Goal: Task Accomplishment & Management: Use online tool/utility

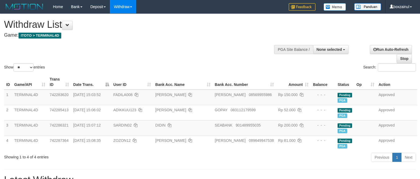
select select
select select "**"
click at [184, 60] on div "Show ** ** ** *** entries Search:" at bounding box center [210, 43] width 420 height 59
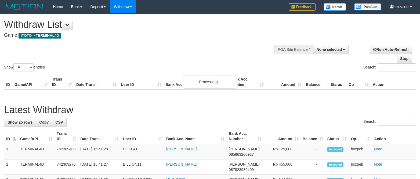
select select
select select "**"
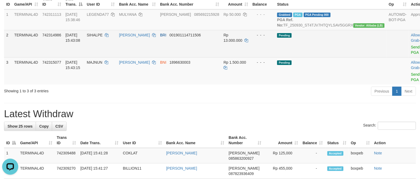
click at [102, 37] on span "SIHALPE" at bounding box center [95, 35] width 16 height 4
copy td "SIHALPE"
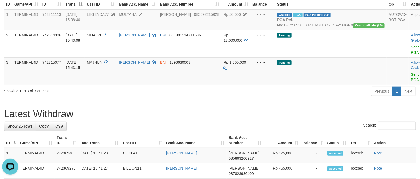
drag, startPoint x: 256, startPoint y: 119, endPoint x: 259, endPoint y: 116, distance: 4.6
click at [256, 119] on h1 "Latest Withdraw" at bounding box center [210, 114] width 412 height 11
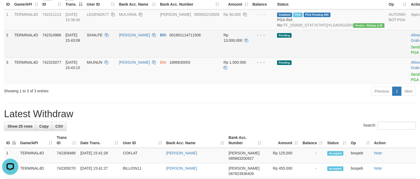
click at [107, 38] on td "SIHALPE" at bounding box center [101, 43] width 32 height 27
copy td "SIHALPE"
click at [107, 38] on td "SIHALPE" at bounding box center [101, 43] width 32 height 27
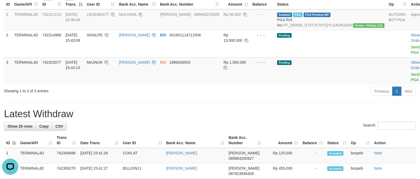
drag, startPoint x: 399, startPoint y: 123, endPoint x: 407, endPoint y: 111, distance: 14.7
click at [399, 120] on h1 "Latest Withdraw" at bounding box center [210, 114] width 412 height 11
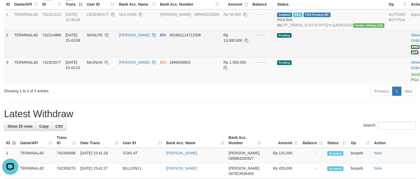
click at [410, 52] on link "Send PGA" at bounding box center [414, 50] width 9 height 10
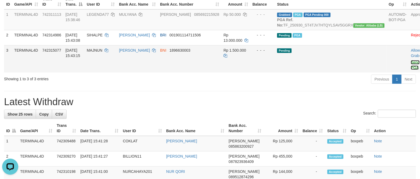
click at [410, 68] on link "Send PGA" at bounding box center [414, 65] width 9 height 10
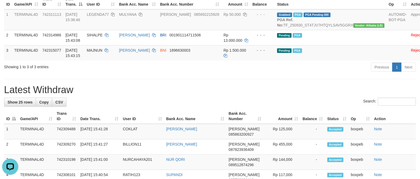
drag, startPoint x: 195, startPoint y: 94, endPoint x: 209, endPoint y: 91, distance: 14.4
click at [197, 92] on h1 "Latest Withdraw" at bounding box center [210, 90] width 412 height 11
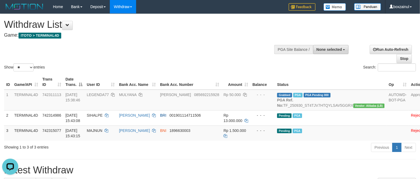
click at [325, 52] on button "None selected" at bounding box center [331, 49] width 36 height 9
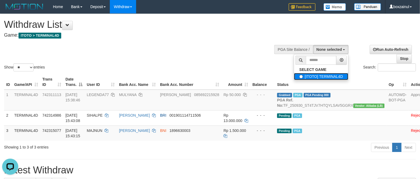
click at [320, 80] on label "[ITOTO] TERMINAL4D" at bounding box center [321, 76] width 54 height 7
select select "****"
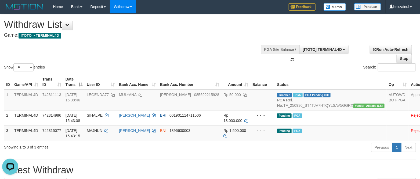
scroll to position [5, 0]
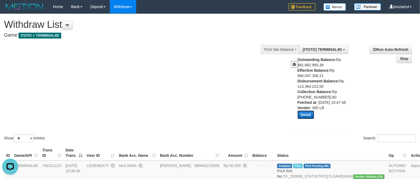
click at [309, 119] on button "Detail" at bounding box center [305, 115] width 17 height 9
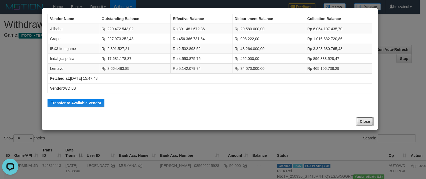
click at [370, 125] on button "Close" at bounding box center [364, 121] width 17 height 9
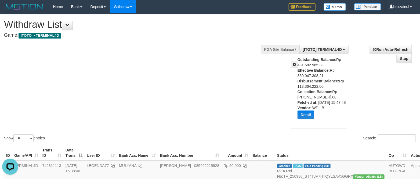
click at [293, 64] on span at bounding box center [294, 65] width 3 height 4
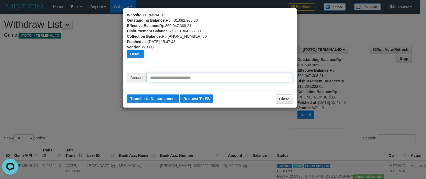
click at [224, 76] on input "text" at bounding box center [219, 77] width 146 height 9
click at [224, 76] on input "******" at bounding box center [219, 77] width 146 height 9
type input "*********"
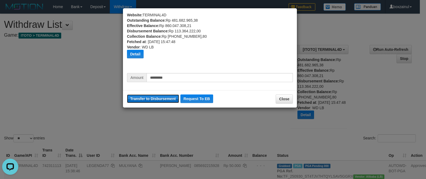
click at [162, 100] on button "Transfer to Disbursement" at bounding box center [153, 99] width 52 height 9
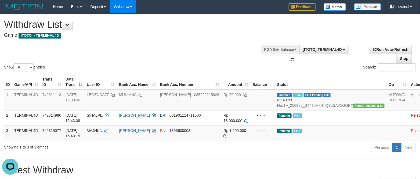
click at [199, 46] on div "Show ** ** ** *** entries Search:" at bounding box center [210, 43] width 420 height 59
click at [200, 42] on div "Show ** ** ** *** entries Search:" at bounding box center [210, 43] width 420 height 59
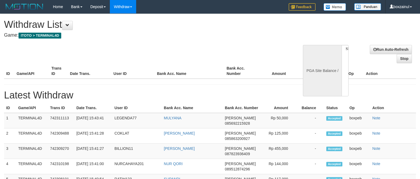
select select
select select "**"
select select
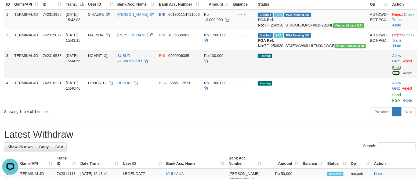
click at [392, 75] on link "Send PGA" at bounding box center [396, 71] width 9 height 10
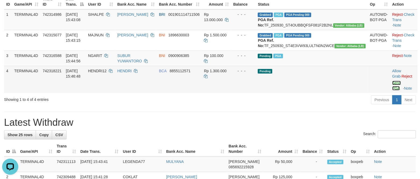
click at [392, 91] on link "Send PGA" at bounding box center [396, 86] width 9 height 10
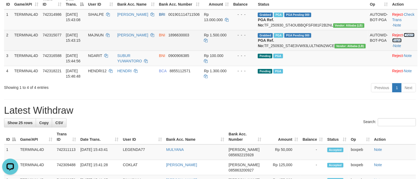
click at [408, 40] on link "Check Trans" at bounding box center [403, 38] width 22 height 10
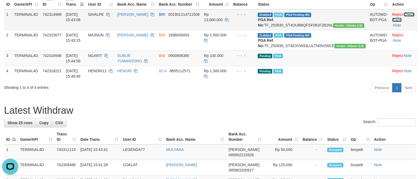
click at [405, 14] on link "Check Trans" at bounding box center [403, 17] width 22 height 10
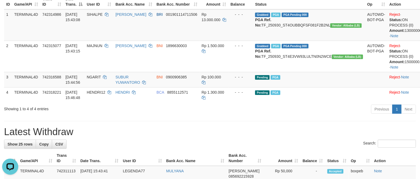
click at [307, 138] on h1 "Latest Withdraw" at bounding box center [210, 132] width 412 height 11
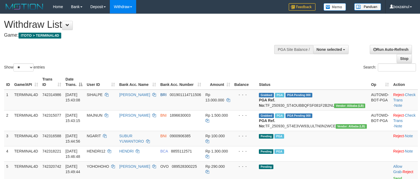
select select
select select "**"
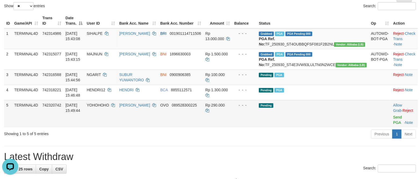
click at [391, 128] on td "Allow Grab · Reject Send PGA · Note" at bounding box center [404, 113] width 27 height 27
click at [393, 125] on link "Send PGA" at bounding box center [397, 120] width 9 height 10
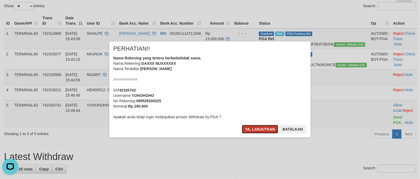
click at [268, 130] on button "Ya, lanjutkan" at bounding box center [260, 129] width 36 height 9
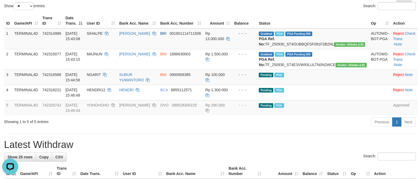
click at [263, 129] on div "Previous 1 Next" at bounding box center [297, 123] width 237 height 12
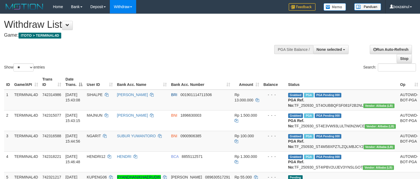
select select
select select "**"
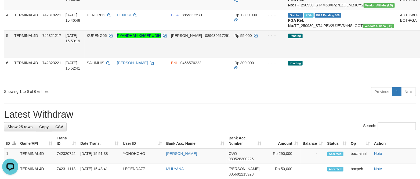
click at [419, 55] on link "Send PGA" at bounding box center [426, 51] width 9 height 10
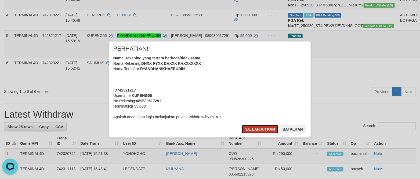
click at [260, 127] on button "Ya, lanjutkan" at bounding box center [260, 129] width 36 height 9
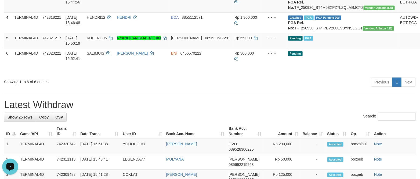
scroll to position [142, 0]
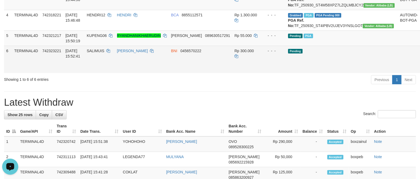
click at [101, 69] on td "SALIMUIS" at bounding box center [100, 59] width 30 height 27
copy td "SALIMUIS"
click at [101, 69] on td "SALIMUIS" at bounding box center [100, 59] width 30 height 27
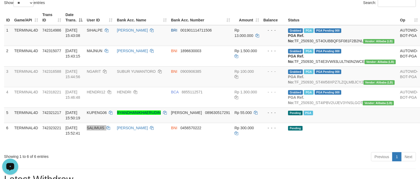
scroll to position [61, 0]
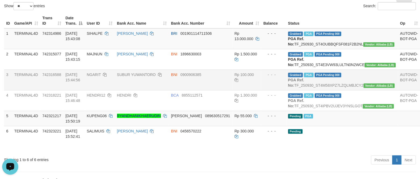
click at [216, 90] on td "BNI 0900906385" at bounding box center [200, 80] width 63 height 21
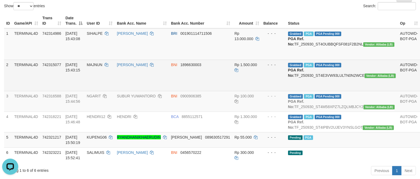
click at [323, 80] on td "Grabbed PGA PGA Pending 000 PGA Ref. No: TF_250930_ST4E3VW93LULTN0N2WCE Vendor:…" at bounding box center [342, 75] width 112 height 31
copy td "TF_250930_ST4E3VW93LULTN0N2WCE"
click at [323, 80] on td "Grabbed PGA PGA Pending 000 PGA Ref. No: TF_250930_ST4E3VW93LULTN0N2WCE Vendor:…" at bounding box center [342, 75] width 112 height 31
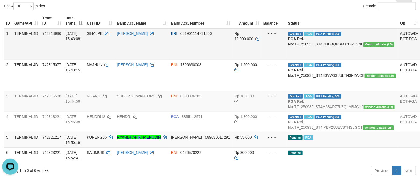
click at [344, 42] on td "Grabbed PGA PGA Pending 000 PGA Ref. No: TF_250930_ST4OUBBQFSF081F2B2NL Vendor:…" at bounding box center [342, 44] width 112 height 32
copy td "TF_250930_ST4OUBBQFSF081F2B2NL"
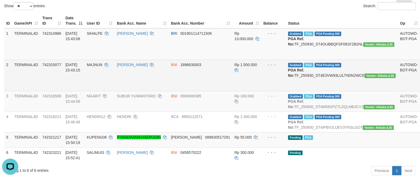
click at [212, 87] on td "BNI 1896630003" at bounding box center [200, 75] width 63 height 31
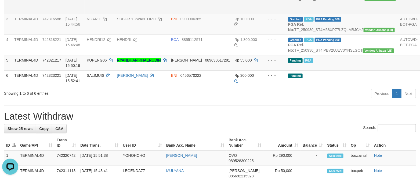
scroll to position [142, 0]
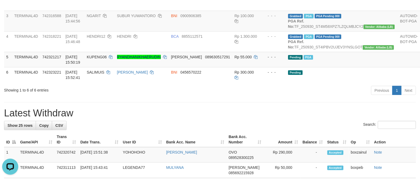
click at [265, 97] on div "Previous 1 Next" at bounding box center [297, 92] width 237 height 12
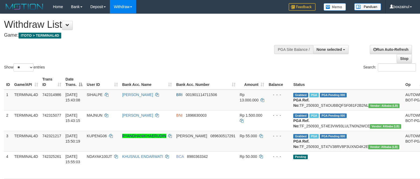
select select
select select "**"
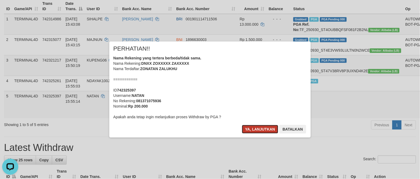
click at [259, 128] on button "Ya, lanjutkan" at bounding box center [260, 129] width 36 height 9
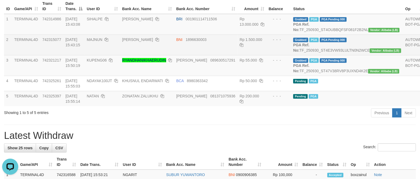
click at [243, 55] on td "Rp 1.500.000" at bounding box center [251, 45] width 29 height 21
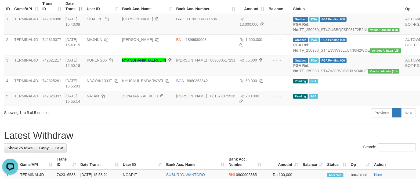
click at [174, 125] on hr at bounding box center [210, 125] width 412 height 0
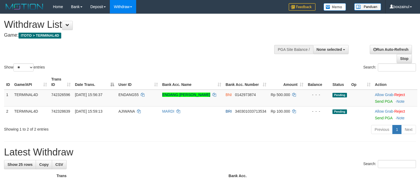
select select
select select "**"
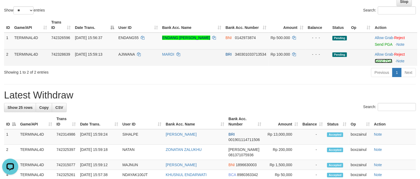
click at [380, 60] on link "Send PGA" at bounding box center [383, 61] width 17 height 4
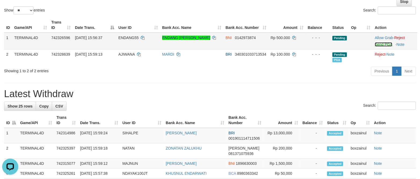
click at [384, 45] on link "Send PGA" at bounding box center [383, 44] width 17 height 4
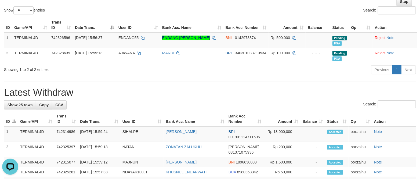
click at [156, 82] on hr at bounding box center [210, 82] width 412 height 0
click at [296, 96] on h1 "Latest Withdraw" at bounding box center [210, 92] width 412 height 11
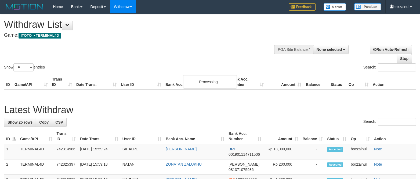
select select
select select "**"
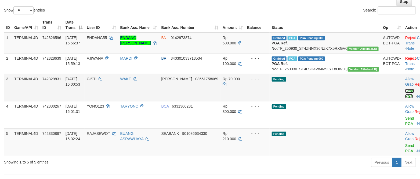
click at [405, 99] on link "Send PGA" at bounding box center [409, 94] width 9 height 10
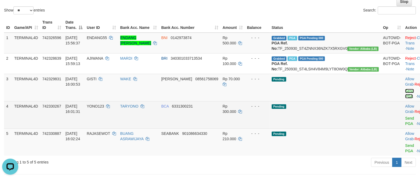
scroll to position [0, 0]
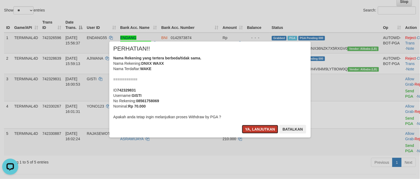
click at [258, 127] on button "Ya, lanjutkan" at bounding box center [260, 129] width 36 height 9
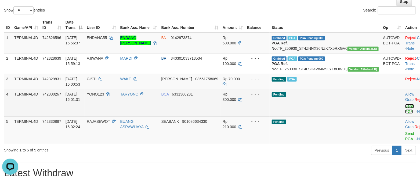
click at [405, 114] on link "Send PGA" at bounding box center [409, 109] width 9 height 10
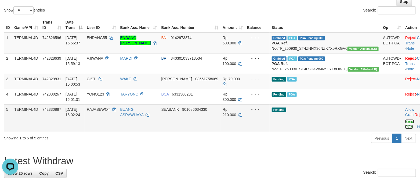
click at [405, 129] on link "Send PGA" at bounding box center [409, 125] width 9 height 10
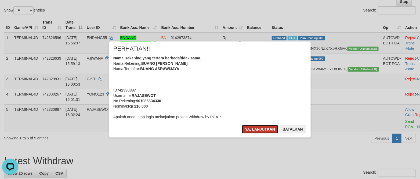
click at [251, 126] on button "Ya, lanjutkan" at bounding box center [260, 129] width 36 height 9
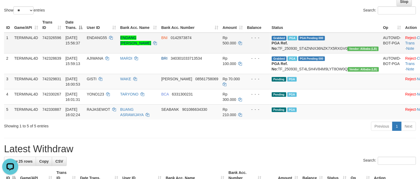
click at [410, 34] on td "Reject · Check Trans · Note" at bounding box center [416, 43] width 27 height 21
click at [408, 39] on link "Check Trans" at bounding box center [416, 41] width 22 height 10
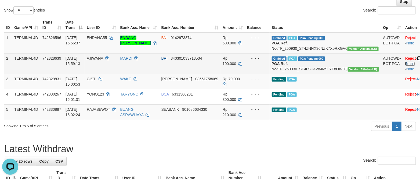
click at [405, 64] on link "Check Trans" at bounding box center [416, 61] width 22 height 10
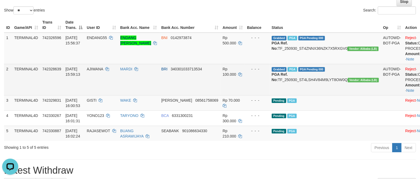
click at [209, 92] on td "BRI 340301033713534" at bounding box center [189, 79] width 61 height 31
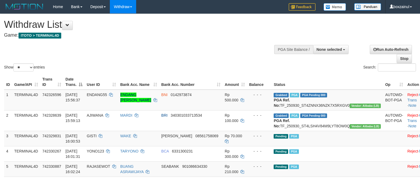
select select
select select "**"
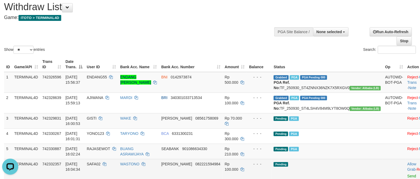
scroll to position [17, 0]
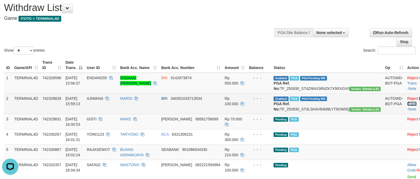
click at [407, 102] on link "Check Trans" at bounding box center [418, 102] width 22 height 10
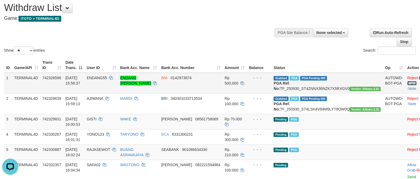
click at [407, 77] on link "Check Trans" at bounding box center [418, 81] width 22 height 10
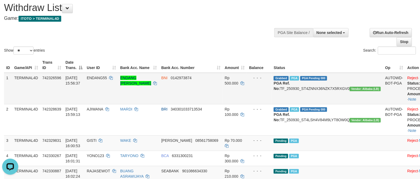
click at [320, 89] on td "Grabbed PGA PGA Pending 000 PGA Ref. No: TF_250930_ST4ZNNX36NZK7X5RXGV0 Vendor:…" at bounding box center [326, 89] width 111 height 32
copy td "TF_250930_ST4ZNNX36NZK7X5RXGV0"
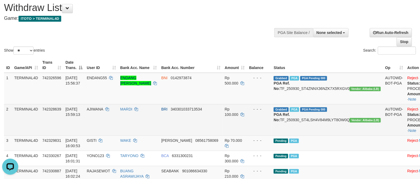
click at [312, 126] on td "Grabbed PGA PGA Pending 000 PGA Ref. No: TF_250930_ST4LSH4V84M9LYT8OW0Q Vendor:…" at bounding box center [326, 119] width 111 height 31
copy td "TF_250930_ST4LSH4V84M9LYT8OW0Q"
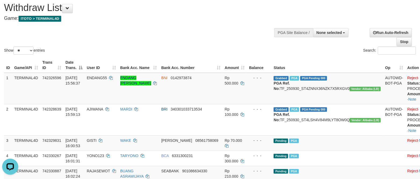
drag, startPoint x: 269, startPoint y: 3, endPoint x: 263, endPoint y: 0, distance: 6.5
click at [269, 2] on h1 "Withdraw List" at bounding box center [139, 7] width 270 height 11
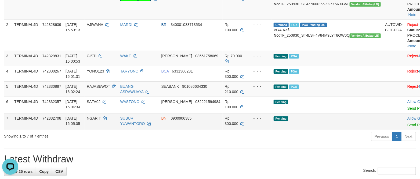
scroll to position [138, 0]
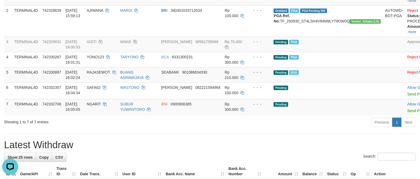
scroll to position [97, 0]
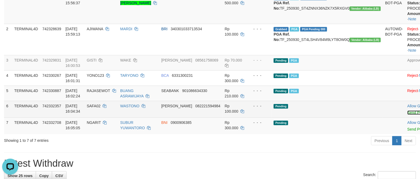
click at [407, 115] on link "Send PGA" at bounding box center [415, 113] width 17 height 4
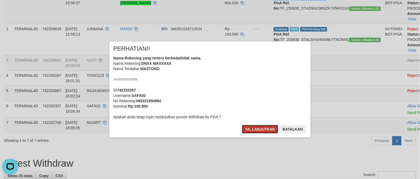
click at [248, 131] on button "Ya, lanjutkan" at bounding box center [260, 129] width 36 height 9
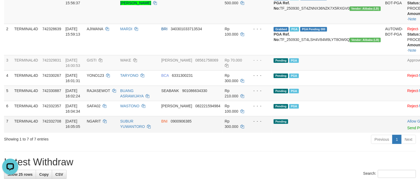
click at [100, 132] on td "NGARIT" at bounding box center [102, 124] width 34 height 17
copy td "NGARIT"
click at [100, 132] on td "NGARIT" at bounding box center [102, 124] width 34 height 17
click at [256, 135] on div "ID Game/API Trans ID Date Trans. User ID Bank Acc. Name Bank Acc. Number Amount…" at bounding box center [210, 55] width 420 height 159
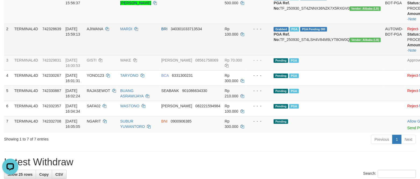
click at [159, 53] on td "MARDI" at bounding box center [138, 39] width 41 height 31
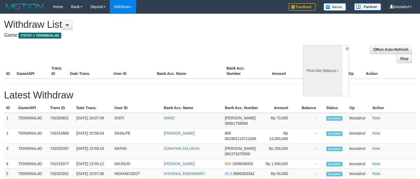
select select
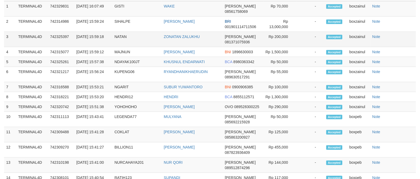
select select "**"
select select
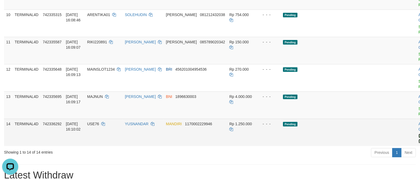
click at [418, 144] on link "Send PGA" at bounding box center [422, 139] width 9 height 10
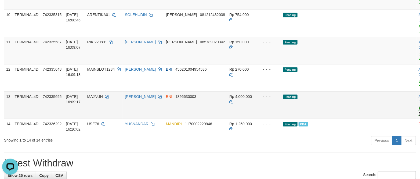
click at [418, 116] on link "Send PGA" at bounding box center [422, 112] width 9 height 10
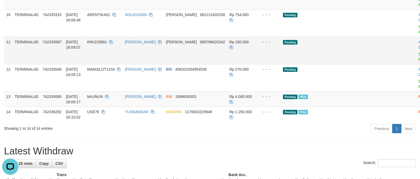
click at [234, 64] on td "Rp 150.000" at bounding box center [241, 50] width 29 height 27
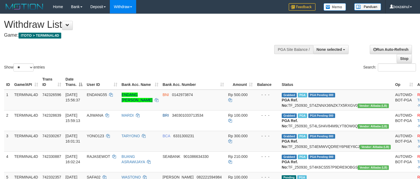
select select
select select "**"
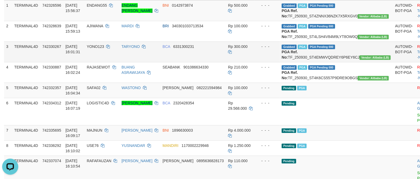
scroll to position [121, 0]
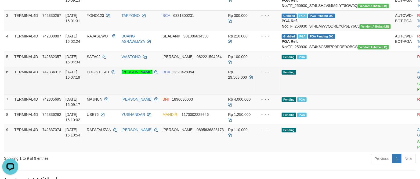
click at [103, 74] on span "LOGISTIC4D" at bounding box center [98, 72] width 22 height 4
copy td "LOGISTIC4D"
click at [103, 74] on span "LOGISTIC4D" at bounding box center [98, 72] width 22 height 4
click at [211, 94] on td "BCA 2320428354" at bounding box center [192, 80] width 65 height 27
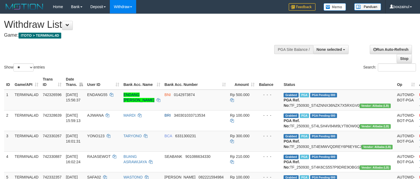
select select
select select "**"
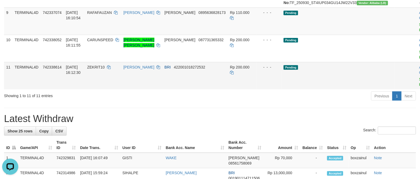
scroll to position [241, 0]
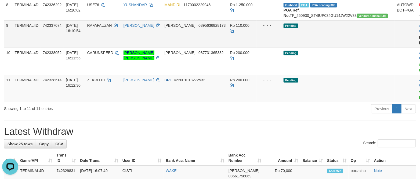
click at [419, 45] on link "Send PGA" at bounding box center [423, 40] width 9 height 10
click at [255, 102] on td "Rp 200.000" at bounding box center [242, 88] width 29 height 27
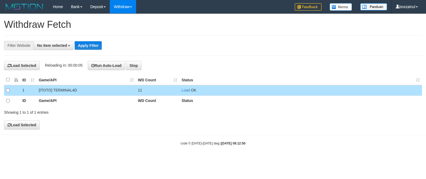
select select
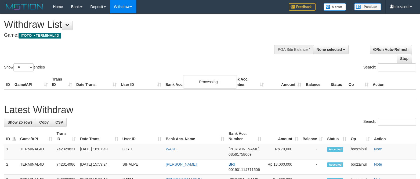
select select
select select "**"
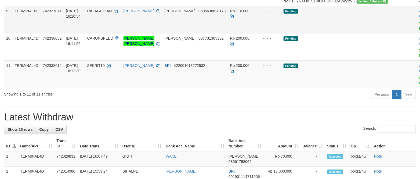
scroll to position [241, 0]
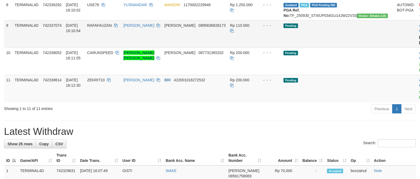
click at [419, 45] on link "Send PGA" at bounding box center [423, 40] width 9 height 10
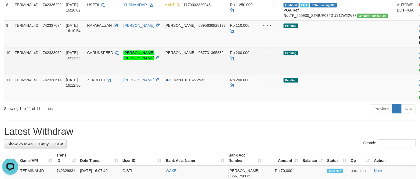
scroll to position [0, 0]
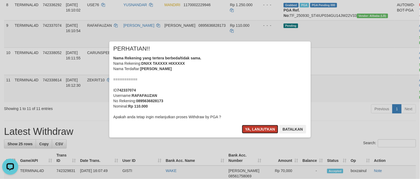
click at [247, 130] on button "Ya, lanjutkan" at bounding box center [260, 129] width 36 height 9
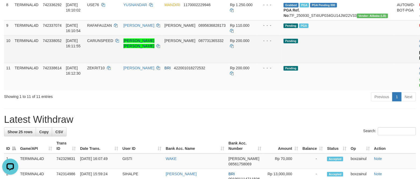
click at [419, 60] on link "Send PGA" at bounding box center [423, 56] width 9 height 10
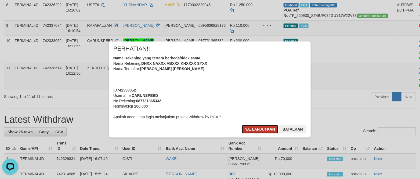
click at [260, 130] on button "Ya, lanjutkan" at bounding box center [260, 129] width 36 height 9
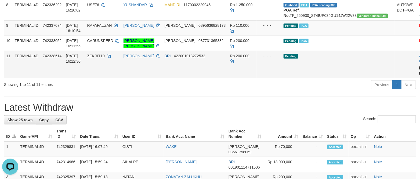
click at [419, 76] on link "Send PGA" at bounding box center [423, 71] width 9 height 10
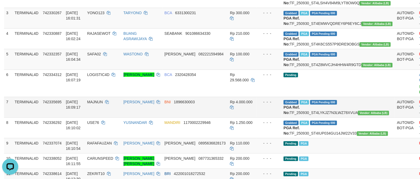
scroll to position [121, 0]
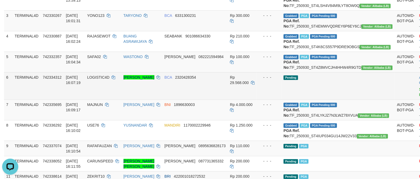
click at [277, 100] on td "- - -" at bounding box center [268, 85] width 25 height 27
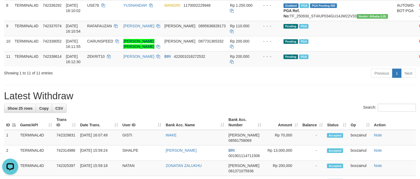
scroll to position [241, 0]
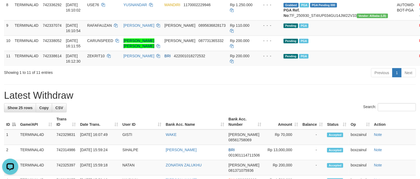
click at [237, 101] on h1 "Latest Withdraw" at bounding box center [210, 95] width 412 height 11
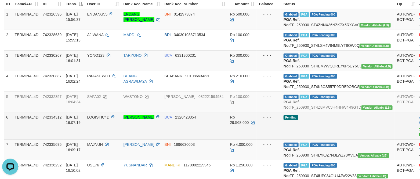
scroll to position [80, 0]
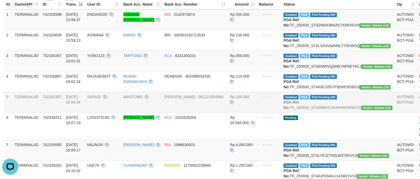
click at [203, 113] on td "DANA 082221594984" at bounding box center [194, 102] width 65 height 21
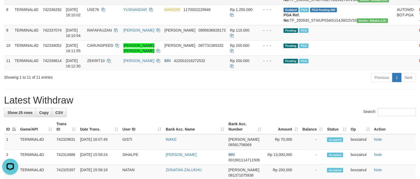
scroll to position [241, 0]
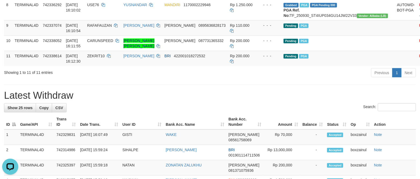
click at [188, 127] on div "**********" at bounding box center [210, 143] width 420 height 743
click at [320, 101] on h1 "Latest Withdraw" at bounding box center [210, 95] width 412 height 11
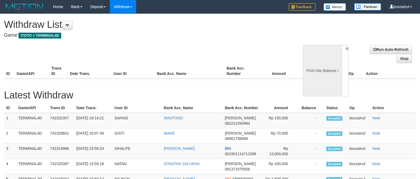
select select
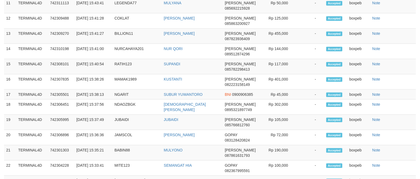
select select "**"
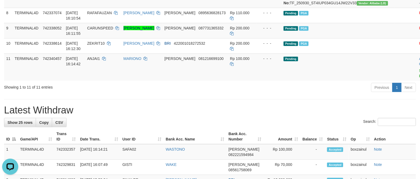
scroll to position [242, 0]
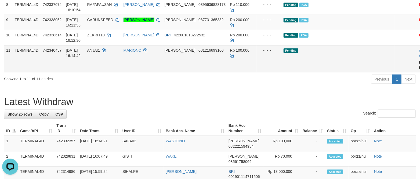
click at [419, 70] on link "Send PGA" at bounding box center [423, 65] width 9 height 10
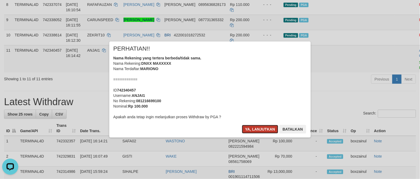
click at [259, 133] on button "Ya, lanjutkan" at bounding box center [260, 129] width 36 height 9
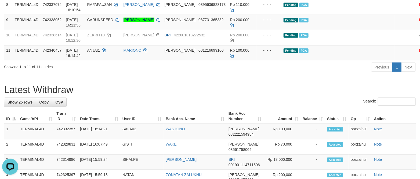
click at [269, 116] on div "**********" at bounding box center [210, 143] width 420 height 743
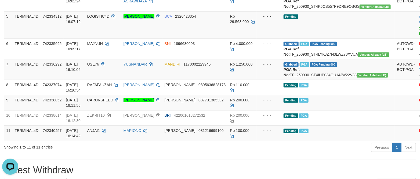
scroll to position [121, 0]
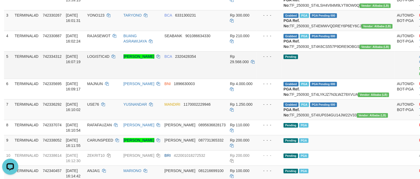
click at [419, 76] on link "Send PGA" at bounding box center [423, 72] width 9 height 10
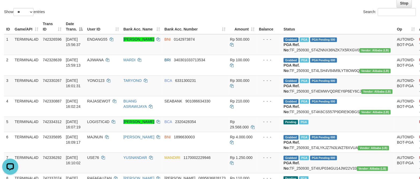
scroll to position [0, 0]
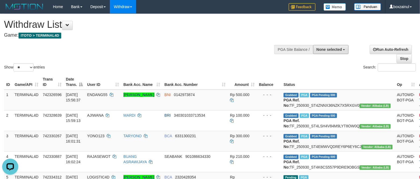
drag, startPoint x: 335, startPoint y: 47, endPoint x: 333, endPoint y: 66, distance: 18.9
click at [335, 47] on span "None selected" at bounding box center [328, 49] width 25 height 4
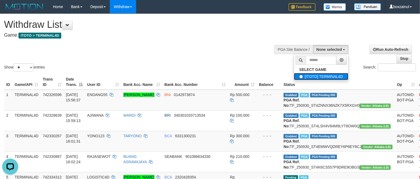
click at [316, 77] on label "[ITOTO] TERMINAL4D" at bounding box center [321, 76] width 54 height 7
select select "****"
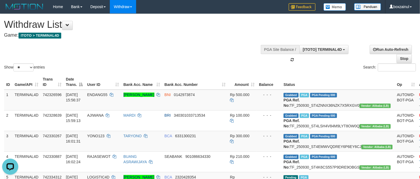
scroll to position [5, 0]
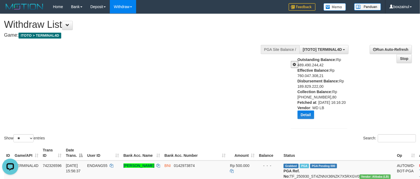
click at [119, 93] on div "Show ** ** ** *** entries Search:" at bounding box center [210, 79] width 420 height 130
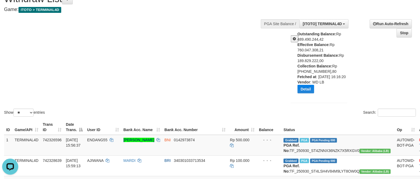
scroll to position [40, 0]
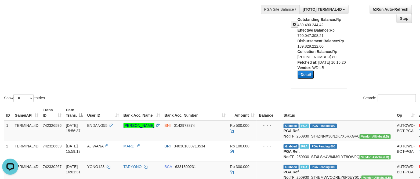
click at [307, 79] on button "Detail" at bounding box center [305, 75] width 17 height 9
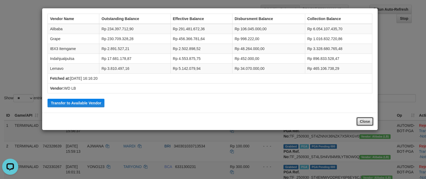
click at [357, 122] on button "Close" at bounding box center [364, 121] width 17 height 9
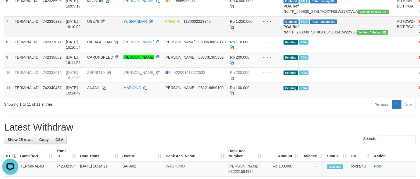
scroll to position [282, 0]
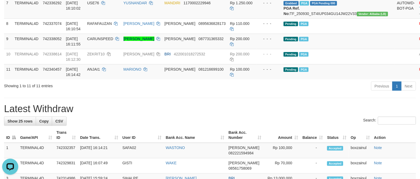
click at [243, 115] on h1 "Latest Withdraw" at bounding box center [210, 109] width 412 height 11
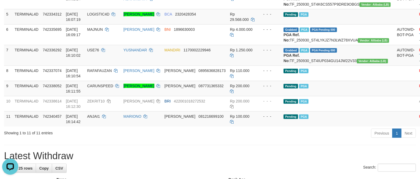
scroll to position [161, 0]
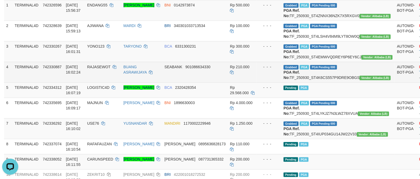
click at [201, 83] on td "SEABANK 901086634330" at bounding box center [194, 72] width 65 height 21
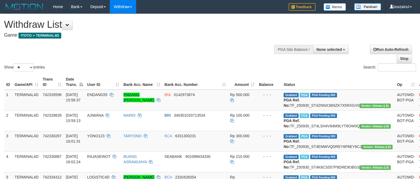
select select
select select "**"
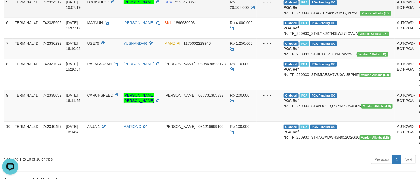
scroll to position [161, 0]
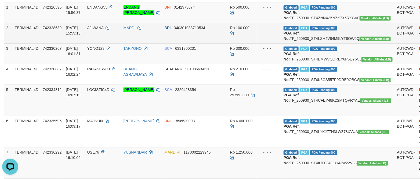
scroll to position [80, 0]
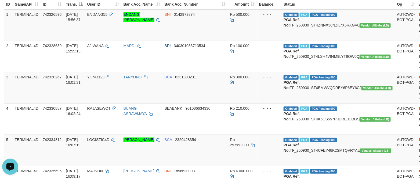
click at [8, 162] on button "Open LiveChat chat widget" at bounding box center [10, 167] width 16 height 16
click at [184, 103] on td "BCA 6331300231" at bounding box center [194, 87] width 65 height 31
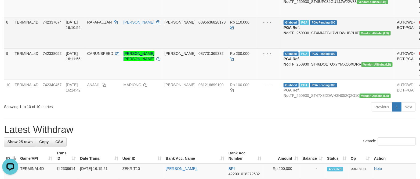
scroll to position [0, 0]
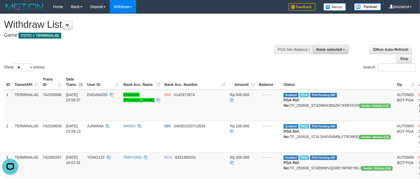
click at [335, 45] on button "None selected" at bounding box center [331, 49] width 36 height 9
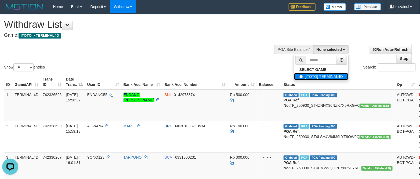
click at [316, 76] on label "[ITOTO] TERMINAL4D" at bounding box center [321, 76] width 54 height 7
select select "****"
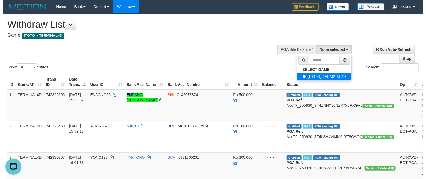
scroll to position [5, 0]
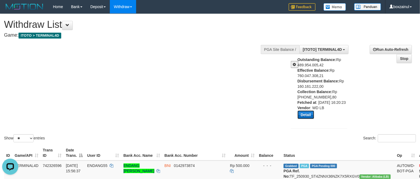
click at [311, 119] on button "Detail" at bounding box center [305, 115] width 17 height 9
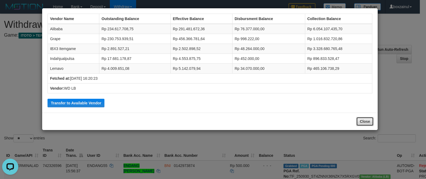
click at [367, 123] on button "Close" at bounding box center [364, 121] width 17 height 9
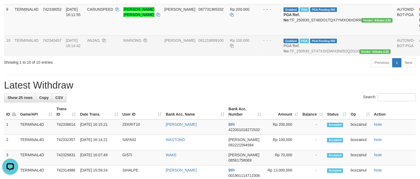
scroll to position [282, 0]
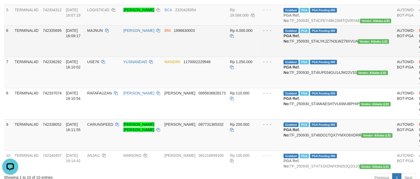
click at [162, 57] on td "[PERSON_NAME]" at bounding box center [141, 40] width 41 height 31
click at [317, 57] on td "Grabbed PGA PGA Pending 000 PGA Ref. No: TF_250930_ST4LYKJZ7N3LWZ78XVUA Vendor:…" at bounding box center [337, 40] width 113 height 31
copy td "TF_250930_ST4LYKJZ7N3LWZ78XVUA"
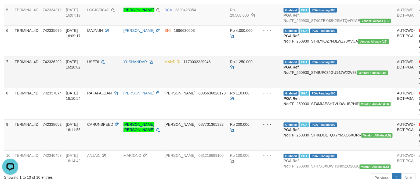
click at [310, 88] on td "Grabbed PGA PGA Pending 000 PGA Ref. No: TF_250930_ST4IUP034GU14JW22V33 Vendor:…" at bounding box center [337, 72] width 113 height 31
copy td "TF_250930_ST4IUP034GU14JW22V33"
click at [310, 88] on td "Grabbed PGA PGA Pending 000 PGA Ref. No: TF_250930_ST4IUP034GU14JW22V33 Vendor:…" at bounding box center [337, 72] width 113 height 31
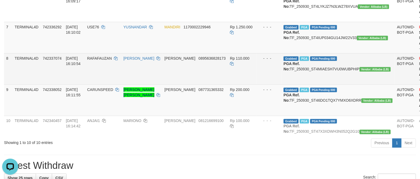
scroll to position [322, 0]
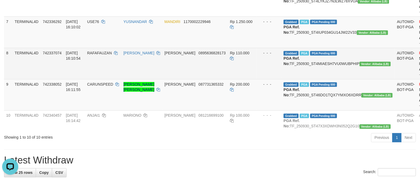
click at [318, 79] on td "Grabbed PGA PGA Pending 000 PGA Ref. No: TF_250930_ST4MIAESH7VU0WUBPHIP Vendor:…" at bounding box center [337, 63] width 113 height 31
click at [319, 79] on td "Grabbed PGA PGA Pending 000 PGA Ref. No: TF_250930_ST4MIAESH7VU0WUBPHIP Vendor:…" at bounding box center [337, 63] width 113 height 31
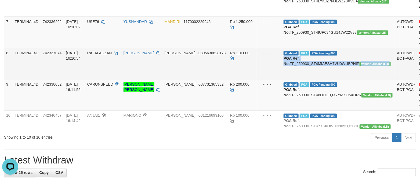
copy td "PGA Ref. No: TF_250930_ST4MIAESH7VU0WUBPHIP Vendor: Alibaba (LB)"
click at [319, 79] on td "Grabbed PGA PGA Pending 000 PGA Ref. No: TF_250930_ST4MIAESH7VU0WUBPHIP Vendor:…" at bounding box center [337, 63] width 113 height 31
click at [330, 79] on td "Grabbed PGA PGA Pending 000 PGA Ref. No: TF_250930_ST4MIAESH7VU0WUBPHIP Vendor:…" at bounding box center [337, 63] width 113 height 31
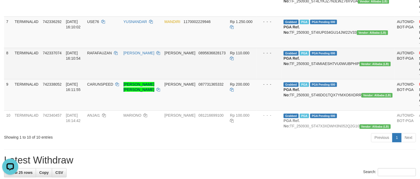
click at [330, 79] on td "Grabbed PGA PGA Pending 000 PGA Ref. No: TF_250930_ST4MIAESH7VU0WUBPHIP Vendor:…" at bounding box center [337, 63] width 113 height 31
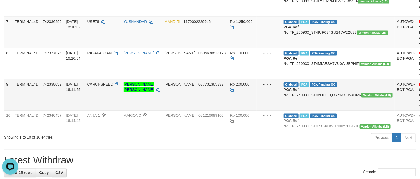
click at [340, 111] on td "Grabbed PGA PGA Pending 000 PGA Ref. No: TF_250930_ST46DO1TQX7YMXO6XDRR Vendor:…" at bounding box center [337, 94] width 113 height 31
copy td "TF_250930_ST46DO1TQX7YMXO6XDRR"
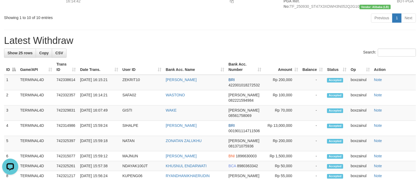
scroll to position [443, 0]
click at [247, 57] on div "Search:" at bounding box center [210, 52] width 412 height 9
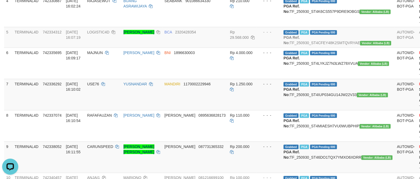
scroll to position [241, 0]
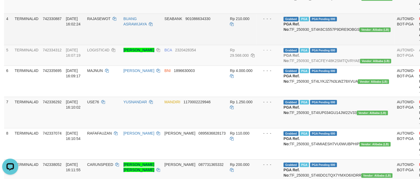
click at [223, 45] on td "SEABANK 901086634330" at bounding box center [194, 29] width 65 height 31
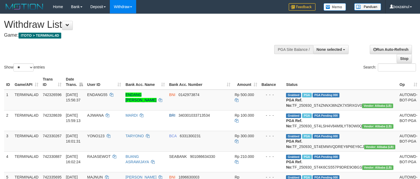
select select
select select "**"
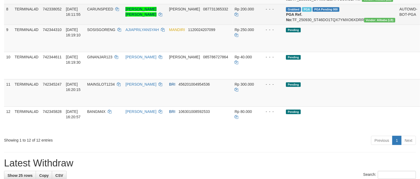
scroll to position [216, 0]
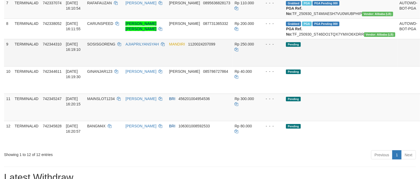
click at [419, 64] on link "Send PGA" at bounding box center [425, 59] width 9 height 10
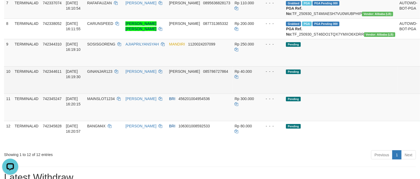
click at [419, 91] on link "Send PGA" at bounding box center [425, 87] width 9 height 10
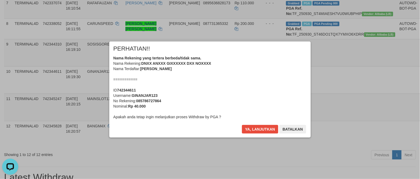
click at [261, 131] on div "× PERHATIAN!! Nama Rekening yang tertera berbeda/tidak sama. Nama Rekening: DNX…" at bounding box center [209, 90] width 209 height 96
click at [261, 128] on button "Ya, lanjutkan" at bounding box center [260, 129] width 36 height 9
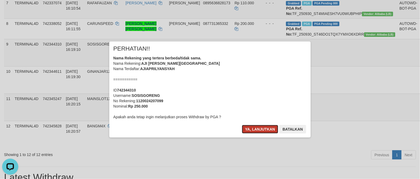
click at [261, 127] on button "Ya, lanjutkan" at bounding box center [260, 129] width 36 height 9
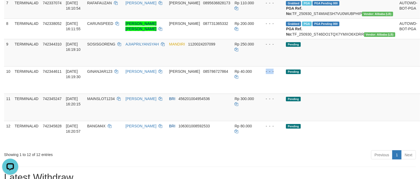
click at [261, 94] on td "- - -" at bounding box center [271, 80] width 25 height 27
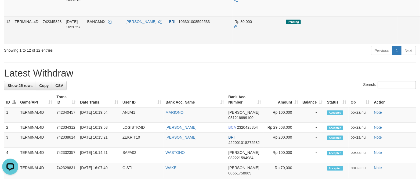
scroll to position [256, 0]
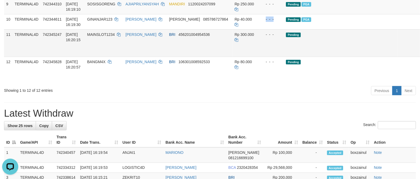
click at [419, 54] on link "Send PGA" at bounding box center [425, 50] width 9 height 10
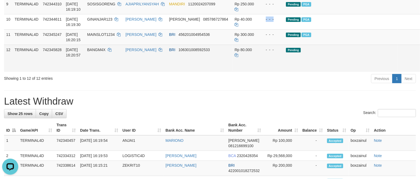
click at [419, 69] on link "Send PGA" at bounding box center [425, 65] width 9 height 10
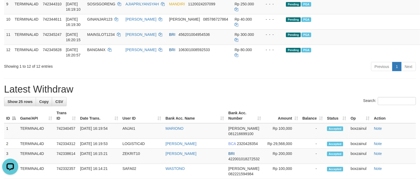
click at [131, 118] on div "**********" at bounding box center [210, 134] width 420 height 752
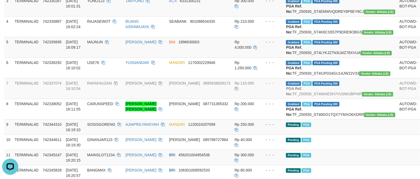
scroll to position [176, 0]
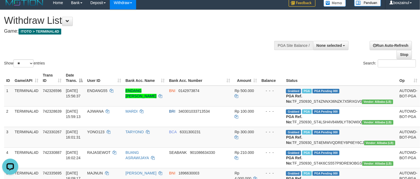
scroll to position [0, 0]
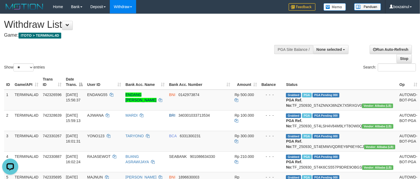
click at [245, 49] on div "Show ** ** ** *** entries Search:" at bounding box center [210, 43] width 420 height 59
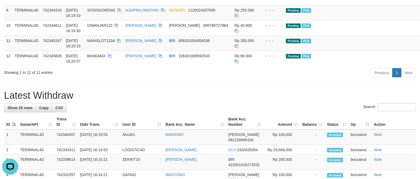
scroll to position [241, 0]
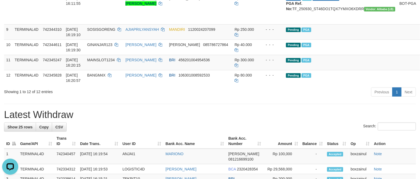
click at [247, 120] on h1 "Latest Withdraw" at bounding box center [210, 115] width 412 height 11
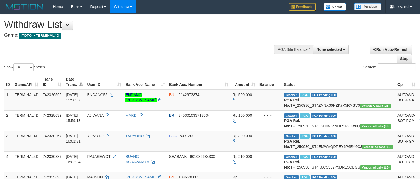
select select
select select "**"
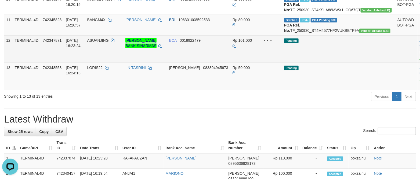
click at [419, 60] on link "Send PGA" at bounding box center [423, 55] width 9 height 10
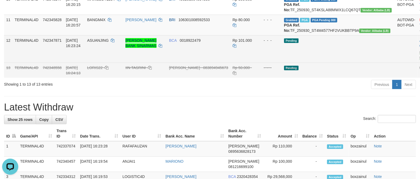
click at [419, 60] on link "Send PGA" at bounding box center [423, 55] width 9 height 10
click at [110, 63] on td "ASUANJING" at bounding box center [104, 48] width 38 height 27
copy td "ASUANJING"
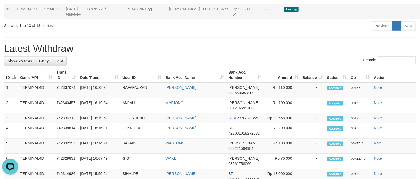
scroll to position [322, 0]
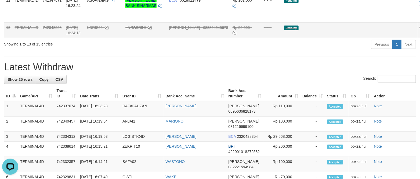
click at [221, 73] on h1 "Latest Withdraw" at bounding box center [210, 67] width 412 height 11
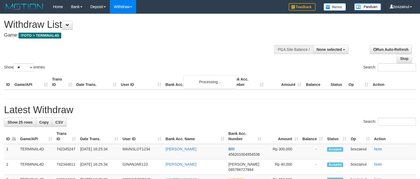
select select
select select "**"
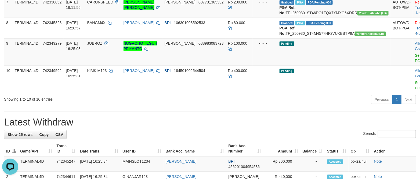
scroll to position [201, 0]
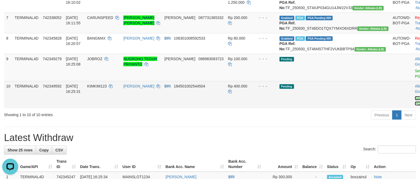
click at [415, 106] on link "Send PGA" at bounding box center [419, 101] width 9 height 10
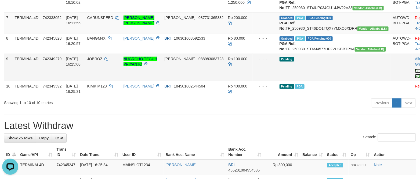
click at [415, 79] on link "Send PGA" at bounding box center [419, 74] width 9 height 10
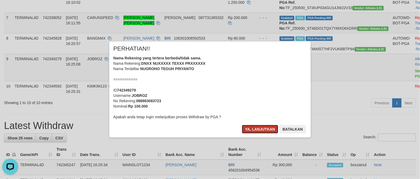
click at [247, 129] on button "Ya, lanjutkan" at bounding box center [260, 129] width 36 height 9
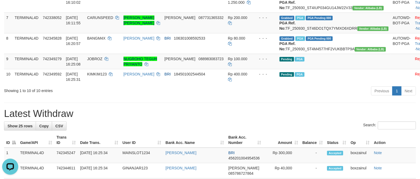
scroll to position [241, 0]
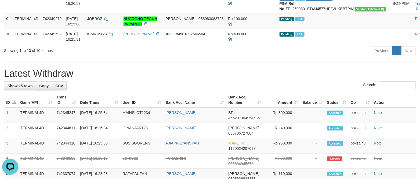
click at [247, 113] on div "**********" at bounding box center [210, 132] width 420 height 721
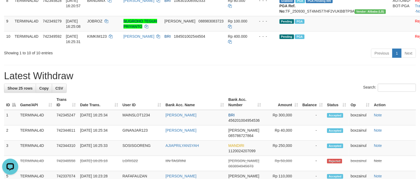
scroll to position [0, 0]
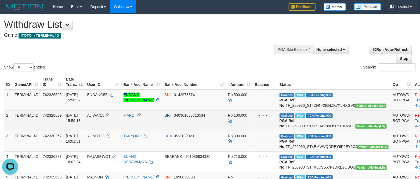
click at [316, 130] on td "Grabbed PGA PGA Pending 000 PGA Ref. No: TF_250930_ST4LSH4V84M9LYT8OW0Q Vendor:…" at bounding box center [333, 121] width 113 height 21
copy td "TF_250930_ST4LSH4V84M9LYT8OW0Q"
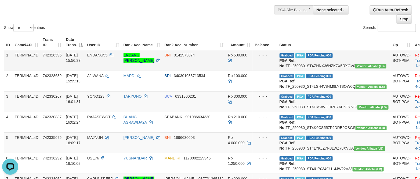
scroll to position [40, 0]
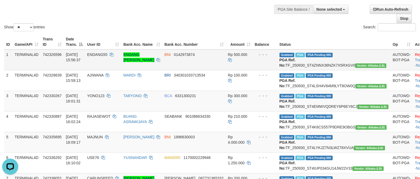
click at [321, 63] on td "Grabbed PGA PGA Pending 000 PGA Ref. No: TF_250930_ST4ZNNX36NZK7X5RXGV0 Vendor:…" at bounding box center [333, 60] width 113 height 21
copy td ":"
click at [313, 65] on td "Grabbed PGA PGA Pending 000 PGA Ref. No: TF_250930_ST4ZNNX36NZK7X5RXGV0 Vendor:…" at bounding box center [333, 60] width 113 height 21
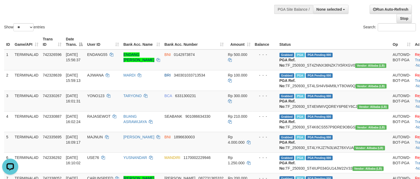
copy td "TF_250930_ST4ZNNX36NZK7X5RXGV0"
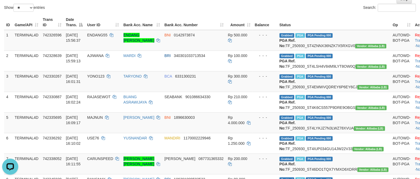
scroll to position [0, 0]
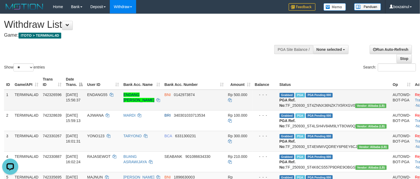
click at [331, 104] on td "Grabbed PGA PGA Pending 000 PGA Ref. No: TF_250930_ST4ZNNX36NZK7X5RXGV0 Vendor:…" at bounding box center [333, 100] width 113 height 21
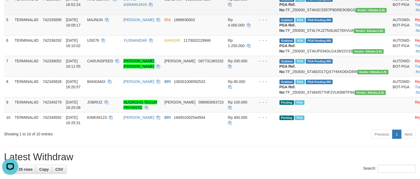
scroll to position [161, 0]
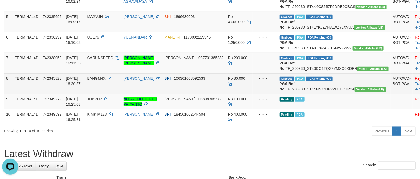
click at [318, 94] on td "Grabbed PGA PGA Pending 000 PGA Ref. No: TF_250930_ST4M4577HF2VUKBBTP9A Vendor:…" at bounding box center [333, 84] width 113 height 21
copy td "TF_250930_ST4M4577HF2VUKBBTP9A"
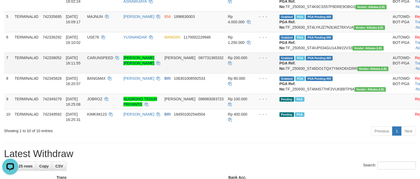
click at [303, 74] on td "Grabbed PGA PGA Pending 000 PGA Ref. No: TF_250930_ST46DO1TQX7YMXO6XDRR Vendor:…" at bounding box center [333, 63] width 113 height 21
copy td "TF_250930_ST46DO1TQX7YMXO6XDRR"
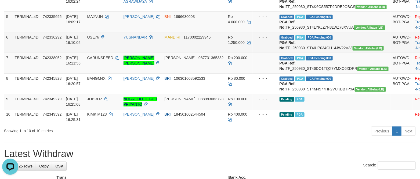
click at [316, 53] on td "Grabbed PGA PGA Pending 000 PGA Ref. No: TF_250930_ST4IUP034GU14JW22V33 Vendor:…" at bounding box center [333, 42] width 113 height 21
copy td "TF_250930_ST4IUP034GU14JW22V33"
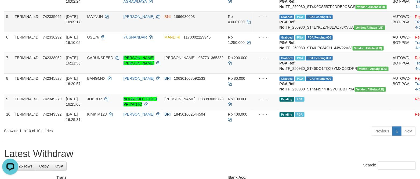
click at [328, 32] on td "Grabbed PGA PGA Pending 000 PGA Ref. No: TF_250930_ST4LYKJZ7N3LWZ78XVUA Vendor:…" at bounding box center [333, 22] width 113 height 21
copy td "TF_250930_ST4LYKJZ7N3LWZ78XVUA"
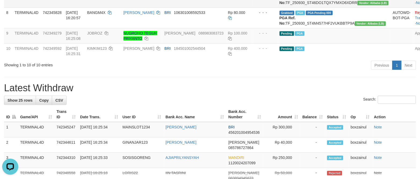
scroll to position [241, 0]
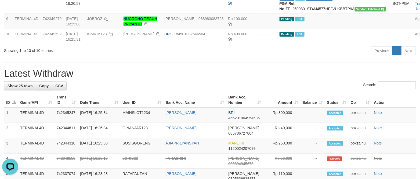
click at [292, 79] on h1 "Latest Withdraw" at bounding box center [210, 73] width 412 height 11
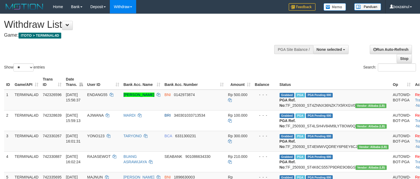
select select
select select "**"
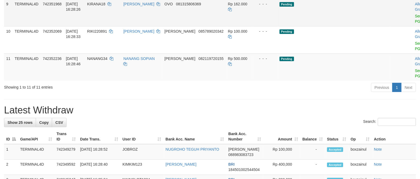
scroll to position [241, 0]
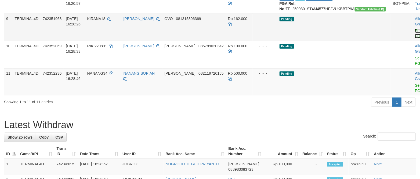
click at [415, 38] on link "Send PGA" at bounding box center [419, 34] width 9 height 10
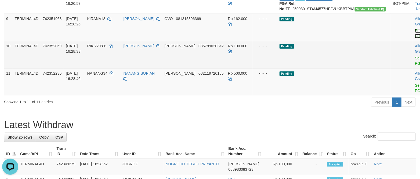
scroll to position [0, 0]
drag, startPoint x: 388, startPoint y: 102, endPoint x: 245, endPoint y: 100, distance: 143.3
click at [415, 66] on link "Send PGA" at bounding box center [419, 61] width 9 height 10
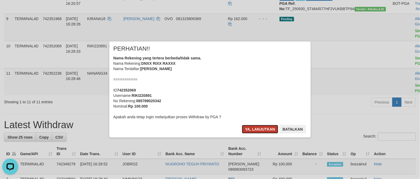
click at [255, 130] on button "Ya, lanjutkan" at bounding box center [260, 129] width 36 height 9
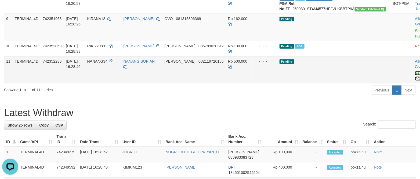
click at [415, 81] on link "Send PGA" at bounding box center [419, 76] width 9 height 10
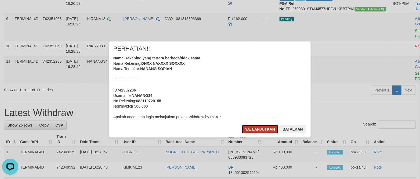
click at [245, 129] on button "Ya, lanjutkan" at bounding box center [260, 129] width 36 height 9
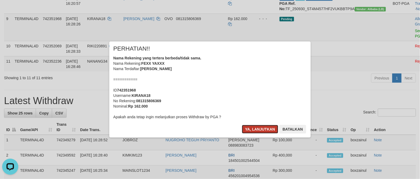
click at [258, 131] on button "Ya, lanjutkan" at bounding box center [260, 129] width 36 height 9
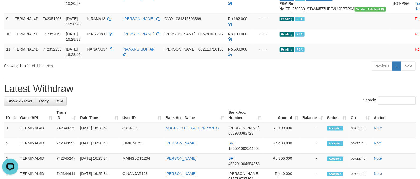
click at [191, 94] on h1 "Latest Withdraw" at bounding box center [210, 89] width 412 height 11
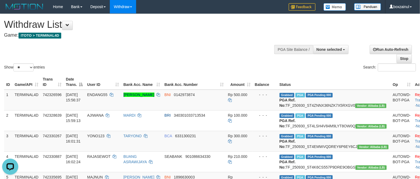
click at [192, 50] on div "Show ** ** ** *** entries Search:" at bounding box center [210, 43] width 420 height 59
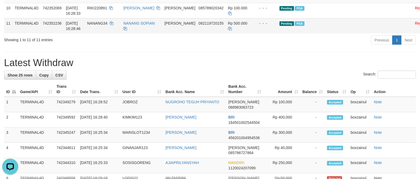
scroll to position [282, 0]
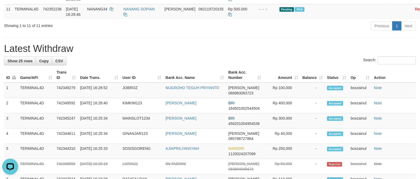
click at [99, 32] on div "Showing 1 to 11 of 11 entries Previous 1 Next" at bounding box center [210, 27] width 420 height 12
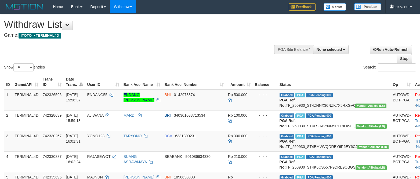
select select
select select "**"
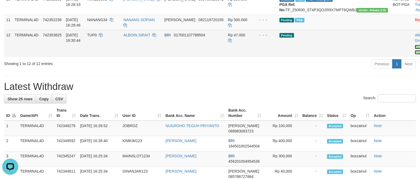
click at [415, 55] on link "Send PGA" at bounding box center [419, 50] width 9 height 10
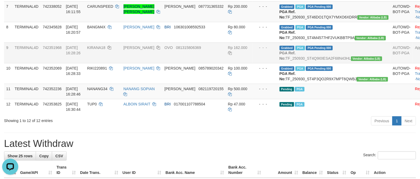
scroll to position [201, 0]
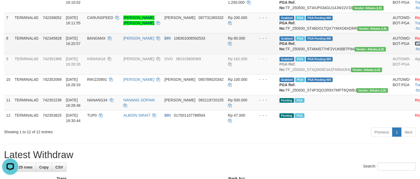
click at [415, 46] on link "Check Trans" at bounding box center [426, 41] width 22 height 10
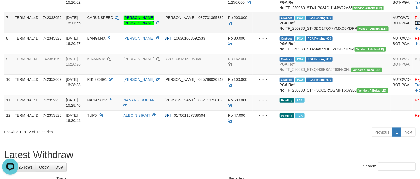
click at [415, 25] on link "Check Trans" at bounding box center [426, 21] width 22 height 10
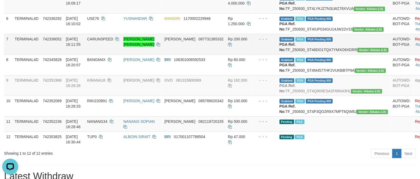
scroll to position [161, 0]
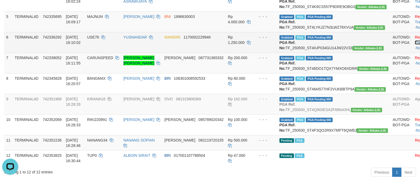
click at [415, 45] on link "Check Trans" at bounding box center [426, 40] width 22 height 10
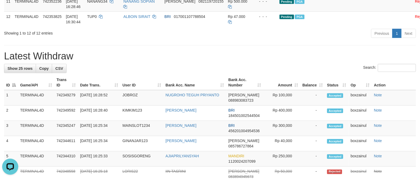
scroll to position [333, 0]
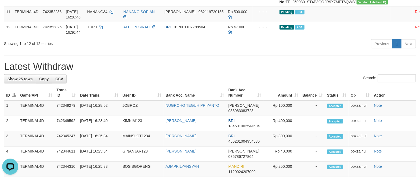
click at [227, 72] on h1 "Latest Withdraw" at bounding box center [210, 66] width 412 height 11
click at [226, 72] on h1 "Latest Withdraw" at bounding box center [210, 66] width 412 height 11
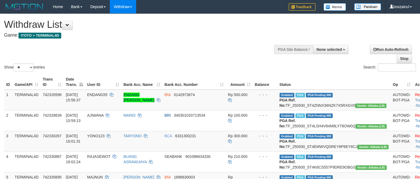
select select
select select "**"
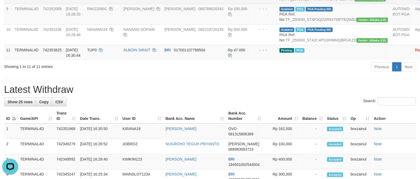
scroll to position [252, 0]
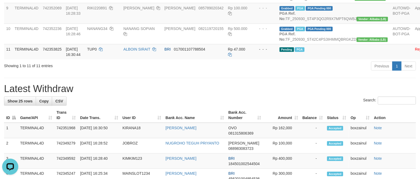
click at [258, 131] on div "**********" at bounding box center [210, 138] width 420 height 753
click at [187, 94] on h1 "Latest Withdraw" at bounding box center [210, 89] width 412 height 11
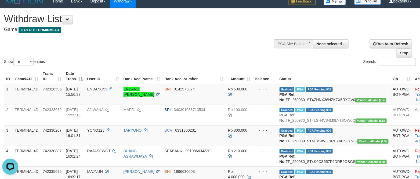
click at [217, 55] on div "Show ** ** ** *** entries Search:" at bounding box center [210, 37] width 420 height 59
click at [415, 138] on link "Check Trans" at bounding box center [426, 134] width 22 height 10
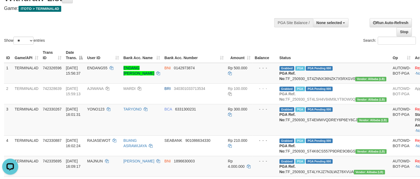
scroll to position [46, 0]
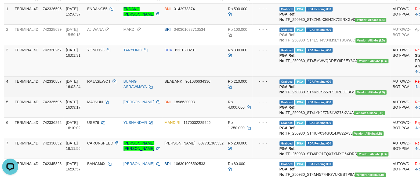
scroll to position [126, 0]
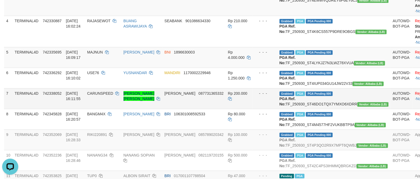
scroll to position [167, 0]
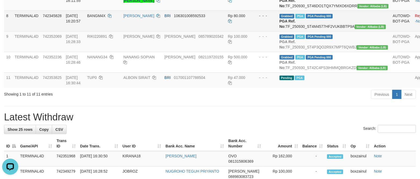
scroll to position [247, 0]
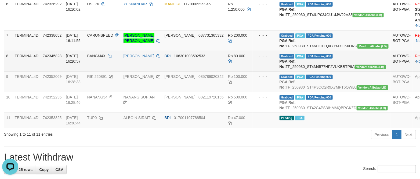
scroll to position [207, 0]
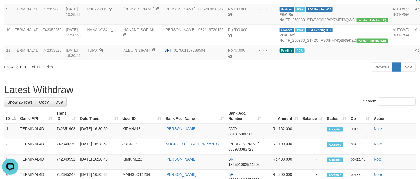
scroll to position [322, 0]
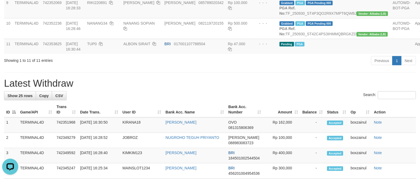
click at [273, 127] on div "**********" at bounding box center [210, 100] width 420 height 817
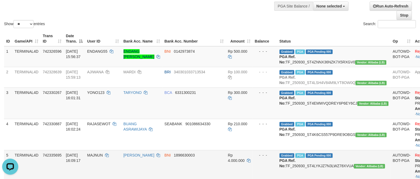
scroll to position [40, 0]
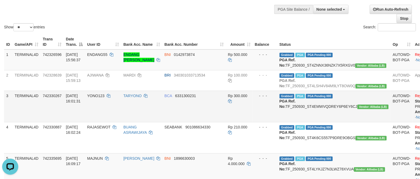
click at [121, 122] on td "YONO123" at bounding box center [103, 106] width 36 height 31
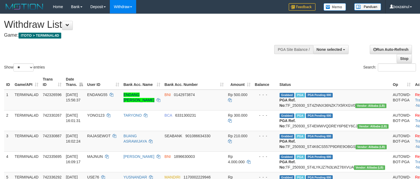
select select
select select "**"
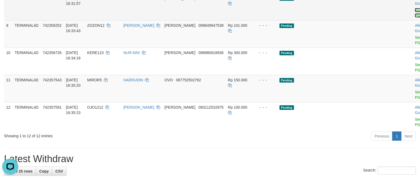
click at [415, 18] on link "Send PGA" at bounding box center [419, 13] width 9 height 10
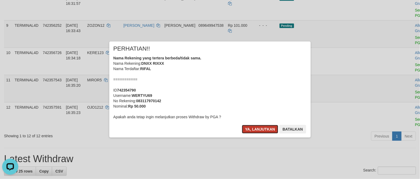
click at [258, 127] on button "Ya, lanjutkan" at bounding box center [260, 129] width 36 height 9
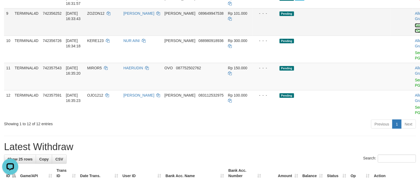
click at [415, 33] on link "Send PGA" at bounding box center [419, 28] width 9 height 10
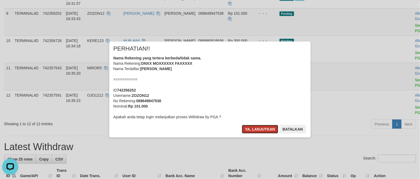
click at [267, 129] on button "Ya, lanjutkan" at bounding box center [260, 129] width 36 height 9
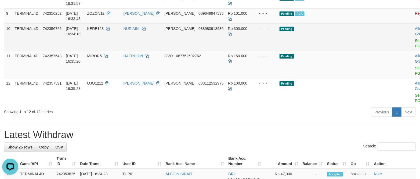
click at [412, 51] on td "Allow Grab · Reject Send PGA · Note" at bounding box center [425, 37] width 27 height 27
click at [415, 48] on link "Send PGA" at bounding box center [419, 44] width 9 height 10
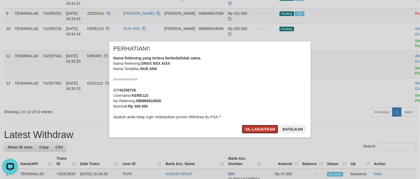
click at [251, 130] on button "Ya, lanjutkan" at bounding box center [260, 129] width 36 height 9
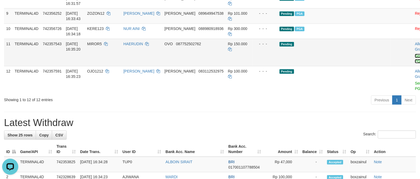
click at [415, 64] on link "Send PGA" at bounding box center [419, 59] width 9 height 10
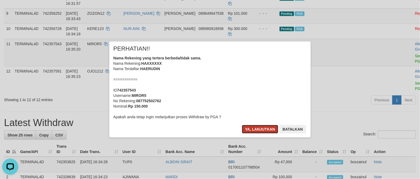
click at [266, 130] on button "Ya, lanjutkan" at bounding box center [260, 129] width 36 height 9
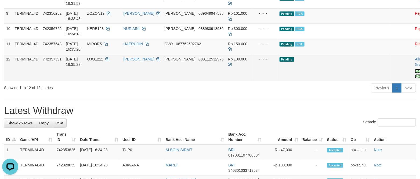
click at [415, 79] on link "Send PGA" at bounding box center [419, 74] width 9 height 10
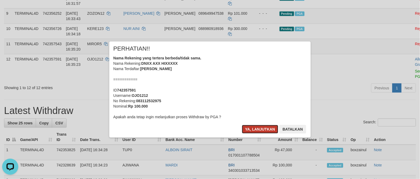
click at [264, 131] on button "Ya, lanjutkan" at bounding box center [260, 129] width 36 height 9
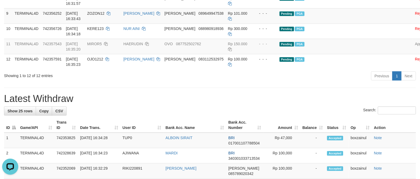
click at [179, 104] on h1 "Latest Withdraw" at bounding box center [210, 99] width 412 height 11
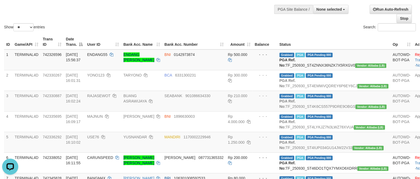
scroll to position [80, 0]
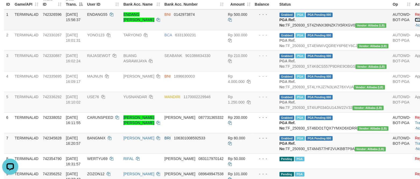
click at [415, 13] on link "Check Trans" at bounding box center [426, 17] width 22 height 10
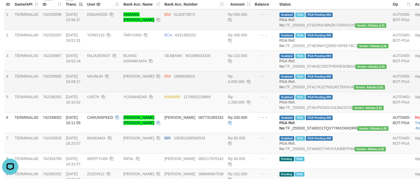
click at [121, 92] on td "MAJNUN" at bounding box center [103, 81] width 36 height 21
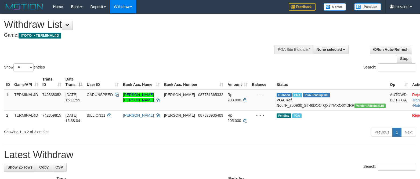
select select
select select "**"
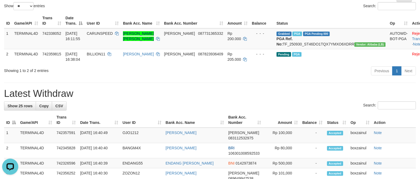
click at [268, 99] on h1 "Latest Withdraw" at bounding box center [210, 94] width 412 height 11
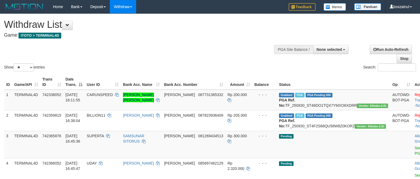
select select
select select "**"
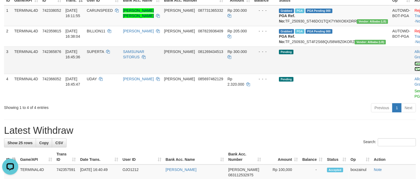
click at [414, 71] on link "Send PGA" at bounding box center [418, 67] width 9 height 10
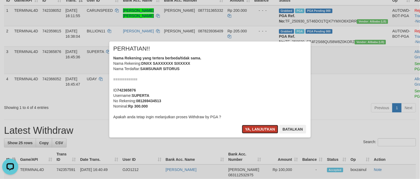
click at [254, 126] on button "Ya, lanjutkan" at bounding box center [260, 129] width 36 height 9
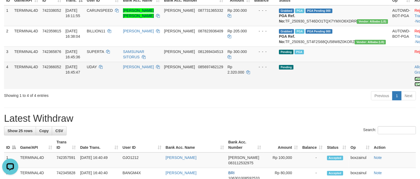
click at [414, 87] on link "Send PGA" at bounding box center [418, 82] width 9 height 10
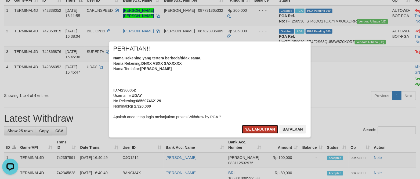
click at [256, 126] on button "Ya, lanjutkan" at bounding box center [260, 129] width 36 height 9
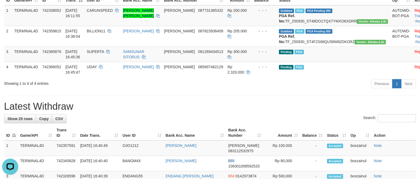
click at [210, 112] on h1 "Latest Withdraw" at bounding box center [210, 106] width 412 height 11
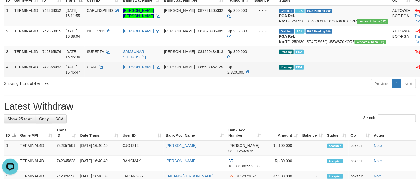
click at [97, 69] on span "UDAY" at bounding box center [92, 67] width 10 height 4
copy td "UDAY"
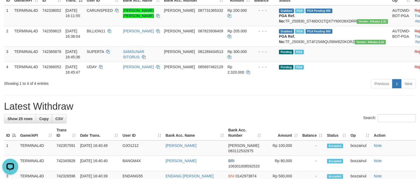
click at [279, 112] on h1 "Latest Withdraw" at bounding box center [210, 106] width 412 height 11
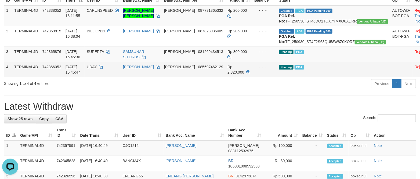
click at [107, 75] on td "UDAY" at bounding box center [103, 69] width 36 height 15
copy td "UDAY"
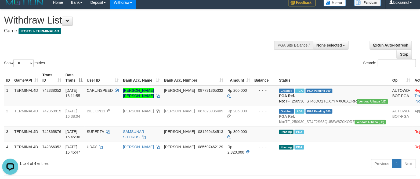
scroll to position [4, 0]
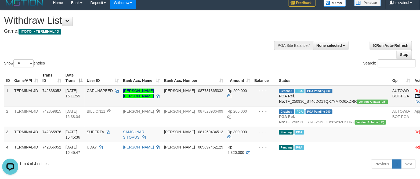
click at [414, 91] on link "Check Trans" at bounding box center [425, 94] width 22 height 10
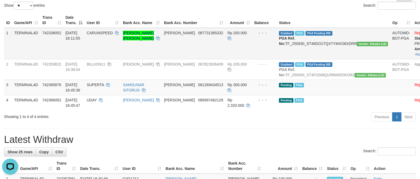
scroll to position [85, 0]
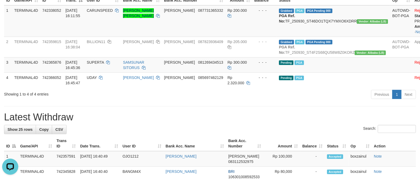
click at [253, 123] on h1 "Latest Withdraw" at bounding box center [210, 117] width 412 height 11
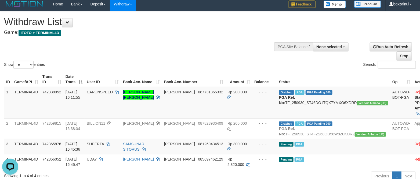
scroll to position [0, 0]
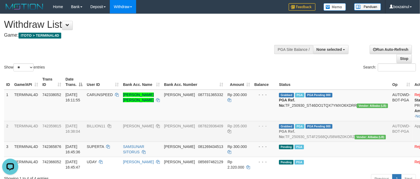
click at [257, 141] on td "- - -" at bounding box center [264, 131] width 25 height 21
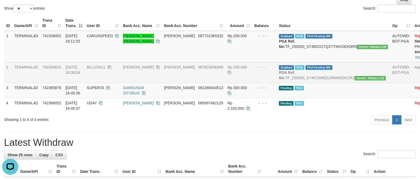
scroll to position [80, 0]
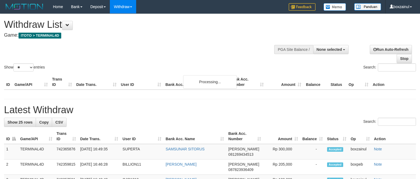
select select
select select "**"
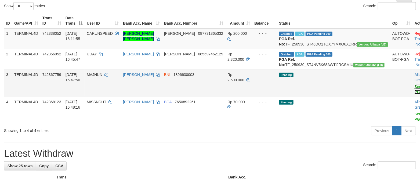
click at [414, 94] on link "Send PGA" at bounding box center [418, 90] width 9 height 10
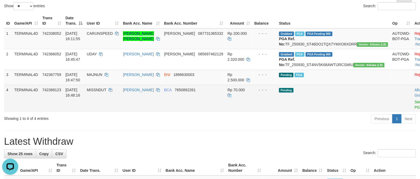
scroll to position [0, 0]
click at [414, 110] on link "Send PGA" at bounding box center [418, 105] width 9 height 10
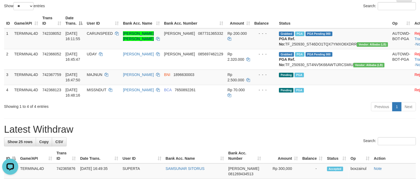
click at [268, 119] on hr at bounding box center [210, 119] width 412 height 0
drag, startPoint x: 268, startPoint y: 140, endPoint x: 248, endPoint y: 136, distance: 20.5
click at [266, 135] on h1 "Latest Withdraw" at bounding box center [210, 129] width 412 height 11
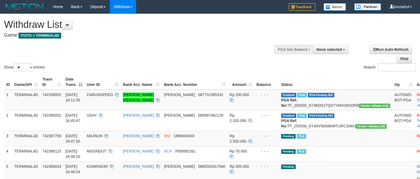
select select
select select "**"
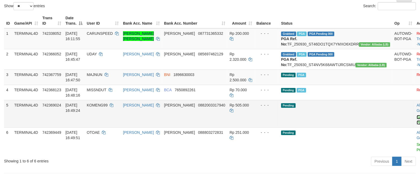
click at [416, 125] on link "Send PGA" at bounding box center [420, 120] width 9 height 10
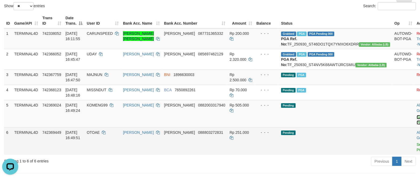
scroll to position [0, 0]
click at [416, 152] on link "Send PGA" at bounding box center [420, 148] width 9 height 10
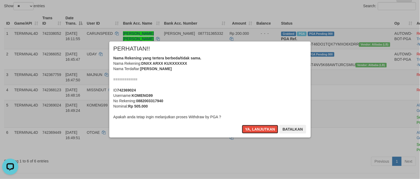
click at [259, 130] on button "Ya, lanjutkan" at bounding box center [260, 129] width 36 height 9
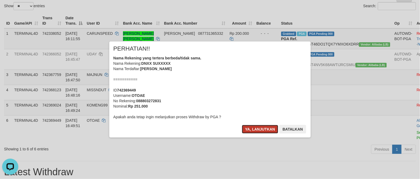
click at [256, 130] on button "Ya, lanjutkan" at bounding box center [260, 129] width 36 height 9
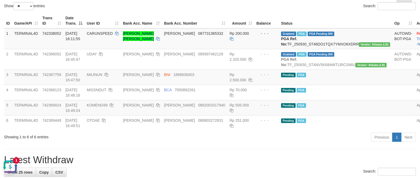
click at [268, 144] on div "Previous 1 Next" at bounding box center [297, 139] width 237 height 12
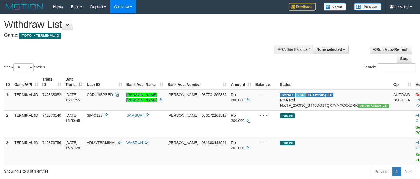
select select
select select "**"
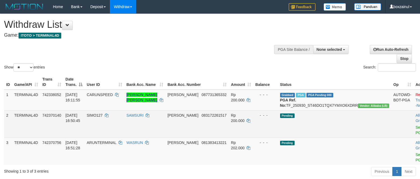
scroll to position [61, 0]
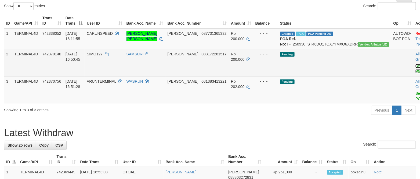
click at [415, 72] on link "Send PGA" at bounding box center [419, 69] width 9 height 10
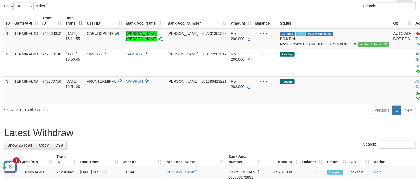
scroll to position [0, 0]
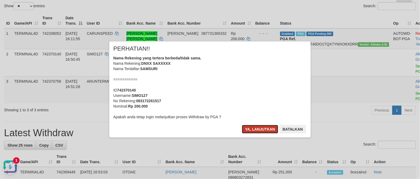
click at [267, 129] on button "Ya, lanjutkan" at bounding box center [260, 129] width 36 height 9
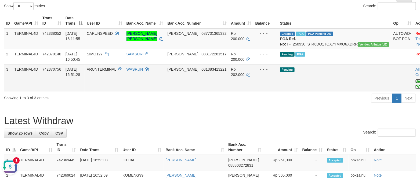
click at [415, 88] on link "Send PGA" at bounding box center [419, 84] width 9 height 10
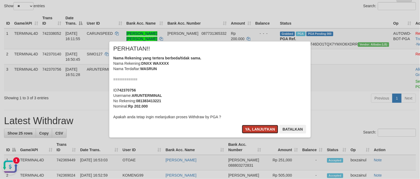
click at [252, 133] on button "Ya, lanjutkan" at bounding box center [260, 129] width 36 height 9
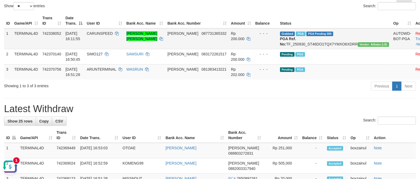
click at [322, 44] on td "Grabbed PGA PGA Pending 000 PGA Ref. No: TF_250930_ST46DO1TQX7YMXO6XDRR Vendor:…" at bounding box center [334, 38] width 113 height 21
copy td "TF_250930_ST46DO1TQX7YMXO6XDRR"
click at [105, 35] on span "CARUNSPEED" at bounding box center [100, 33] width 26 height 4
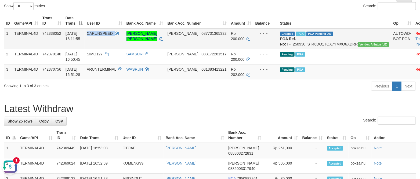
copy td "CARUNSPEED"
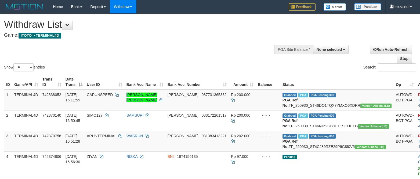
select select
select select "**"
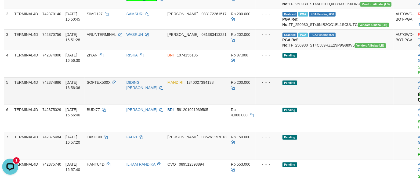
click at [418, 102] on link "Send PGA" at bounding box center [422, 98] width 9 height 10
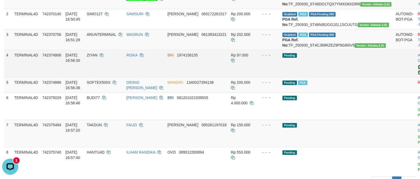
click at [418, 75] on link "Send PGA" at bounding box center [422, 70] width 9 height 10
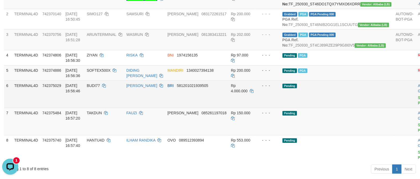
click at [100, 88] on span "BUDI77" at bounding box center [93, 86] width 13 height 4
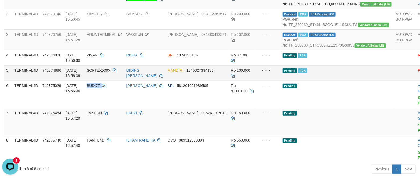
copy td "BUDI77"
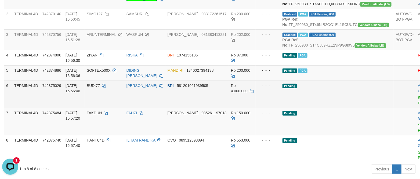
drag, startPoint x: 334, startPoint y: 124, endPoint x: 370, endPoint y: 124, distance: 35.7
click at [334, 108] on td "Pending" at bounding box center [336, 94] width 113 height 27
click at [418, 105] on link "Send PGA" at bounding box center [422, 101] width 9 height 10
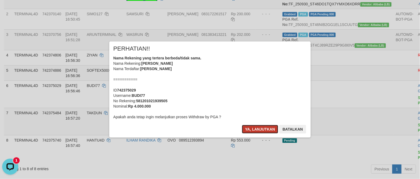
click at [270, 126] on button "Ya, lanjutkan" at bounding box center [260, 129] width 36 height 9
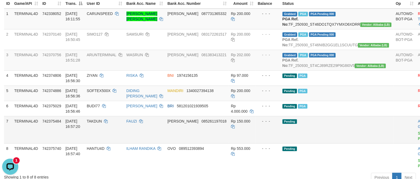
scroll to position [127, 0]
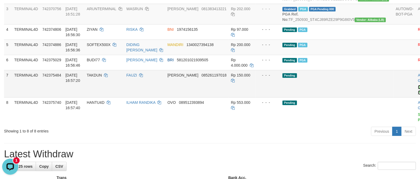
click at [418, 95] on link "Send PGA" at bounding box center [422, 90] width 9 height 10
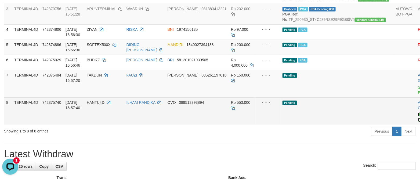
click at [418, 122] on link "Send PGA" at bounding box center [422, 118] width 9 height 10
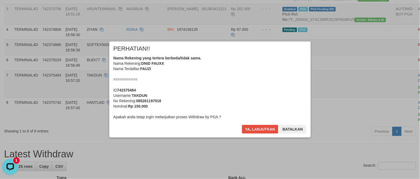
click at [257, 133] on div "Ya, lanjutkan Batalkan" at bounding box center [273, 131] width 65 height 13
click at [257, 133] on button "Ya, lanjutkan" at bounding box center [260, 129] width 36 height 9
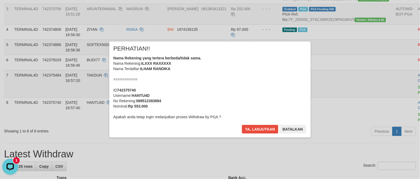
click at [257, 133] on div "× PERHATIAN!! Nama Rekening yang tertera berbeda/tidak sama. Nama Rekening: DNI…" at bounding box center [209, 90] width 209 height 96
click at [257, 133] on button "Ya, lanjutkan" at bounding box center [260, 129] width 36 height 9
click at [257, 133] on div "× PERHATIAN!! Nama Rekening yang tertera berbeda/tidak sama. Nama Rekening: ILX…" at bounding box center [209, 90] width 209 height 96
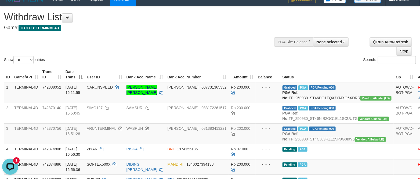
scroll to position [0, 0]
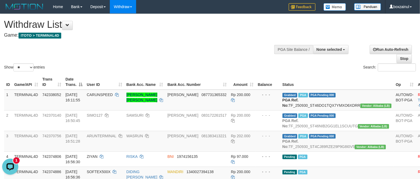
click at [153, 73] on div "ID Game/API Trans ID Date Trans. User ID Bank Acc. Name Bank Acc. Number Amount…" at bounding box center [210, 151] width 420 height 157
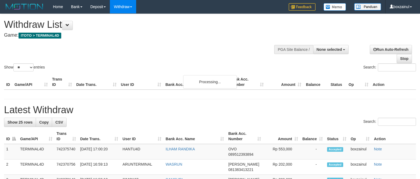
select select
select select "**"
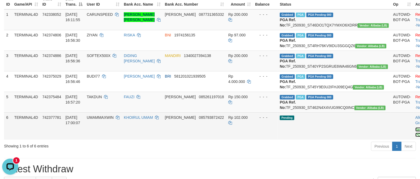
click at [415, 137] on link "Send PGA" at bounding box center [419, 133] width 9 height 10
click at [214, 140] on td "[PERSON_NAME] 085793872422" at bounding box center [194, 126] width 63 height 27
click at [110, 120] on span "UMAMMAXWIN" at bounding box center [100, 118] width 27 height 4
click at [413, 140] on td "Allow Grab · Reject Send PGA · Note" at bounding box center [426, 126] width 27 height 27
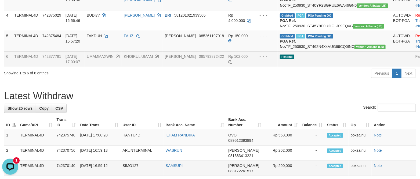
scroll to position [161, 0]
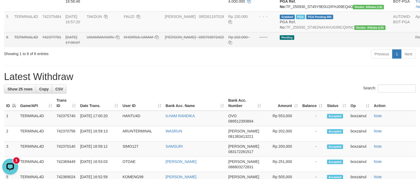
click at [189, 94] on div "Search:" at bounding box center [210, 89] width 412 height 9
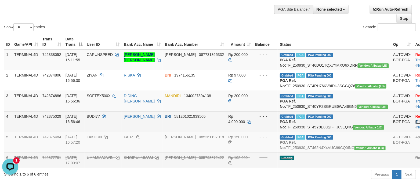
click at [415, 124] on link "Check Trans" at bounding box center [426, 120] width 22 height 10
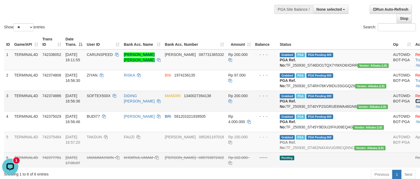
click at [415, 104] on link "Check Trans" at bounding box center [426, 99] width 22 height 10
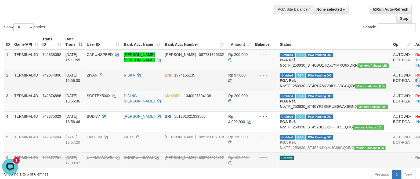
click at [415, 80] on link "Check Trans" at bounding box center [426, 78] width 22 height 10
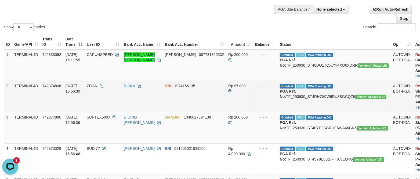
click at [189, 112] on td "BNI 1974156135" at bounding box center [194, 96] width 63 height 31
click at [208, 87] on td "BNI 1974156135" at bounding box center [194, 96] width 63 height 31
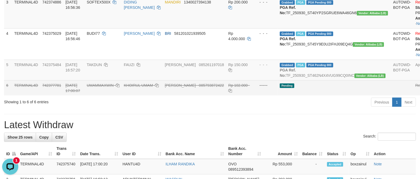
scroll to position [161, 0]
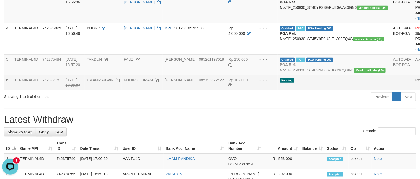
click at [216, 104] on div "Previous 1 Next" at bounding box center [297, 98] width 237 height 12
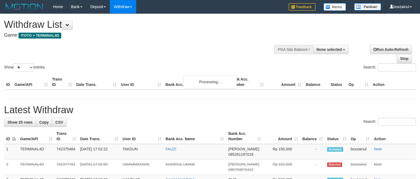
select select
select select "**"
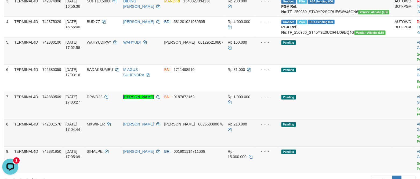
scroll to position [175, 0]
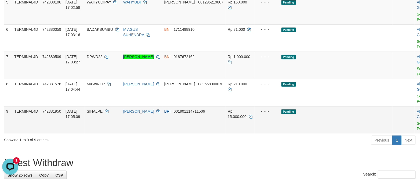
click at [102, 114] on span "SIHALPE" at bounding box center [95, 111] width 16 height 4
copy td "SIHALPE"
click at [237, 134] on td "Rp 15.000.000" at bounding box center [239, 120] width 29 height 27
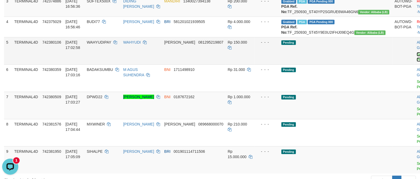
click at [416, 62] on link "Send PGA" at bounding box center [420, 57] width 9 height 10
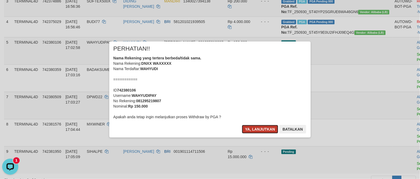
click at [259, 128] on button "Ya, lanjutkan" at bounding box center [260, 129] width 36 height 9
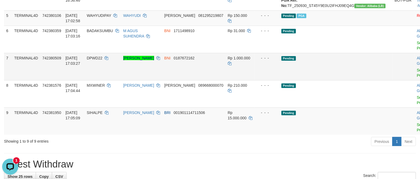
scroll to position [175, 0]
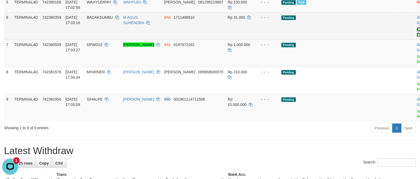
click at [416, 37] on link "Send PGA" at bounding box center [420, 32] width 9 height 10
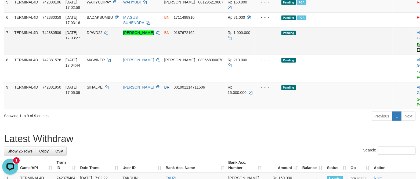
click at [416, 52] on link "Send PGA" at bounding box center [420, 48] width 9 height 10
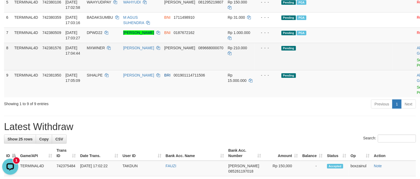
click at [416, 57] on div at bounding box center [427, 56] width 22 height 1
click at [416, 68] on link "Send PGA" at bounding box center [420, 63] width 9 height 10
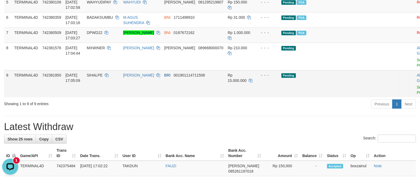
click at [102, 78] on span "SIHALPE" at bounding box center [95, 75] width 16 height 4
copy td "SIHALPE"
click at [102, 78] on span "SIHALPE" at bounding box center [95, 75] width 16 height 4
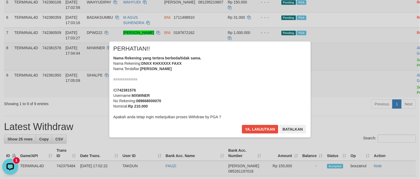
click at [184, 89] on div "Nama Rekening yang tertera berbeda/tidak sama. Nama Rekening: DNXX KHXXXXX FAXX…" at bounding box center [209, 88] width 193 height 64
click at [259, 127] on button "Ya, lanjutkan" at bounding box center [260, 129] width 36 height 9
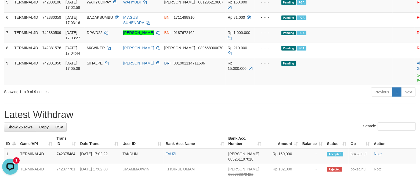
click at [274, 99] on div "Previous 1 Next" at bounding box center [297, 93] width 237 height 12
click at [248, 99] on div "Previous 1 Next" at bounding box center [297, 93] width 237 height 12
click at [102, 65] on span "SIHALPE" at bounding box center [95, 63] width 16 height 4
copy td "SIHALPE"
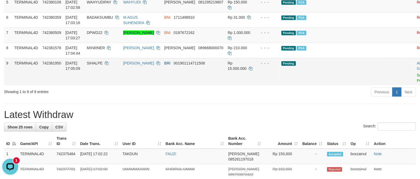
click at [294, 86] on td "Pending" at bounding box center [335, 71] width 113 height 27
click at [416, 83] on link "Send PGA" at bounding box center [420, 78] width 9 height 10
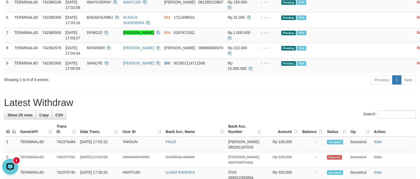
click at [294, 108] on h1 "Latest Withdraw" at bounding box center [210, 103] width 412 height 11
drag, startPoint x: 324, startPoint y: 137, endPoint x: 320, endPoint y: 134, distance: 5.3
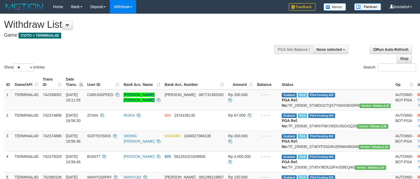
select select
select select "**"
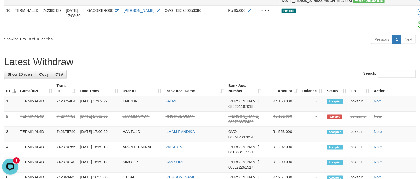
scroll to position [256, 0]
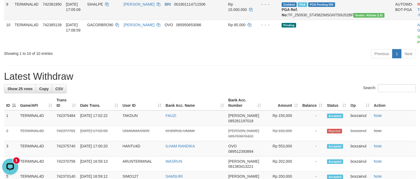
click at [103, 6] on span "SIHALPE" at bounding box center [95, 4] width 16 height 4
copy td "SIHALPE"
click at [333, 66] on hr at bounding box center [210, 66] width 412 height 0
click at [329, 121] on div "**********" at bounding box center [210, 130] width 420 height 744
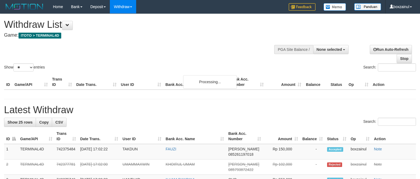
select select
select select "**"
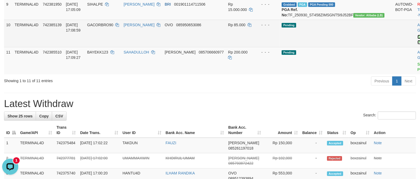
click at [417, 45] on link "Send PGA" at bounding box center [421, 40] width 9 height 10
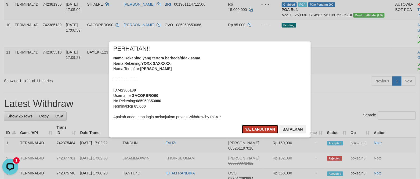
click at [262, 129] on button "Ya, lanjutkan" at bounding box center [260, 129] width 36 height 9
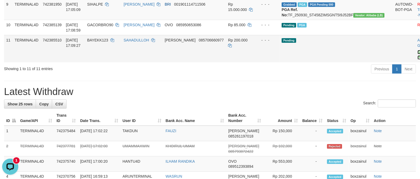
click at [417, 60] on link "Send PGA" at bounding box center [421, 55] width 9 height 10
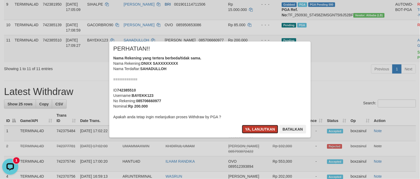
click at [262, 131] on button "Ya, lanjutkan" at bounding box center [260, 129] width 36 height 9
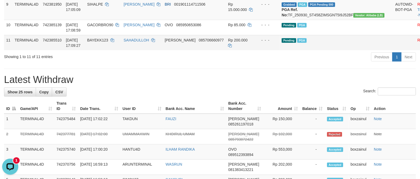
click at [114, 50] on td "BAYEKK123" at bounding box center [103, 42] width 36 height 15
copy td "BAYEKK123"
click at [328, 85] on h1 "Latest Withdraw" at bounding box center [210, 80] width 412 height 11
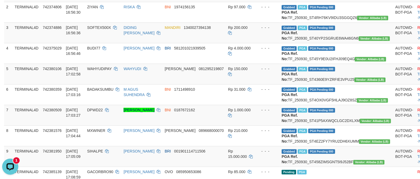
scroll to position [55, 0]
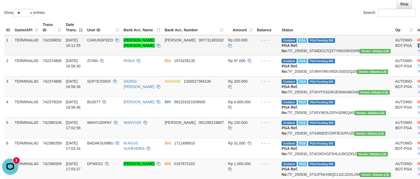
click at [417, 40] on link "Check Trans" at bounding box center [428, 43] width 22 height 10
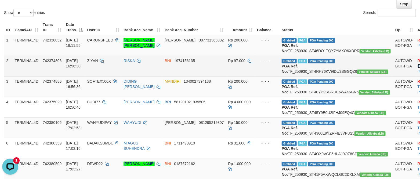
click at [417, 65] on link "Check Trans" at bounding box center [428, 64] width 22 height 10
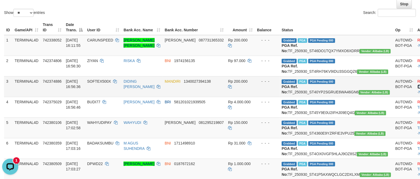
click at [417, 89] on link "Check Trans" at bounding box center [428, 84] width 22 height 10
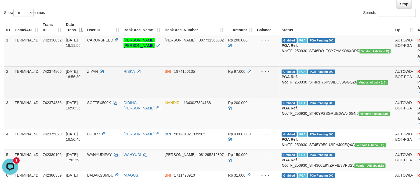
click at [222, 85] on td "BNI 1974156135" at bounding box center [193, 82] width 63 height 31
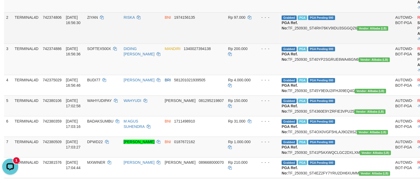
scroll to position [296, 0]
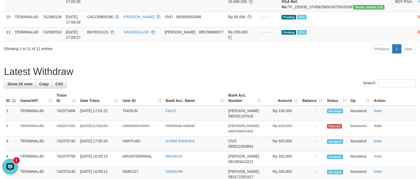
click at [144, 56] on div "Showing 1 to 11 of 11 entries Previous 1 Next" at bounding box center [210, 50] width 420 height 12
click at [106, 42] on td "BAYEKK123" at bounding box center [103, 34] width 36 height 15
copy td "BAYEKK123"
click at [106, 42] on td "BAYEKK123" at bounding box center [103, 34] width 36 height 15
click at [211, 106] on div "**********" at bounding box center [210, 108] width 420 height 780
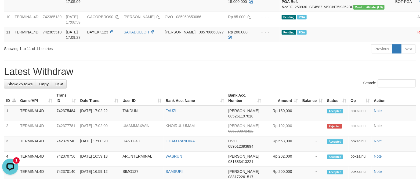
click at [183, 77] on h1 "Latest Withdraw" at bounding box center [210, 72] width 412 height 11
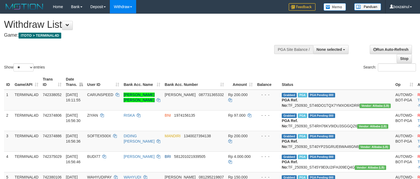
select select
select select "**"
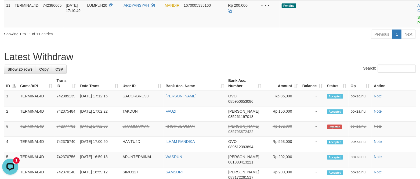
click at [201, 41] on div "Previous 1 Next" at bounding box center [297, 35] width 237 height 12
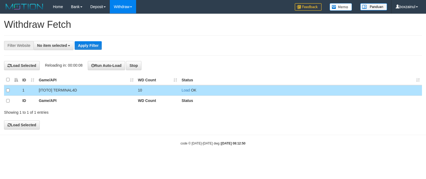
select select
click at [136, 68] on button "Stop" at bounding box center [133, 65] width 15 height 9
click at [184, 92] on link "Load" at bounding box center [185, 90] width 8 height 4
click at [102, 65] on button "Run Auto-Load" at bounding box center [92, 65] width 37 height 9
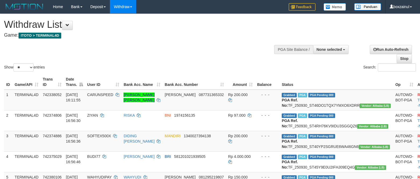
select select
select select "**"
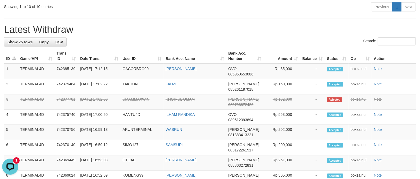
click at [254, 73] on div "**********" at bounding box center [210, 87] width 420 height 738
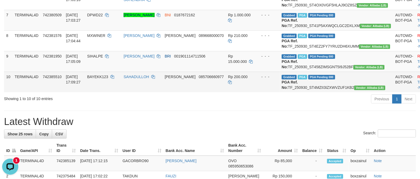
scroll to position [175, 0]
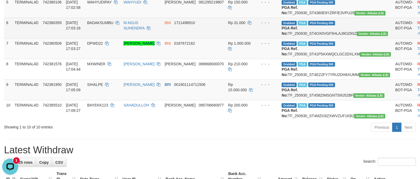
click at [202, 38] on td "BNI 1711498910" at bounding box center [193, 28] width 63 height 21
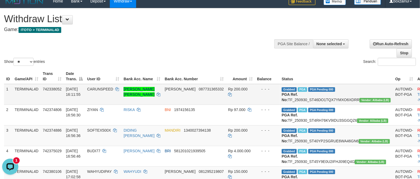
click at [319, 97] on td "Grabbed PGA PGA Pending 000 PGA Ref. No: TF_250930_ST46DO1TQX7YMXO6XDRR Vendor:…" at bounding box center [335, 94] width 113 height 21
copy td ":"
click at [325, 98] on td "Grabbed PGA PGA Pending 000 PGA Ref. No: TF_250930_ST46DO1TQX7YMXO6XDRR Vendor:…" at bounding box center [335, 94] width 113 height 21
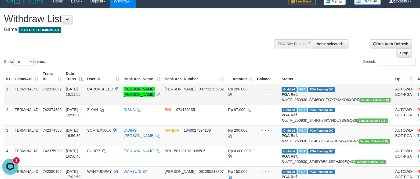
copy td "TF_250930_ST46DO1TQX7YMXO6XDRR"
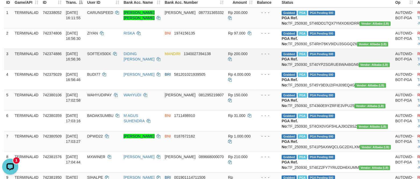
scroll to position [86, 0]
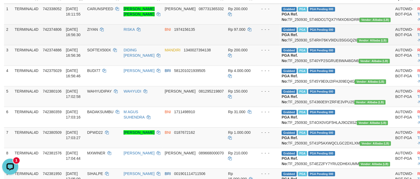
click at [323, 43] on td "Grabbed PGA PGA Pending 000 PGA Ref. No: TF_250930_ST4RH76KV9IDU3SGGQZ6 Vendor:…" at bounding box center [335, 34] width 113 height 21
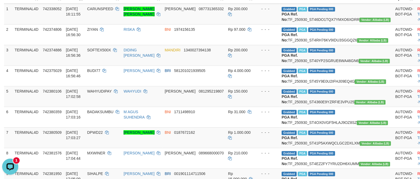
copy td "TF_250930_ST4RH76KV9IDU3SGGQZ6"
click at [320, 66] on td "Grabbed PGA PGA Pending 000 PGA Ref. No: TF_250930_ST40YP2SGRUE6WA46GN6 Vendor:…" at bounding box center [335, 55] width 113 height 21
copy td "TF_250930_ST40YP2SGRUE6WA46GN6"
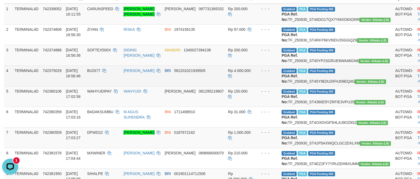
click at [345, 86] on td "Grabbed PGA PGA Pending 000 PGA Ref. No: TF_250930_ST45Y9E0U2IFHJ09EQ4G Vendor:…" at bounding box center [335, 76] width 113 height 21
click at [344, 86] on td "Grabbed PGA PGA Pending 000 PGA Ref. No: TF_250930_ST45Y9E0U2IFHJ09EQ4G Vendor:…" at bounding box center [335, 76] width 113 height 21
copy td "TF_250930_ST45Y9E0U2IFHJ09EQ4G"
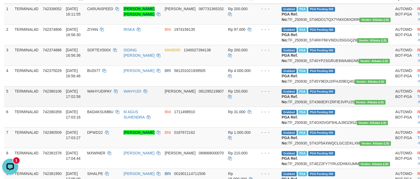
click at [325, 107] on td "Grabbed PGA PGA Pending 000 PGA Ref. No: TF_250930_ST4360E9YZRFIE3VPU25 Vendor:…" at bounding box center [335, 96] width 113 height 21
click at [326, 107] on td "Grabbed PGA PGA Pending 000 PGA Ref. No: TF_250930_ST4360E9YZRFIE3VPU25 Vendor:…" at bounding box center [335, 96] width 113 height 21
copy td "TF_250930_ST4360E9YZRFIE3VPU25"
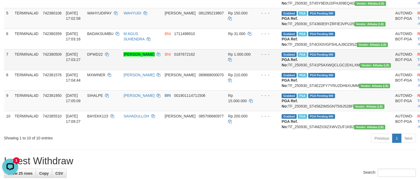
scroll to position [167, 0]
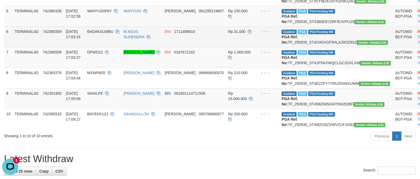
click at [333, 47] on td "Grabbed PGA PGA Pending 000 PGA Ref. No: TF_250930_ST4OX0VGF5HLAJ9OZ8SZ Vendor:…" at bounding box center [335, 37] width 113 height 21
copy td "TF_250930_ST4OX0VGF5HLAJ9OZ8SZ"
click at [333, 47] on td "Grabbed PGA PGA Pending 000 PGA Ref. No: TF_250930_ST4OX0VGF5HLAJ9OZ8SZ Vendor:…" at bounding box center [335, 37] width 113 height 21
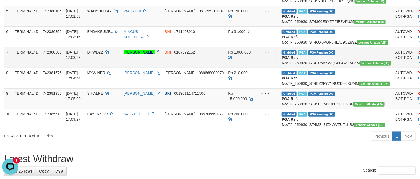
click at [328, 68] on td "Grabbed PGA PGA Pending 000 PGA Ref. No: TF_250930_ST41P5AXWQCLGC2DXLXM Vendor:…" at bounding box center [335, 57] width 113 height 21
copy td "TF_250930_ST41P5AXWQCLGC2DXLXM"
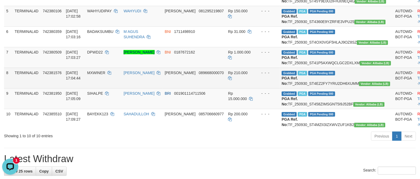
click at [319, 89] on td "Grabbed PGA PGA Pending 000 PGA Ref. No: TF_250930_ST4EZ2FY7YRU2DH6XUMM Vendor:…" at bounding box center [335, 78] width 113 height 21
copy td "TF_250930_ST4EZ2FY7YRU2DH6XUMM"
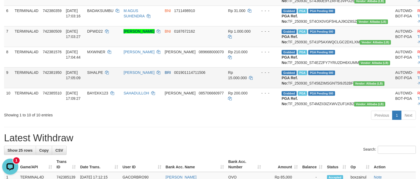
scroll to position [207, 0]
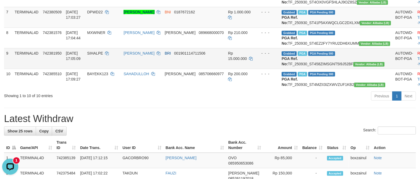
click at [327, 69] on td "Grabbed PGA PGA Pending 000 PGA Ref. No: TF_250930_ST458ZIMSGNT5I9J52BF Vendor:…" at bounding box center [335, 58] width 113 height 21
copy td "TF_250930_ST458ZIMSGNT5I9J52BF"
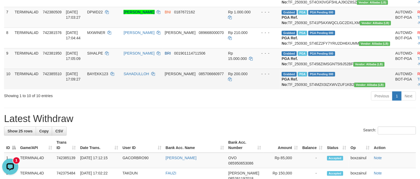
click at [309, 90] on td "Grabbed PGA PGA Pending 000 PGA Ref. No: TF_250930_ST4MZII3IZXWVZUF1KB2 Vendor:…" at bounding box center [335, 79] width 113 height 21
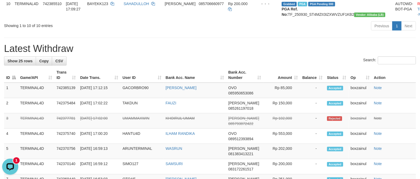
scroll to position [282, 0]
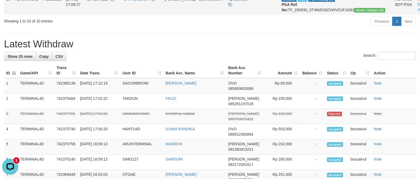
click at [103, 15] on td "BAYEKK123" at bounding box center [103, 4] width 36 height 21
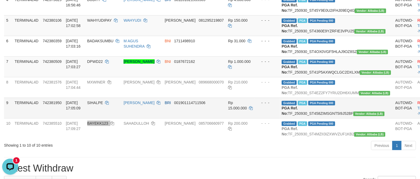
scroll to position [201, 0]
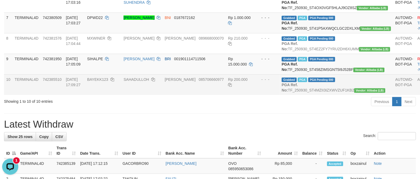
click at [189, 95] on td "[PERSON_NAME] 085706660977" at bounding box center [193, 85] width 63 height 21
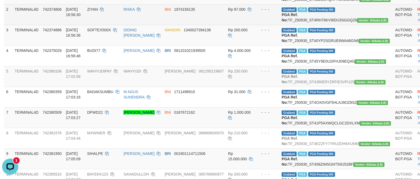
scroll to position [121, 0]
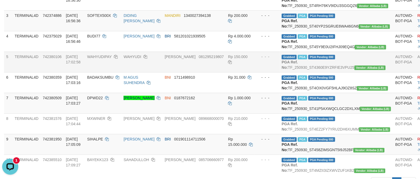
click at [225, 72] on td "DANA 081295219807" at bounding box center [193, 62] width 63 height 21
click at [201, 72] on td "DANA 081295219807" at bounding box center [193, 62] width 63 height 21
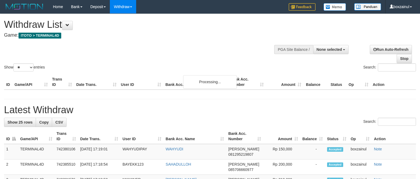
select select
select select "**"
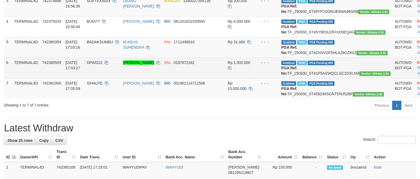
scroll to position [121, 0]
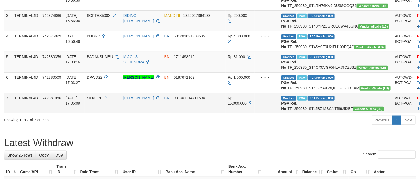
click at [102, 100] on span "SIHALPE" at bounding box center [95, 98] width 16 height 4
copy td "SIHALPE"
click at [102, 100] on span "SIHALPE" at bounding box center [95, 98] width 16 height 4
click at [417, 106] on link "Check Trans" at bounding box center [428, 101] width 22 height 10
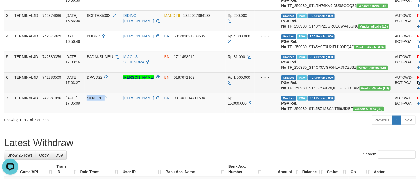
click at [417, 85] on link "Check Trans" at bounding box center [428, 80] width 22 height 10
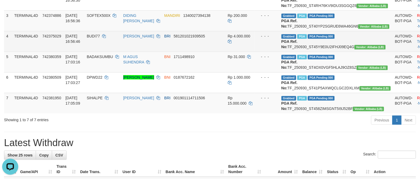
click at [415, 52] on td "Reject · Check Trans · Note" at bounding box center [428, 41] width 27 height 21
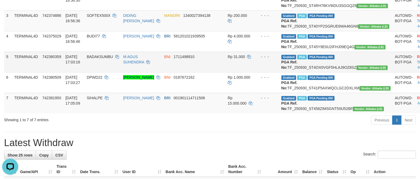
click at [415, 72] on td "Reject · Check Trans · Note" at bounding box center [428, 62] width 27 height 21
click at [417, 64] on link "Check Trans" at bounding box center [428, 60] width 22 height 10
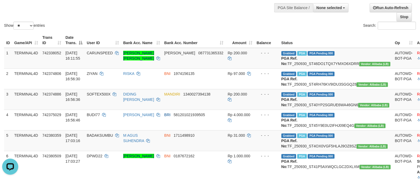
scroll to position [40, 0]
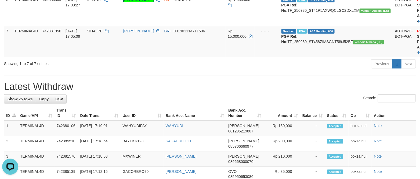
scroll to position [252, 0]
click at [198, 92] on h1 "Latest Withdraw" at bounding box center [210, 87] width 412 height 11
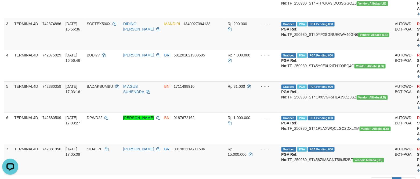
scroll to position [131, 0]
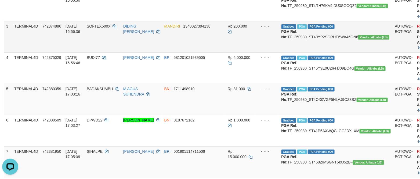
click at [160, 53] on td "DIDING [PERSON_NAME]" at bounding box center [141, 36] width 41 height 31
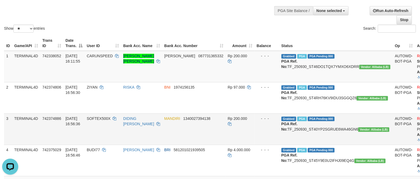
scroll to position [11, 0]
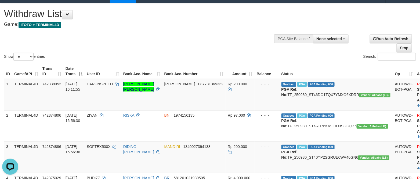
click at [168, 50] on div "Show ** ** ** *** entries Search:" at bounding box center [210, 32] width 420 height 59
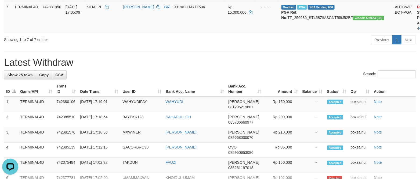
scroll to position [333, 0]
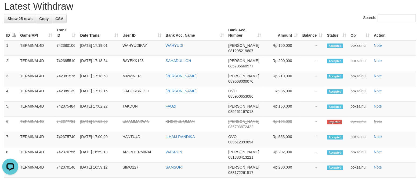
click at [250, 12] on h1 "Latest Withdraw" at bounding box center [210, 6] width 412 height 11
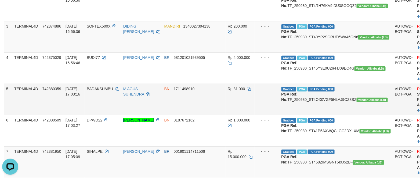
click at [238, 115] on td "Rp 31.000" at bounding box center [239, 99] width 29 height 31
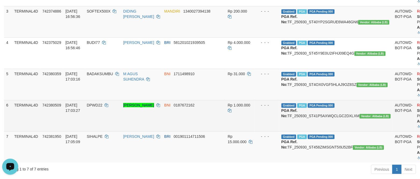
scroll to position [212, 0]
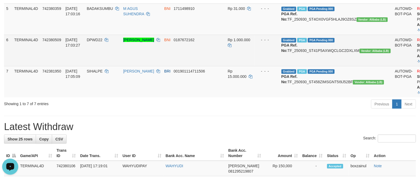
click at [208, 66] on td "BNI 0187672162" at bounding box center [193, 50] width 63 height 31
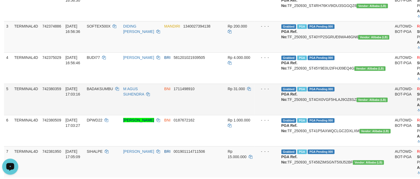
scroll to position [172, 0]
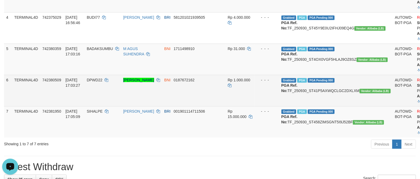
click at [203, 107] on td "BNI 0187672162" at bounding box center [193, 90] width 63 height 31
click at [261, 107] on td "- - -" at bounding box center [266, 90] width 25 height 31
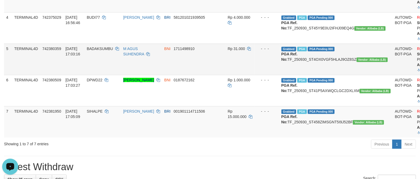
scroll to position [161, 0]
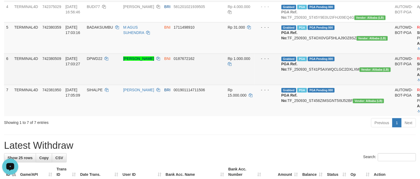
click at [237, 85] on td "Rp 1.000.000" at bounding box center [239, 69] width 29 height 31
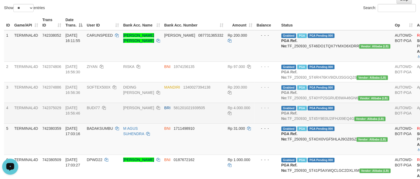
scroll to position [40, 0]
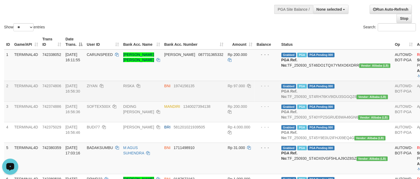
click at [224, 102] on td "BNI 1974156135" at bounding box center [193, 91] width 63 height 21
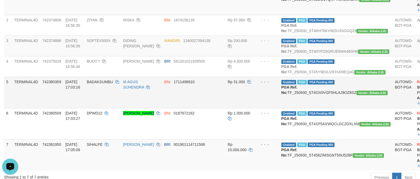
scroll to position [121, 0]
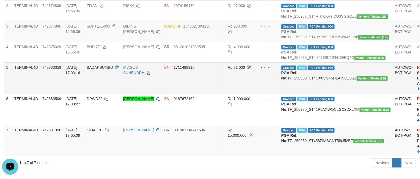
click at [213, 94] on td "BNI 1711498910" at bounding box center [193, 78] width 63 height 31
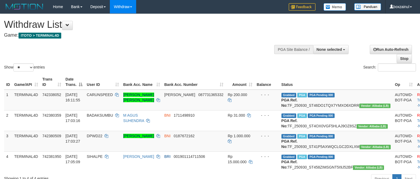
select select
select select "**"
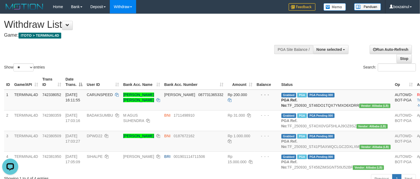
click at [254, 63] on div "Show ** ** ** *** entries Search:" at bounding box center [210, 43] width 420 height 59
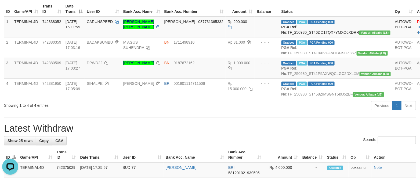
scroll to position [80, 0]
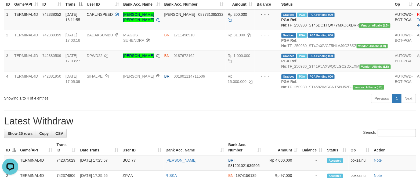
click at [223, 105] on div "Previous 1 Next" at bounding box center [297, 100] width 237 height 12
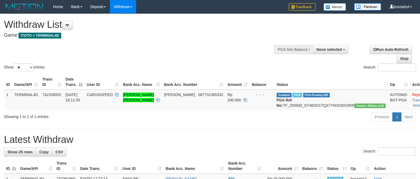
select select
select select "**"
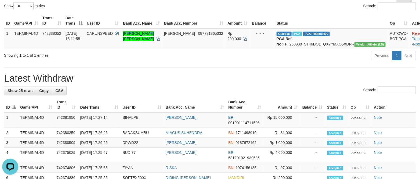
click at [175, 84] on h1 "Latest Withdraw" at bounding box center [210, 78] width 412 height 11
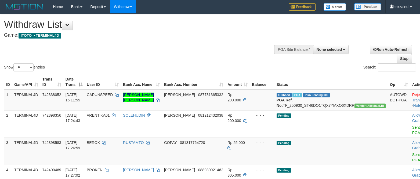
select select
select select "**"
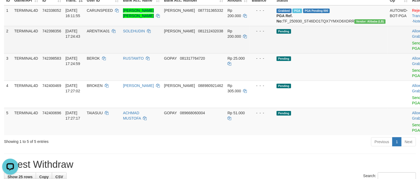
click at [410, 51] on td "Allow Grab · Reject Send PGA · Note" at bounding box center [423, 39] width 27 height 27
click at [412, 49] on link "Send PGA" at bounding box center [416, 46] width 9 height 10
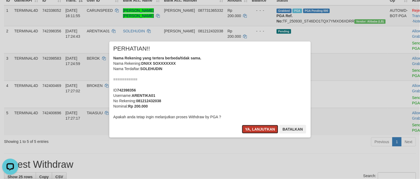
click at [263, 126] on button "Ya, lanjutkan" at bounding box center [260, 129] width 36 height 9
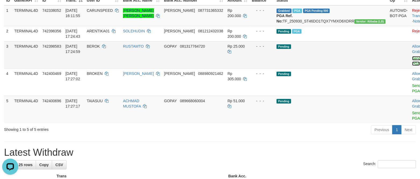
click at [412, 65] on link "Send PGA" at bounding box center [416, 61] width 9 height 10
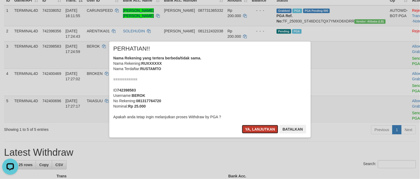
click at [258, 127] on button "Ya, lanjutkan" at bounding box center [260, 129] width 36 height 9
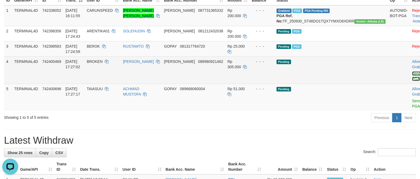
click at [412, 80] on link "Send PGA" at bounding box center [416, 77] width 9 height 10
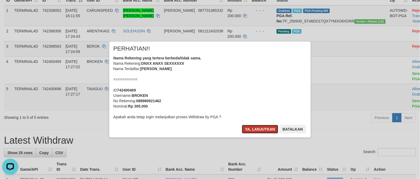
click at [252, 125] on button "Ya, lanjutkan" at bounding box center [260, 129] width 36 height 9
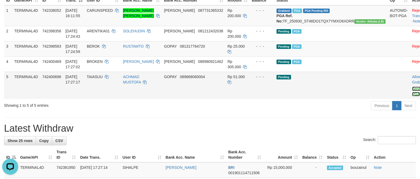
click at [412, 94] on link "Send PGA" at bounding box center [416, 92] width 9 height 10
drag, startPoint x: 384, startPoint y: 94, endPoint x: 248, endPoint y: 96, distance: 136.3
click at [412, 94] on link "Send PGA" at bounding box center [416, 92] width 9 height 10
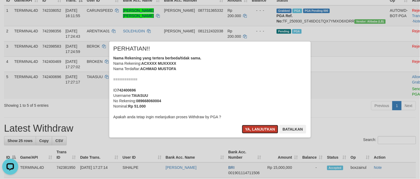
click at [252, 127] on button "Ya, lanjutkan" at bounding box center [260, 129] width 36 height 9
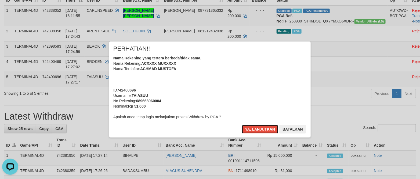
click at [252, 127] on button "Ya, lanjutkan" at bounding box center [260, 129] width 36 height 9
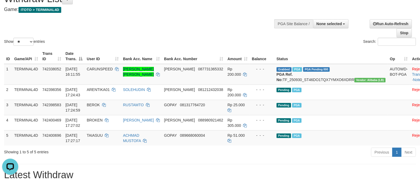
scroll to position [24, 0]
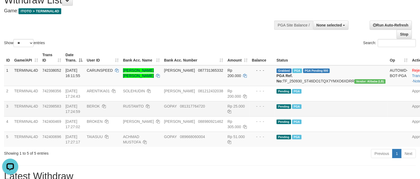
click at [301, 109] on span "PGA" at bounding box center [296, 107] width 9 height 5
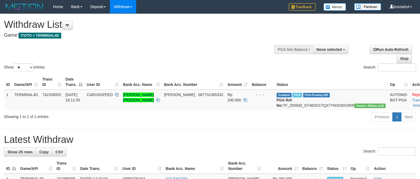
select select
select select "**"
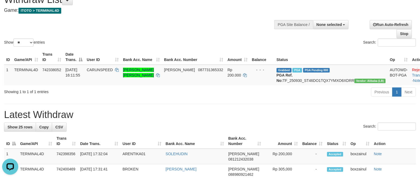
click at [245, 120] on h1 "Latest Withdraw" at bounding box center [210, 115] width 412 height 11
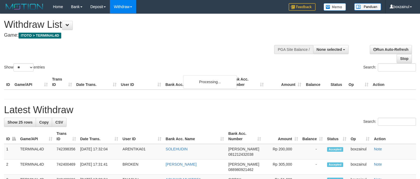
select select
select select "**"
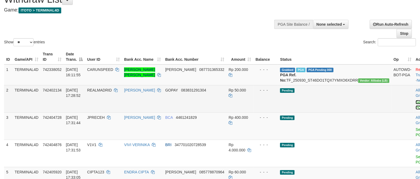
click at [415, 108] on link "Send PGA" at bounding box center [419, 105] width 9 height 10
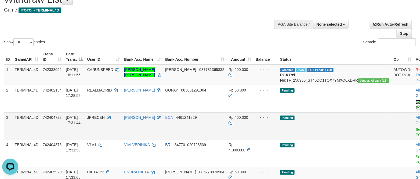
scroll to position [0, 0]
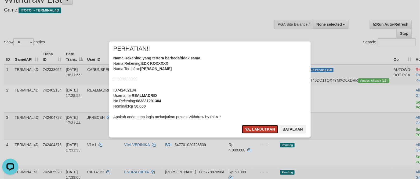
click at [252, 127] on button "Ya, lanjutkan" at bounding box center [260, 129] width 36 height 9
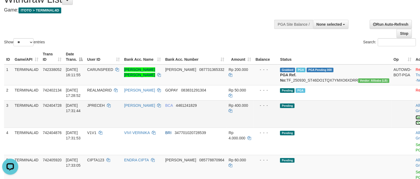
click at [415, 123] on link "Send PGA" at bounding box center [419, 121] width 9 height 10
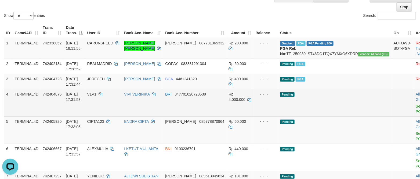
scroll to position [65, 0]
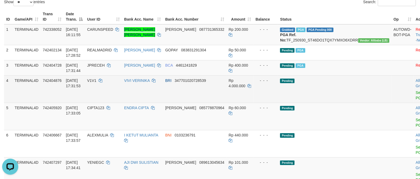
click at [101, 86] on td "V1V1" at bounding box center [103, 89] width 37 height 27
copy td "V1V1"
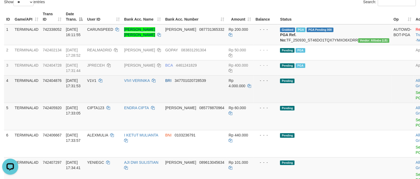
click at [313, 103] on td "Pending" at bounding box center [334, 89] width 113 height 27
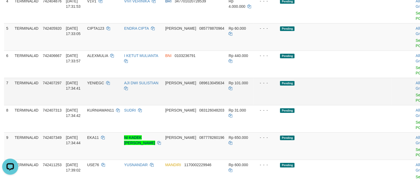
scroll to position [146, 0]
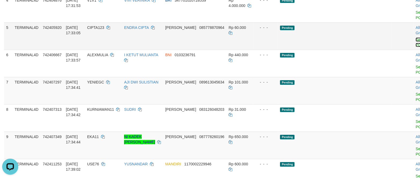
click at [415, 45] on link "Send PGA" at bounding box center [419, 43] width 9 height 10
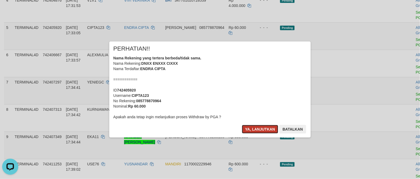
click at [267, 130] on button "Ya, lanjutkan" at bounding box center [260, 129] width 36 height 9
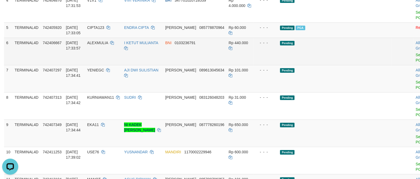
click at [338, 65] on td "Pending" at bounding box center [334, 51] width 113 height 27
click at [415, 60] on link "Send PGA" at bounding box center [419, 58] width 9 height 10
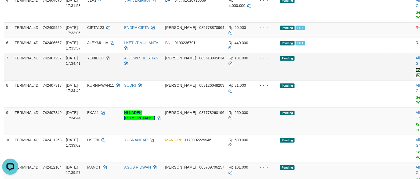
click at [415, 78] on link "Send PGA" at bounding box center [419, 73] width 9 height 10
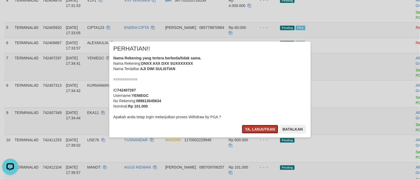
click at [256, 127] on button "Ya, lanjutkan" at bounding box center [260, 129] width 36 height 9
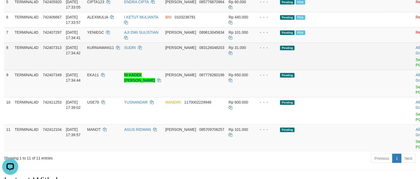
scroll to position [186, 0]
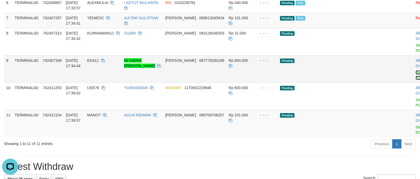
click at [415, 80] on link "Send PGA" at bounding box center [419, 76] width 9 height 10
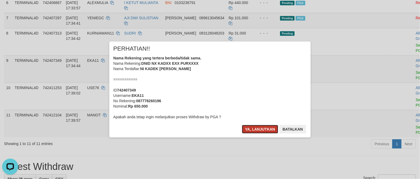
click at [251, 127] on button "Ya, lanjutkan" at bounding box center [260, 129] width 36 height 9
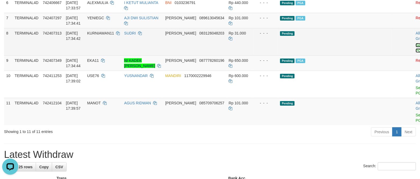
click at [415, 52] on link "Send PGA" at bounding box center [419, 48] width 9 height 10
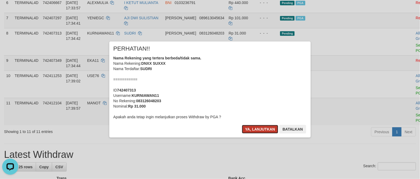
click at [243, 131] on button "Ya, lanjutkan" at bounding box center [260, 129] width 36 height 9
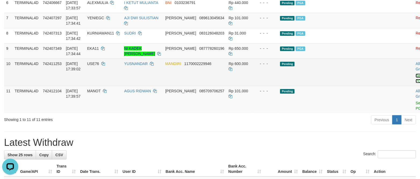
click at [415, 83] on link "Send PGA" at bounding box center [419, 79] width 9 height 10
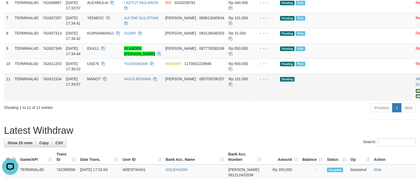
click at [415, 98] on link "Send PGA" at bounding box center [419, 94] width 9 height 10
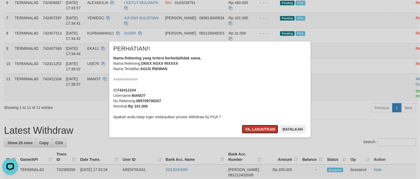
click at [253, 131] on button "Ya, lanjutkan" at bounding box center [260, 129] width 36 height 9
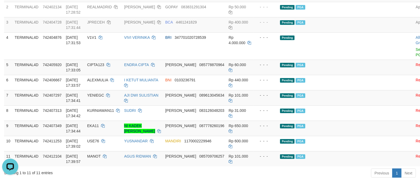
scroll to position [65, 0]
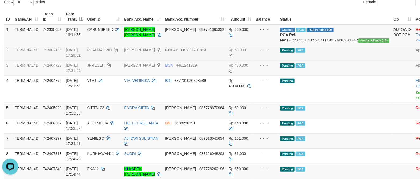
click at [413, 60] on td "Approved" at bounding box center [426, 52] width 27 height 15
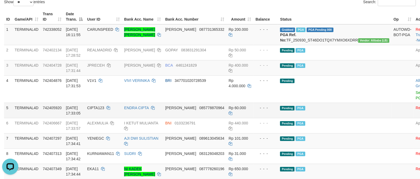
click at [268, 118] on td "- - -" at bounding box center [265, 110] width 25 height 15
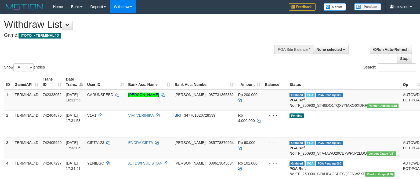
select select
select select "**"
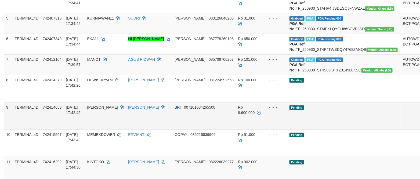
scroll to position [186, 0]
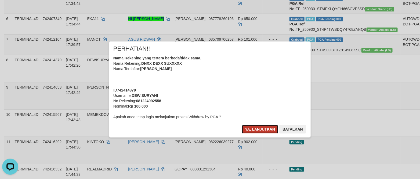
click at [258, 126] on button "Ya, lanjutkan" at bounding box center [260, 129] width 36 height 9
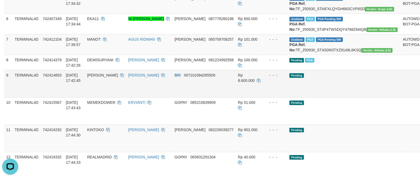
click at [111, 78] on span "[PERSON_NAME]" at bounding box center [102, 75] width 31 height 4
copy td "[PERSON_NAME]"
click at [111, 78] on span "[PERSON_NAME]" at bounding box center [102, 75] width 31 height 4
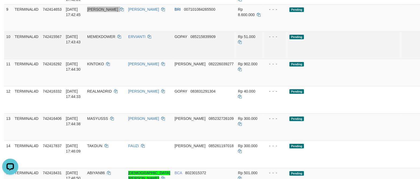
scroll to position [267, 0]
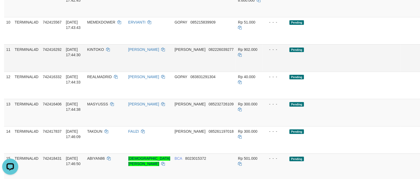
drag, startPoint x: 386, startPoint y: 40, endPoint x: 249, endPoint y: 101, distance: 149.9
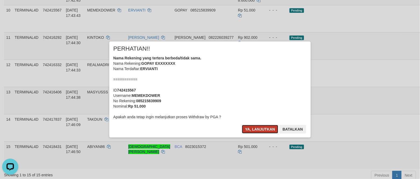
click at [259, 129] on button "Ya, lanjutkan" at bounding box center [260, 129] width 36 height 9
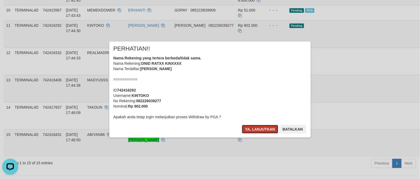
click at [258, 130] on button "Ya, lanjutkan" at bounding box center [260, 129] width 36 height 9
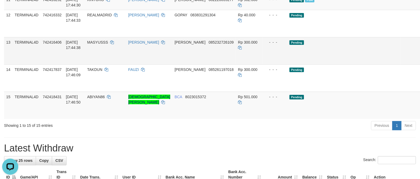
scroll to position [307, 0]
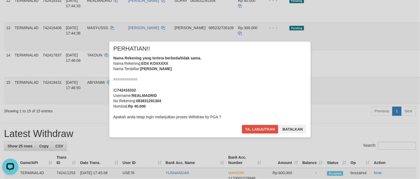
click at [256, 124] on div "× PERHATIAN!! Nama Rekening yang tertera berbeda/tidak sama. Nama Rekening: EDX…" at bounding box center [209, 90] width 201 height 96
click at [258, 129] on button "Ya, lanjutkan" at bounding box center [260, 129] width 36 height 9
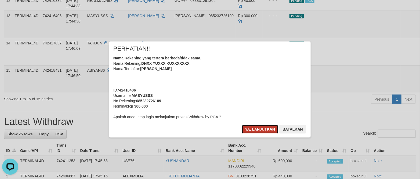
click at [251, 127] on button "Ya, lanjutkan" at bounding box center [260, 129] width 36 height 9
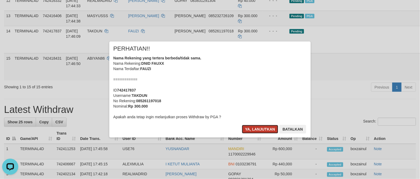
click at [254, 128] on button "Ya, lanjutkan" at bounding box center [260, 129] width 36 height 9
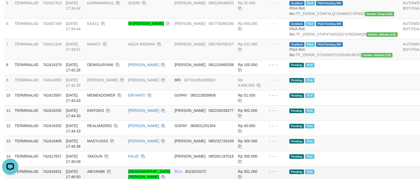
scroll to position [347, 0]
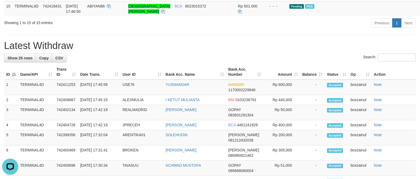
click at [264, 51] on h1 "Latest Withdraw" at bounding box center [210, 46] width 412 height 11
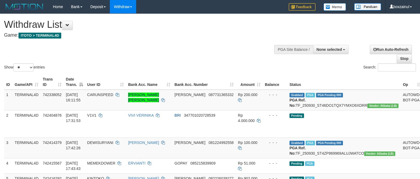
select select
select select "**"
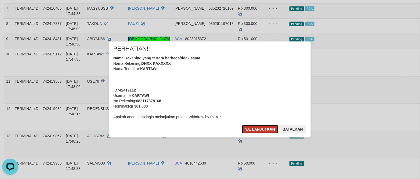
click at [258, 129] on button "Ya, lanjutkan" at bounding box center [260, 129] width 36 height 9
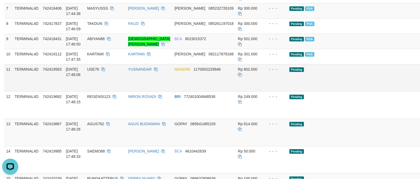
scroll to position [241, 0]
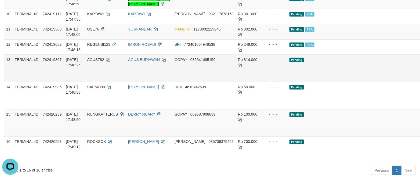
drag, startPoint x: 389, startPoint y: 84, endPoint x: 252, endPoint y: 93, distance: 137.2
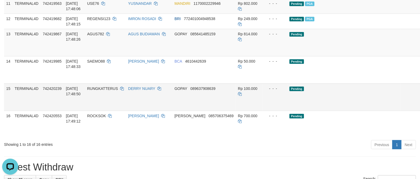
scroll to position [282, 0]
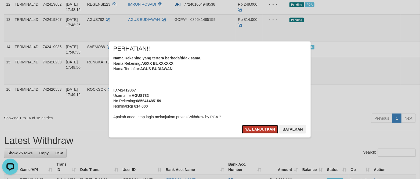
click at [250, 125] on button "Ya, lanjutkan" at bounding box center [260, 129] width 36 height 9
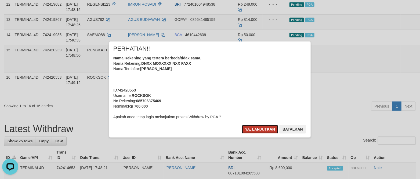
click at [262, 128] on button "Ya, lanjutkan" at bounding box center [260, 129] width 36 height 9
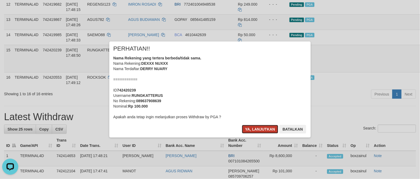
click at [260, 127] on button "Ya, lanjutkan" at bounding box center [260, 129] width 36 height 9
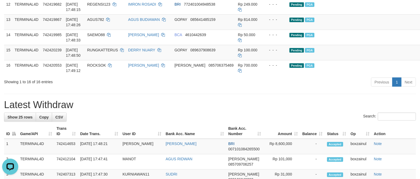
click at [196, 111] on h1 "Latest Withdraw" at bounding box center [210, 105] width 412 height 11
drag, startPoint x: 152, startPoint y: 112, endPoint x: 123, endPoint y: 99, distance: 31.7
click at [152, 112] on div "**********" at bounding box center [210, 131] width 420 height 798
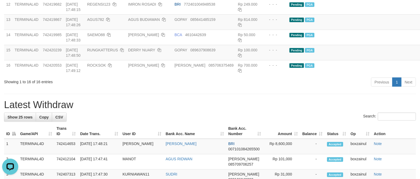
click at [206, 105] on div "**********" at bounding box center [210, 131] width 420 height 798
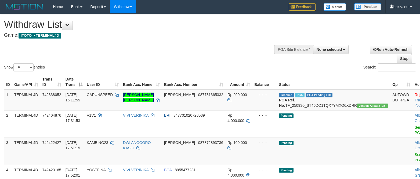
select select
select select "**"
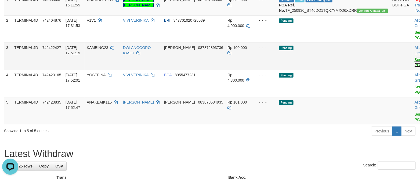
click at [414, 67] on link "Send PGA" at bounding box center [418, 63] width 9 height 10
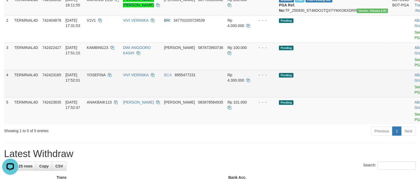
click at [104, 77] on span "YOSEFINA" at bounding box center [96, 75] width 19 height 4
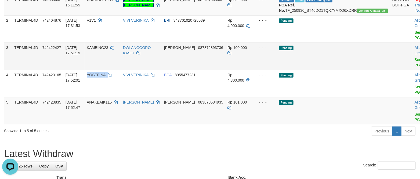
copy td "YOSEFINA"
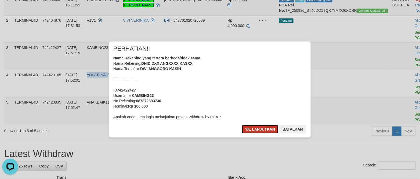
click at [252, 132] on button "Ya, lanjutkan" at bounding box center [260, 129] width 36 height 9
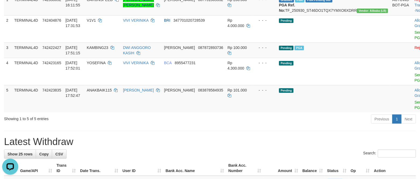
drag, startPoint x: 219, startPoint y: 146, endPoint x: 268, endPoint y: 95, distance: 71.0
click at [220, 146] on h1 "Latest Withdraw" at bounding box center [210, 142] width 412 height 11
click at [299, 126] on div "Previous 1 Next" at bounding box center [297, 120] width 237 height 12
click at [414, 108] on link "Send PGA" at bounding box center [418, 105] width 9 height 10
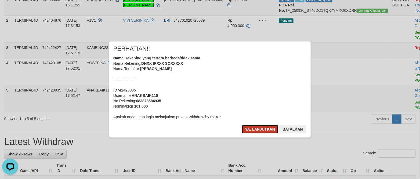
click at [252, 128] on button "Ya, lanjutkan" at bounding box center [260, 129] width 36 height 9
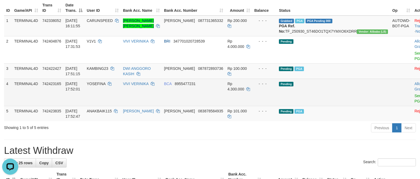
scroll to position [55, 0]
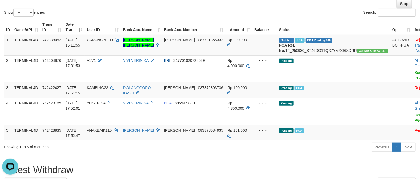
click at [213, 148] on div "Previous 1 Next" at bounding box center [297, 148] width 237 height 12
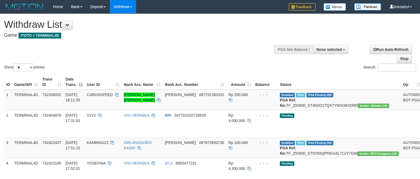
select select
select select "**"
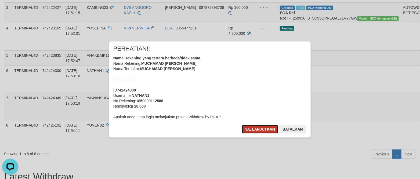
click at [256, 133] on button "Ya, lanjutkan" at bounding box center [260, 129] width 36 height 9
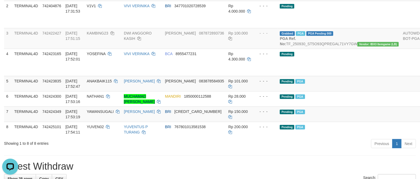
scroll to position [95, 0]
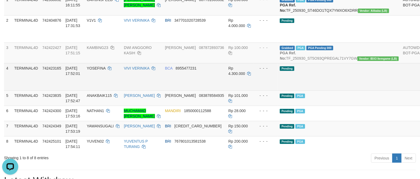
click at [230, 91] on td "Rp 4.300.000" at bounding box center [239, 76] width 27 height 27
click at [163, 88] on td "VIVI VERINIKA" at bounding box center [142, 76] width 41 height 27
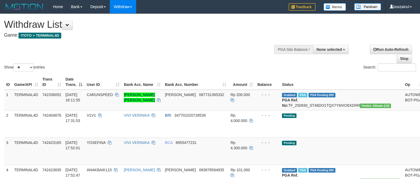
select select
select select "**"
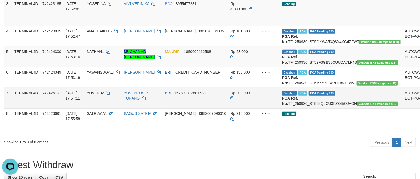
scroll to position [135, 0]
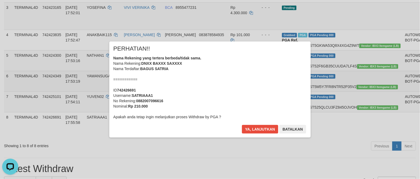
scroll to position [0, 0]
click at [259, 130] on button "Ya, lanjutkan" at bounding box center [260, 129] width 36 height 9
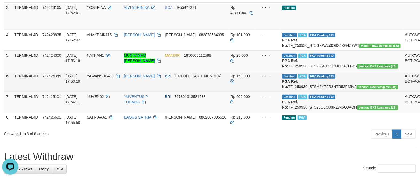
click at [182, 92] on td "BRI [CREDIT_CARD_NUMBER]" at bounding box center [195, 81] width 65 height 21
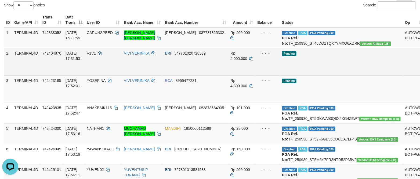
scroll to position [55, 0]
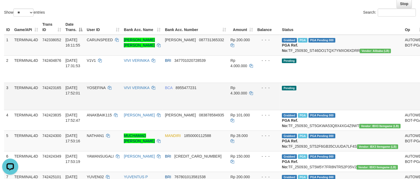
click at [105, 90] on span "YOSEFINA" at bounding box center [96, 88] width 19 height 4
copy td "YOSEFINA"
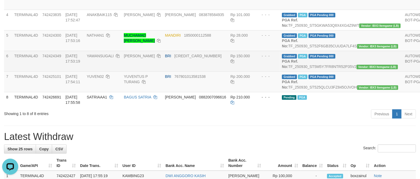
scroll to position [176, 0]
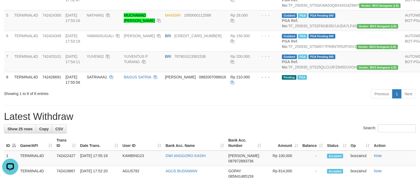
click at [210, 122] on h1 "Latest Withdraw" at bounding box center [210, 117] width 412 height 11
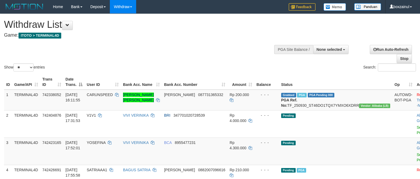
select select
select select "**"
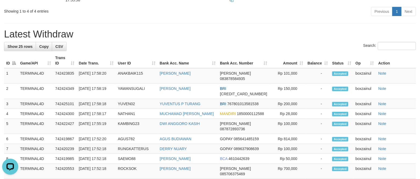
click at [251, 52] on div "Search:" at bounding box center [210, 46] width 412 height 9
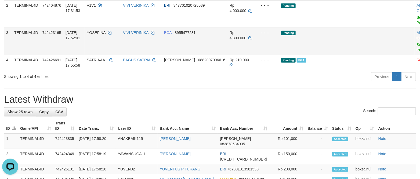
scroll to position [121, 0]
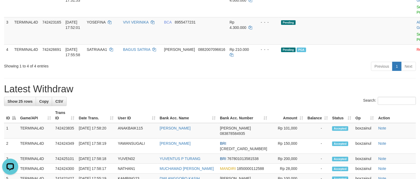
click at [233, 95] on h1 "Latest Withdraw" at bounding box center [210, 89] width 412 height 11
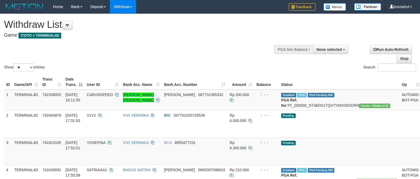
select select
select select "**"
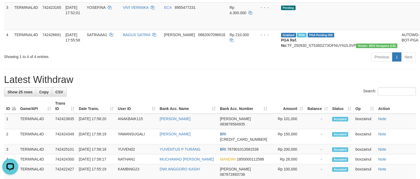
drag, startPoint x: 173, startPoint y: 93, endPoint x: 167, endPoint y: 84, distance: 11.6
click at [170, 85] on h1 "Latest Withdraw" at bounding box center [210, 80] width 412 height 11
click at [277, 84] on div "**********" at bounding box center [210, 178] width 420 height 600
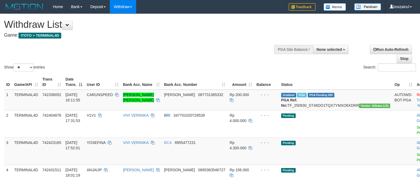
select select
select select "**"
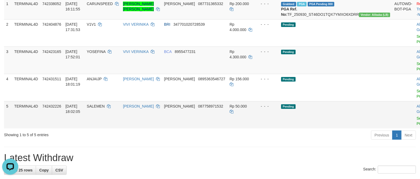
scroll to position [110, 0]
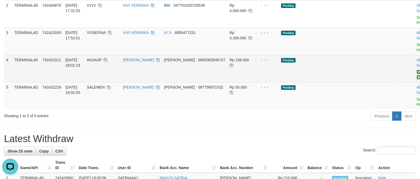
click at [416, 78] on link "Send PGA" at bounding box center [420, 75] width 9 height 10
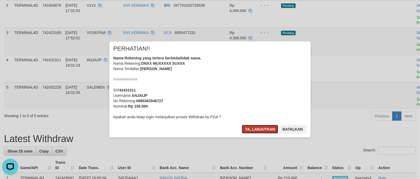
click at [266, 129] on button "Ya, lanjutkan" at bounding box center [260, 129] width 36 height 9
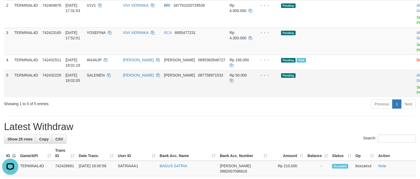
click at [414, 95] on td "Allow Grab · Reject Send PGA · Note" at bounding box center [427, 83] width 27 height 27
click at [416, 91] on link "Send PGA" at bounding box center [420, 90] width 9 height 10
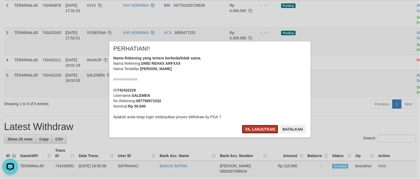
drag, startPoint x: 253, startPoint y: 131, endPoint x: 249, endPoint y: 128, distance: 5.1
click at [252, 128] on button "Ya, lanjutkan" at bounding box center [260, 129] width 36 height 9
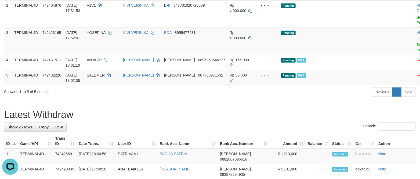
click at [237, 119] on h1 "Latest Withdraw" at bounding box center [210, 115] width 412 height 11
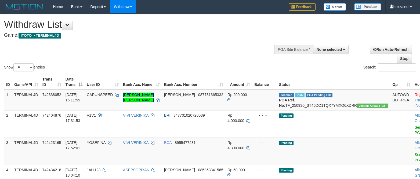
select select
select select "**"
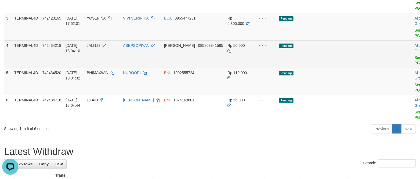
click at [412, 65] on td "Allow Grab · Reject Send PGA · Note" at bounding box center [425, 54] width 27 height 27
click at [414, 63] on link "Send PGA" at bounding box center [418, 61] width 9 height 10
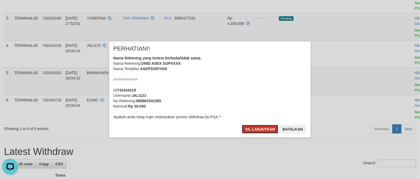
click at [259, 128] on button "Ya, lanjutkan" at bounding box center [260, 129] width 36 height 9
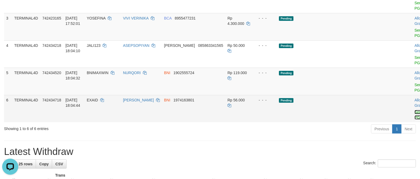
click at [414, 119] on link "Send PGA" at bounding box center [418, 115] width 9 height 10
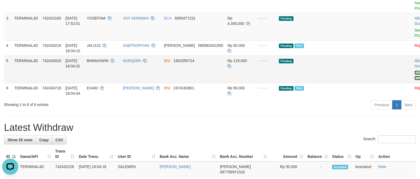
click at [414, 76] on link "Send PGA" at bounding box center [418, 76] width 9 height 10
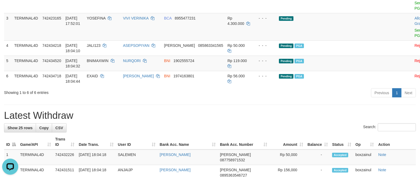
click at [266, 105] on hr at bounding box center [210, 105] width 412 height 0
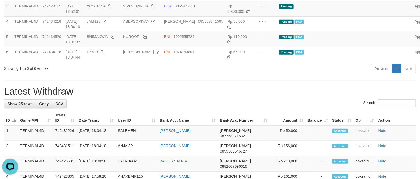
click at [221, 75] on div "Previous 1 Next" at bounding box center [297, 70] width 237 height 12
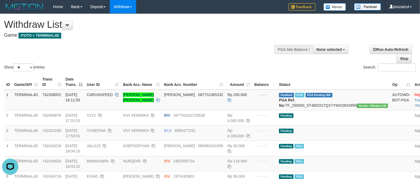
click at [232, 63] on div "Show ** ** ** *** entries Search:" at bounding box center [210, 43] width 420 height 59
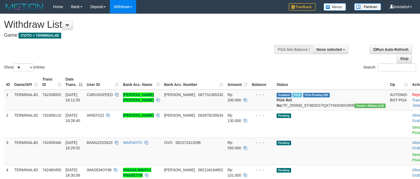
select select
select select "**"
click at [196, 53] on div "Show ** ** ** *** entries Search:" at bounding box center [210, 43] width 420 height 59
click at [237, 51] on div "Show ** ** ** *** entries Search:" at bounding box center [210, 43] width 420 height 59
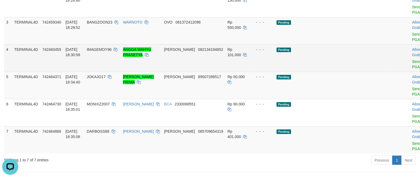
scroll to position [80, 0]
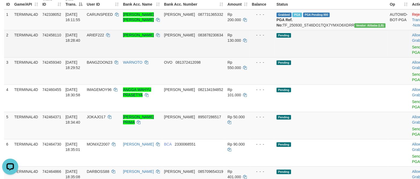
click at [229, 57] on td "Rp 130.000" at bounding box center [237, 43] width 24 height 27
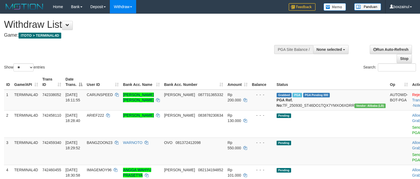
select select
select select "**"
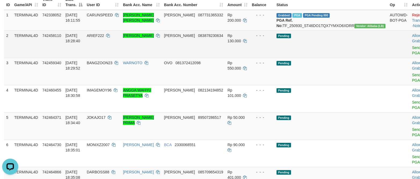
scroll to position [80, 0]
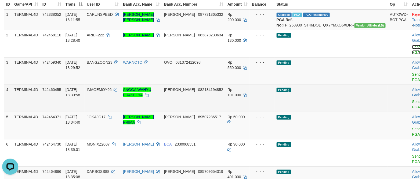
drag, startPoint x: 385, startPoint y: 52, endPoint x: 240, endPoint y: 100, distance: 152.5
click at [412, 52] on link "Send PGA" at bounding box center [416, 50] width 9 height 10
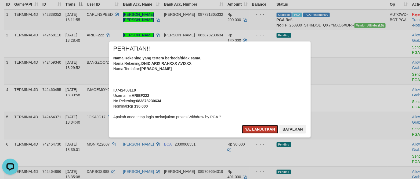
click at [250, 126] on button "Ya, lanjutkan" at bounding box center [260, 129] width 36 height 9
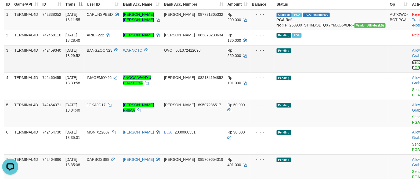
click at [412, 69] on link "Send PGA" at bounding box center [416, 65] width 9 height 10
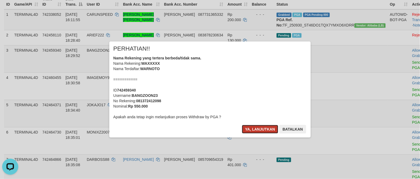
click at [258, 129] on button "Ya, lanjutkan" at bounding box center [260, 129] width 36 height 9
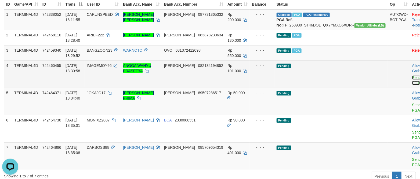
click at [412, 85] on link "Send PGA" at bounding box center [416, 81] width 9 height 10
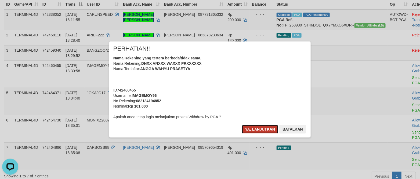
click at [247, 126] on button "Ya, lanjutkan" at bounding box center [260, 129] width 36 height 9
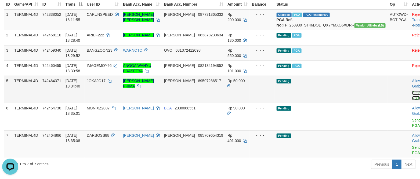
click at [412, 99] on link "Send PGA" at bounding box center [416, 96] width 9 height 10
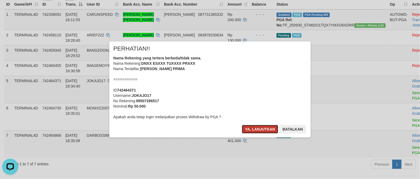
click at [262, 130] on button "Ya, lanjutkan" at bounding box center [260, 129] width 36 height 9
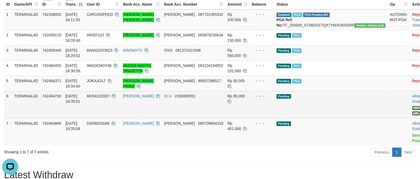
click at [412, 116] on link "Send PGA" at bounding box center [416, 111] width 9 height 10
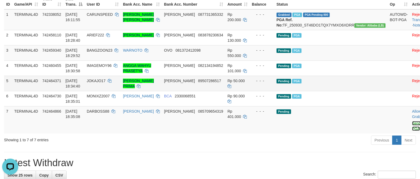
click at [412, 128] on link "Send PGA" at bounding box center [416, 127] width 9 height 10
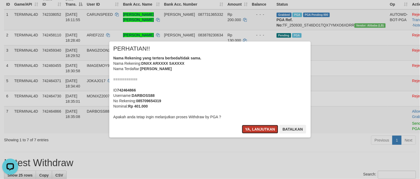
click at [249, 130] on button "Ya, lanjutkan" at bounding box center [260, 129] width 36 height 9
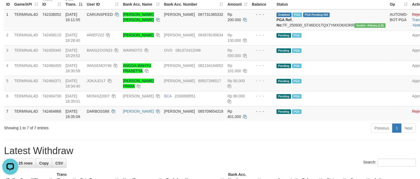
click at [246, 154] on h1 "Latest Withdraw" at bounding box center [210, 151] width 412 height 11
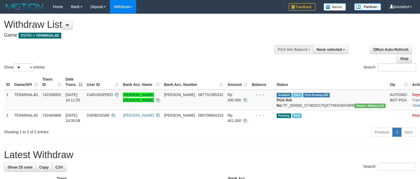
select select
select select "**"
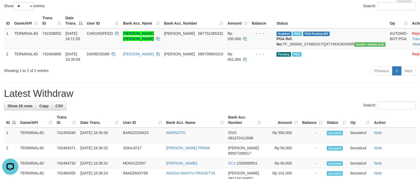
drag, startPoint x: 192, startPoint y: 79, endPoint x: 192, endPoint y: 76, distance: 3.5
click at [192, 78] on div "Previous 1 Next" at bounding box center [297, 72] width 237 height 12
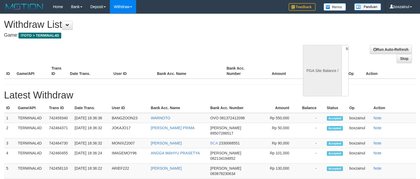
select select
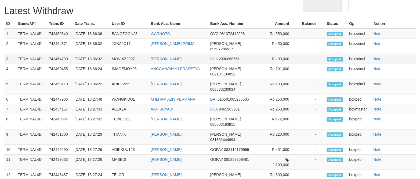
scroll to position [85, 0]
select select "**"
select select
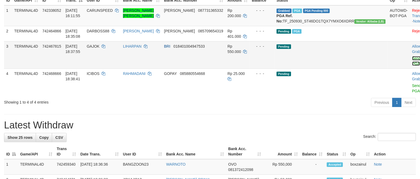
click at [412, 62] on link "Send PGA" at bounding box center [416, 61] width 9 height 10
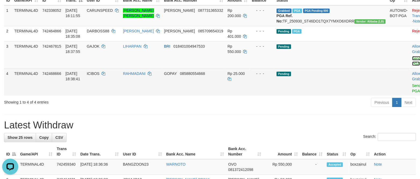
scroll to position [0, 0]
click at [412, 92] on link "Send PGA" at bounding box center [416, 89] width 9 height 10
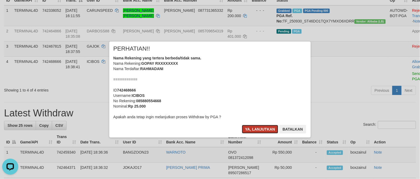
click at [244, 130] on button "Ya, lanjutkan" at bounding box center [260, 129] width 36 height 9
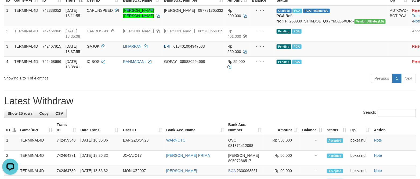
click at [278, 85] on div "Previous 1 Next" at bounding box center [297, 80] width 237 height 12
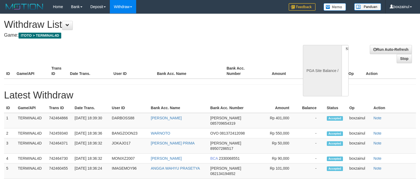
select select
select select "**"
select select
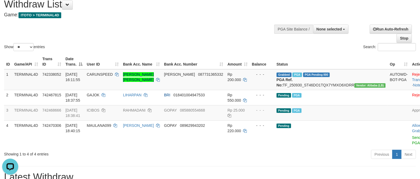
scroll to position [40, 0]
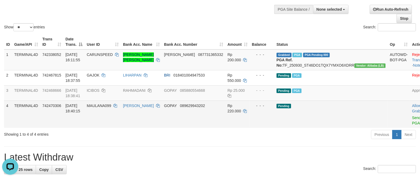
click at [410, 126] on td "Allow Grab · Reject Send PGA · Note" at bounding box center [423, 114] width 27 height 27
click at [412, 124] on link "Send PGA" at bounding box center [416, 121] width 9 height 10
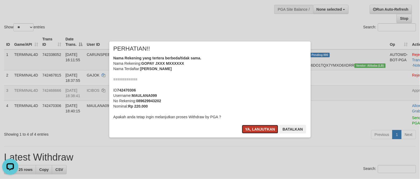
click at [257, 127] on button "Ya, lanjutkan" at bounding box center [260, 129] width 36 height 9
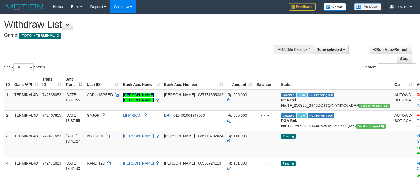
select select
select select "**"
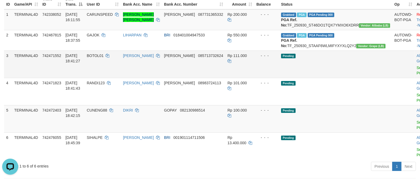
click at [414, 78] on td "Allow Grab · Reject Send PGA · Note" at bounding box center [427, 64] width 27 height 27
click at [416, 75] on link "Send PGA" at bounding box center [420, 71] width 9 height 10
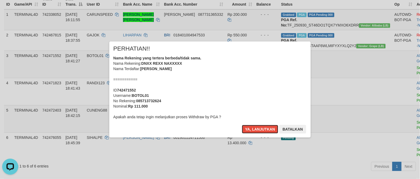
drag, startPoint x: 263, startPoint y: 131, endPoint x: 275, endPoint y: 118, distance: 17.5
click at [263, 131] on button "Ya, lanjutkan" at bounding box center [260, 129] width 36 height 9
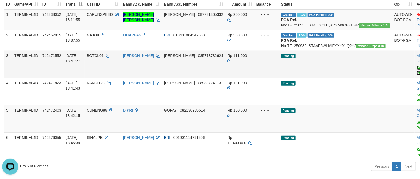
scroll to position [121, 0]
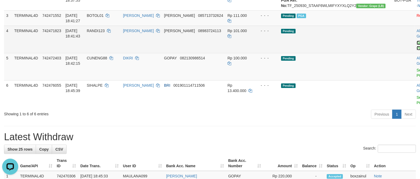
click at [416, 50] on link "Send PGA" at bounding box center [420, 46] width 9 height 10
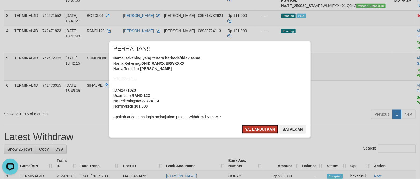
click at [246, 130] on button "Ya, lanjutkan" at bounding box center [260, 129] width 36 height 9
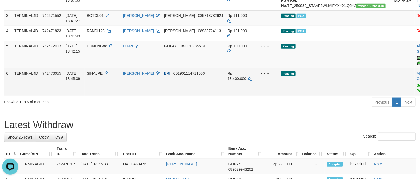
drag, startPoint x: 386, startPoint y: 69, endPoint x: 250, endPoint y: 94, distance: 137.8
click at [416, 66] on link "Send PGA" at bounding box center [420, 61] width 9 height 10
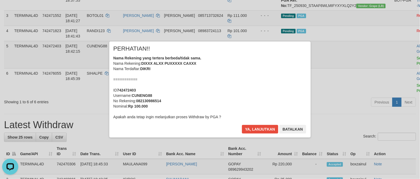
click at [258, 125] on div "× PERHATIAN!! Nama Rekening yang tertera berbeda/tidak sama. Nama Rekening: DIX…" at bounding box center [209, 90] width 201 height 96
click at [260, 128] on button "Ya, lanjutkan" at bounding box center [260, 129] width 36 height 9
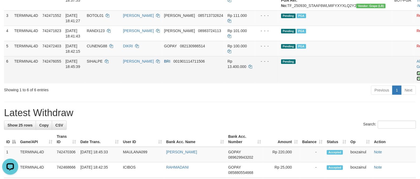
click at [416, 81] on link "Send PGA" at bounding box center [420, 76] width 9 height 10
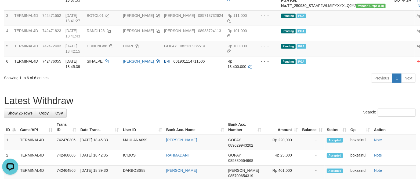
click at [299, 107] on h1 "Latest Withdraw" at bounding box center [210, 101] width 412 height 11
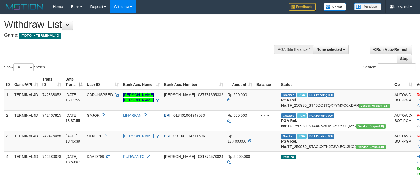
select select
select select "**"
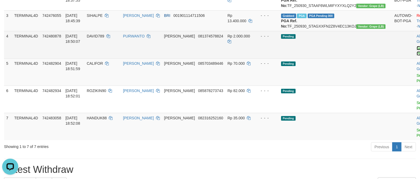
click at [416, 56] on link "Send PGA" at bounding box center [420, 51] width 9 height 10
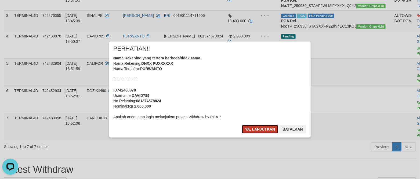
click at [259, 131] on button "Ya, lanjutkan" at bounding box center [260, 129] width 36 height 9
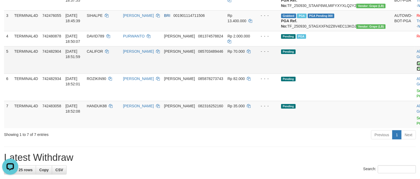
click at [416, 71] on link "Send PGA" at bounding box center [420, 66] width 9 height 10
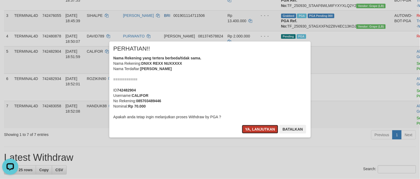
click at [250, 128] on button "Ya, lanjutkan" at bounding box center [260, 129] width 36 height 9
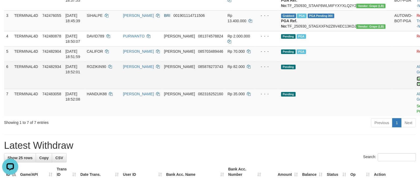
click at [416, 86] on link "Send PGA" at bounding box center [420, 82] width 9 height 10
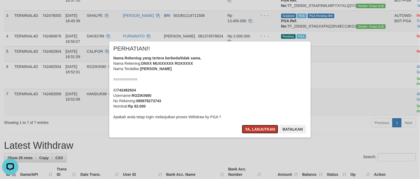
click at [248, 129] on button "Ya, lanjutkan" at bounding box center [260, 129] width 36 height 9
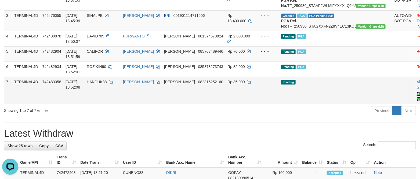
click at [416, 102] on link "Send PGA" at bounding box center [420, 97] width 9 height 10
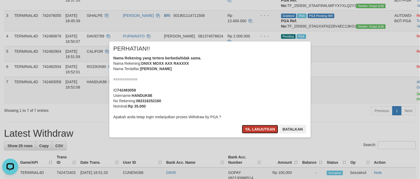
click at [263, 128] on button "Ya, lanjutkan" at bounding box center [260, 129] width 36 height 9
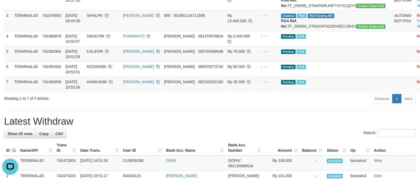
click at [265, 127] on h1 "Latest Withdraw" at bounding box center [210, 121] width 412 height 11
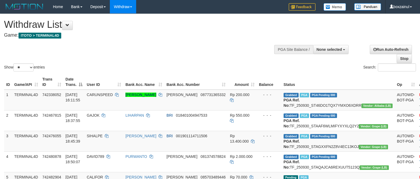
select select
select select "**"
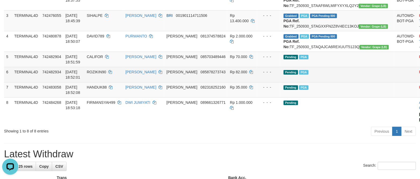
drag, startPoint x: 388, startPoint y: 138, endPoint x: 247, endPoint y: 97, distance: 147.5
click at [419, 122] on link "Send PGA" at bounding box center [423, 118] width 9 height 10
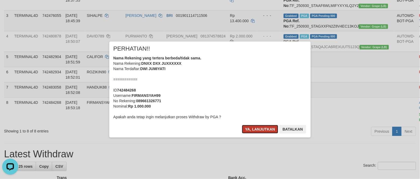
click at [258, 125] on button "Ya, lanjutkan" at bounding box center [260, 129] width 36 height 9
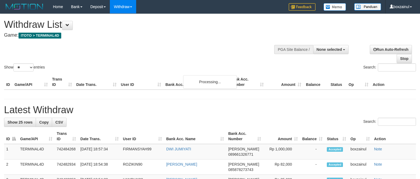
select select
select select "**"
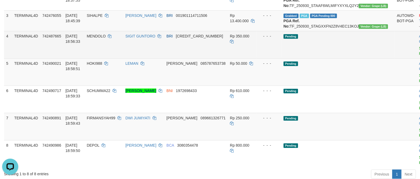
click at [419, 56] on link "Send PGA" at bounding box center [423, 51] width 9 height 10
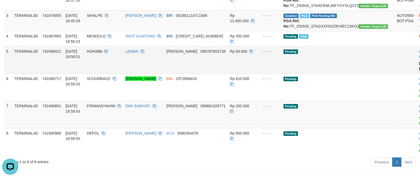
click at [419, 71] on link "Send PGA" at bounding box center [423, 66] width 9 height 10
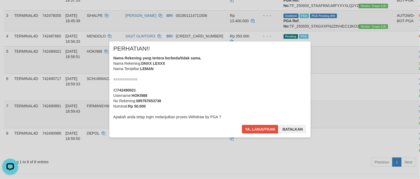
click at [264, 135] on div "Ya, lanjutkan Batalkan" at bounding box center [273, 131] width 65 height 13
click at [262, 130] on button "Ya, lanjutkan" at bounding box center [260, 129] width 36 height 9
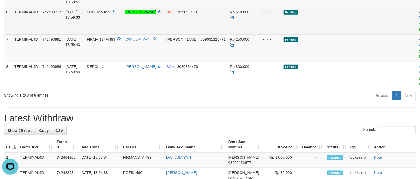
scroll to position [121, 0]
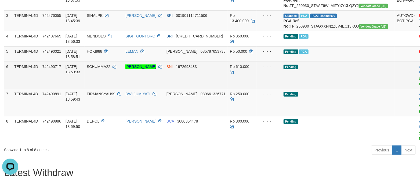
click at [419, 86] on link "Send PGA" at bounding box center [423, 82] width 9 height 10
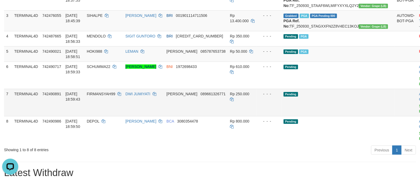
click at [419, 114] on link "Send PGA" at bounding box center [423, 109] width 9 height 10
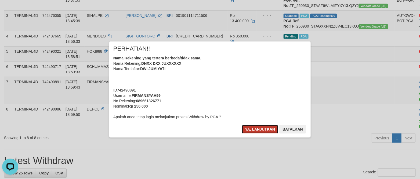
click at [245, 126] on button "Ya, lanjutkan" at bounding box center [260, 129] width 36 height 9
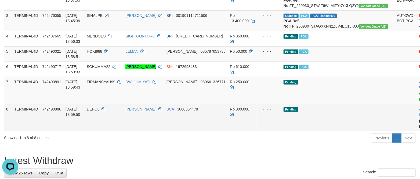
click at [419, 129] on link "Send PGA" at bounding box center [423, 124] width 9 height 10
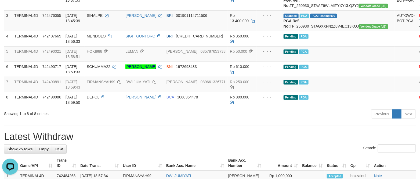
click at [222, 142] on h1 "Latest Withdraw" at bounding box center [210, 137] width 412 height 11
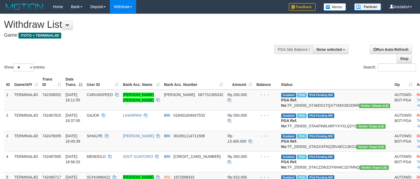
select select
select select "**"
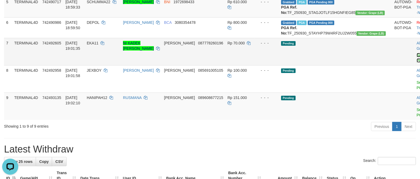
click at [416, 63] on link "Send PGA" at bounding box center [420, 58] width 9 height 10
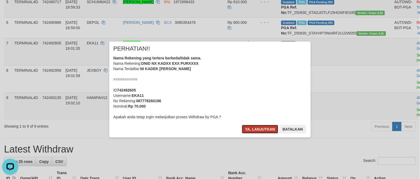
click at [269, 129] on button "Ya, lanjutkan" at bounding box center [260, 129] width 36 height 9
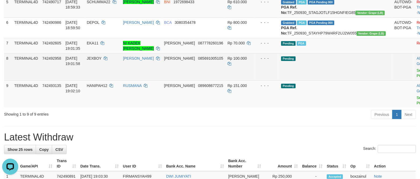
click at [414, 81] on td "Allow Grab · Reject Send PGA · Note" at bounding box center [427, 66] width 27 height 27
click at [416, 78] on link "Send PGA" at bounding box center [420, 73] width 9 height 10
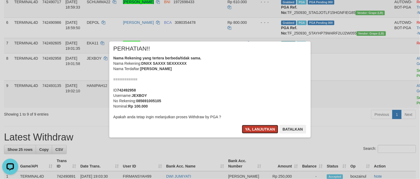
click at [265, 130] on button "Ya, lanjutkan" at bounding box center [260, 129] width 36 height 9
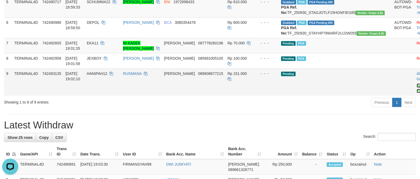
click at [416, 93] on link "Send PGA" at bounding box center [420, 89] width 9 height 10
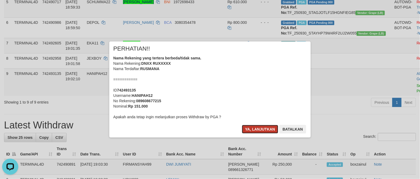
click at [258, 127] on button "Ya, lanjutkan" at bounding box center [260, 129] width 36 height 9
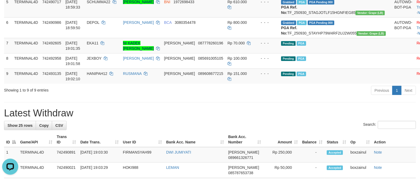
click at [259, 97] on div "Previous 1 Next" at bounding box center [297, 92] width 237 height 12
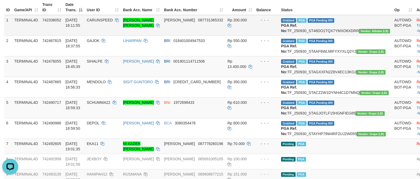
scroll to position [55, 0]
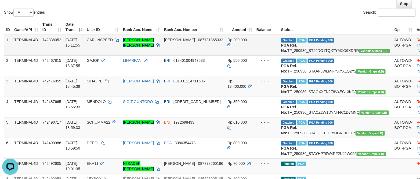
drag, startPoint x: 320, startPoint y: 47, endPoint x: 321, endPoint y: 56, distance: 9.0
click at [320, 47] on td "Grabbed PGA PGA Pending 000 PGA Ref. No: TF_250930_ST46DO1TQX7YMXO6XDRR Vendor:…" at bounding box center [335, 45] width 113 height 21
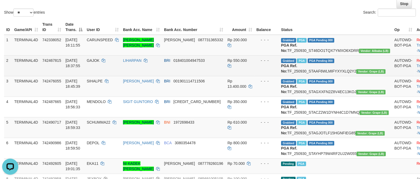
click at [320, 75] on td "Grabbed PGA PGA Pending 000 PGA Ref. No: TF_250930_STAAF6WLMIFYXYXLQ2Y2 Vendor:…" at bounding box center [335, 66] width 113 height 21
copy td "TF_250930_STAAF6WLMIFYXYXLQ2Y2"
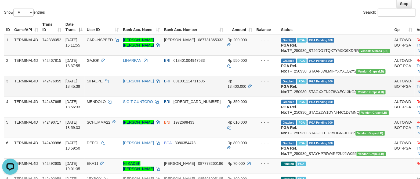
click at [315, 97] on td "Grabbed PGA PGA Pending 000 PGA Ref. No: TF_250930_STAGXXFN2Z8V4EC13KOJ Vendor:…" at bounding box center [335, 86] width 113 height 21
copy td "TF_250930_STAGXXFN2Z8V4EC13KOJ"
click at [315, 97] on td "Grabbed PGA PGA Pending 000 PGA Ref. No: TF_250930_STAGXXFN2Z8V4EC13KOJ Vendor:…" at bounding box center [335, 86] width 113 height 21
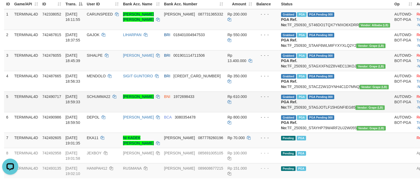
scroll to position [95, 0]
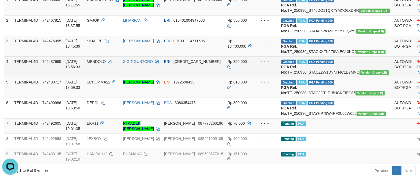
click at [323, 77] on td "Grabbed PGA PGA Pending 000 PGA Ref. No: TF_250930_STACZ2W1DYNH4C1D7MNQ Vendor:…" at bounding box center [335, 67] width 113 height 21
copy td "TF_250930_STACZ2W1DYNH4C1D7MNQ"
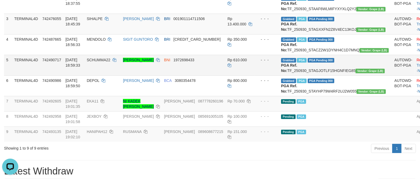
scroll to position [135, 0]
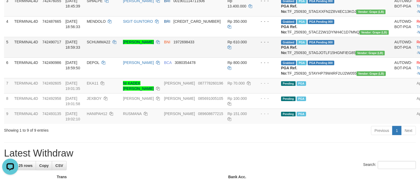
click at [321, 58] on td "Grabbed PGA PGA Pending 000 PGA Ref. No: TF_250930_STAGJOTLF15HGNFIEG85 Vendor:…" at bounding box center [335, 47] width 113 height 21
drag, startPoint x: 321, startPoint y: 75, endPoint x: 349, endPoint y: 85, distance: 29.6
click at [321, 58] on td "Grabbed PGA PGA Pending 000 PGA Ref. No: TF_250930_STAGJOTLF15HGNFIEG85 Vendor:…" at bounding box center [335, 47] width 113 height 21
copy td "TF_250930_STAGJOTLF15HGNFIEG85"
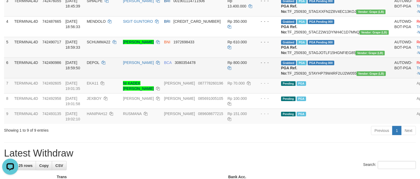
click at [344, 78] on td "Grabbed PGA PGA Pending 000 PGA Ref. No: TF_250930_STAYHP79W4RF2UJ2W055 Vendor:…" at bounding box center [335, 68] width 113 height 21
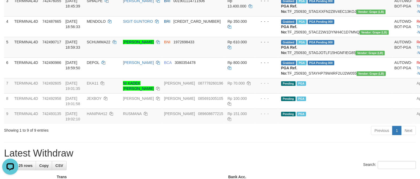
copy td "TF_250930_STAYHP79W4RF2UJ2W055"
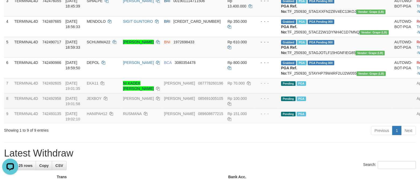
drag, startPoint x: 357, startPoint y: 136, endPoint x: 366, endPoint y: 138, distance: 9.8
click at [361, 109] on tr "8 TERMINAL4D 742492958 30/09/2025 19:01:58 JEXBOY SANDI SETIAWAN DANA 085691005…" at bounding box center [222, 101] width 437 height 15
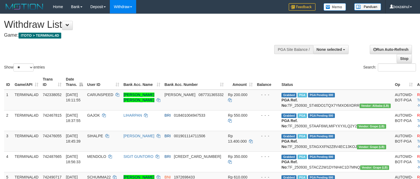
select select
select select "**"
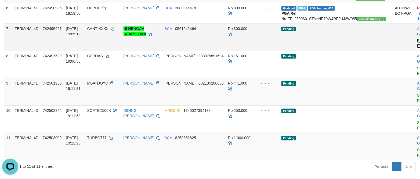
click at [417, 48] on link "Send PGA" at bounding box center [421, 44] width 9 height 10
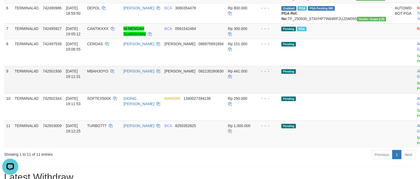
click at [415, 94] on td "Allow Grab · Reject Send PGA · Note" at bounding box center [428, 79] width 27 height 27
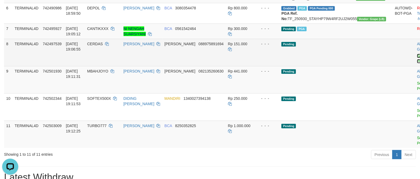
click at [415, 66] on td "Allow Grab · Reject Send PGA · Note" at bounding box center [428, 52] width 27 height 27
click at [417, 64] on link "Send PGA" at bounding box center [421, 59] width 9 height 10
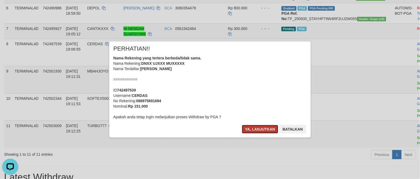
click at [259, 130] on button "Ya, lanjutkan" at bounding box center [260, 129] width 36 height 9
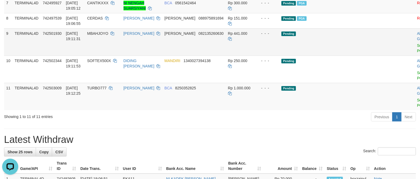
scroll to position [230, 0]
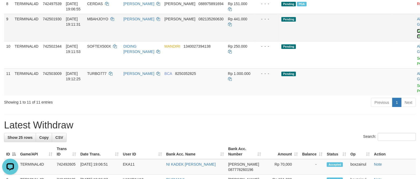
click at [417, 39] on link "Send PGA" at bounding box center [421, 34] width 9 height 10
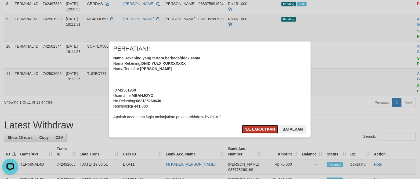
click at [260, 130] on button "Ya, lanjutkan" at bounding box center [260, 129] width 36 height 9
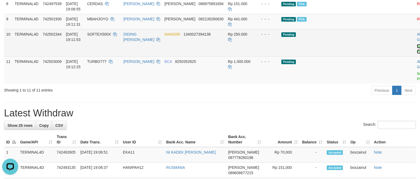
click at [417, 54] on link "Send PGA" at bounding box center [421, 49] width 9 height 10
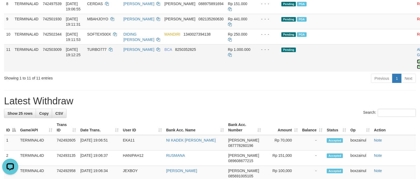
click at [417, 69] on link "Send PGA" at bounding box center [421, 65] width 9 height 10
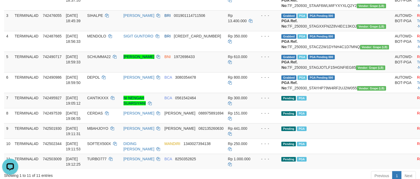
scroll to position [110, 0]
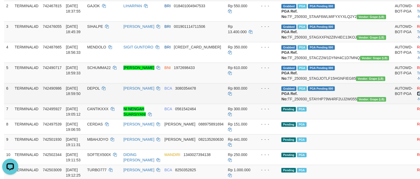
click at [417, 96] on link "Check Trans" at bounding box center [428, 91] width 22 height 10
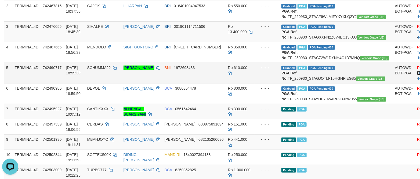
click at [417, 75] on link "Check Trans" at bounding box center [428, 71] width 22 height 10
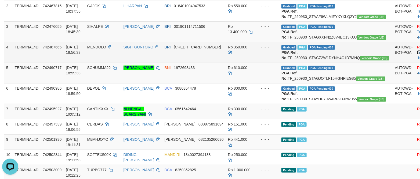
click at [417, 55] on link "Check Trans" at bounding box center [428, 50] width 22 height 10
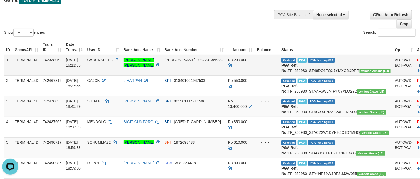
scroll to position [29, 0]
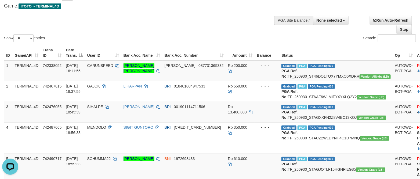
click at [195, 40] on div "Show ** ** ** *** entries" at bounding box center [105, 38] width 202 height 9
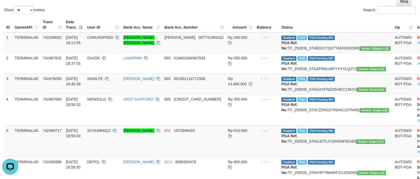
scroll to position [0, 0]
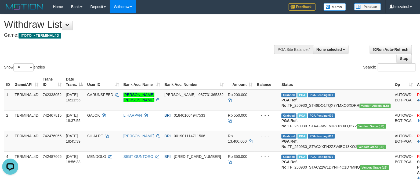
click at [246, 53] on div "Show ** ** ** *** entries Search:" at bounding box center [210, 43] width 420 height 59
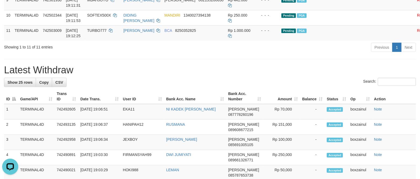
click at [265, 97] on div "**********" at bounding box center [210, 122] width 420 height 780
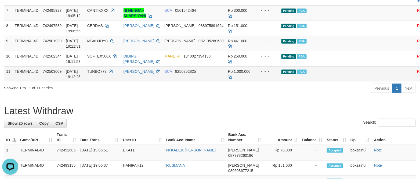
scroll to position [241, 0]
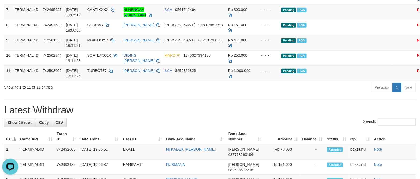
click at [236, 116] on h1 "Latest Withdraw" at bounding box center [210, 110] width 412 height 11
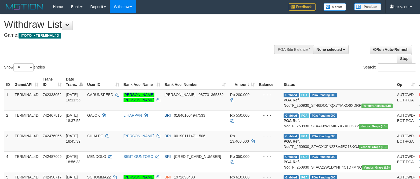
select select
select select "**"
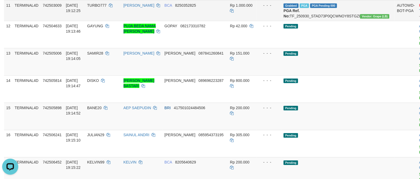
click at [102, 21] on td "TURBO777" at bounding box center [103, 10] width 36 height 21
drag, startPoint x: 102, startPoint y: 57, endPoint x: 91, endPoint y: 57, distance: 10.5
click at [102, 21] on td "TURBO777" at bounding box center [103, 10] width 36 height 21
copy td "TURBO777"
copy span "TURBO777"
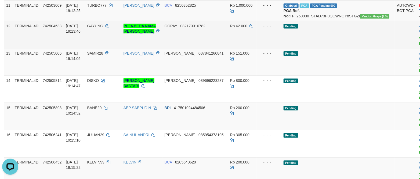
click at [212, 48] on td "GOPAY 082173310782" at bounding box center [194, 34] width 65 height 27
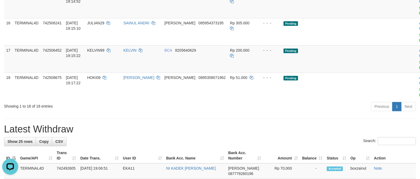
scroll to position [377, 0]
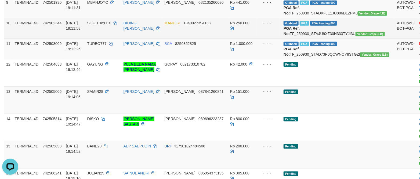
scroll to position [256, 0]
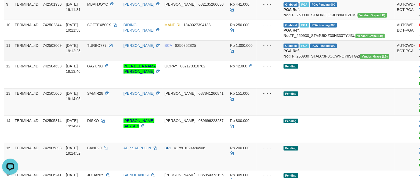
click at [104, 61] on td "TURBO777" at bounding box center [103, 51] width 36 height 21
copy td "TURBO777"
click at [104, 61] on td "TURBO777" at bounding box center [103, 51] width 36 height 21
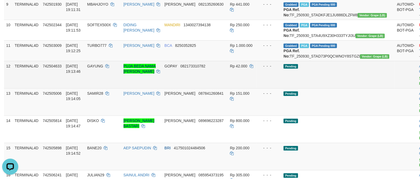
click at [221, 89] on td "GOPAY 082173310782" at bounding box center [194, 74] width 65 height 27
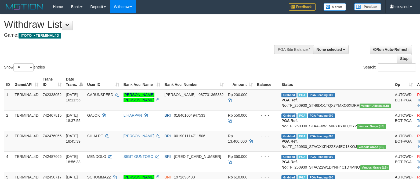
select select
select select "**"
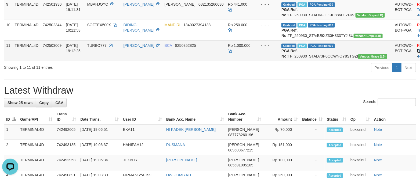
click at [417, 53] on link "Check Trans" at bounding box center [428, 48] width 22 height 10
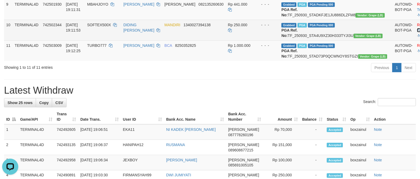
click at [417, 32] on link "Check Trans" at bounding box center [428, 28] width 22 height 10
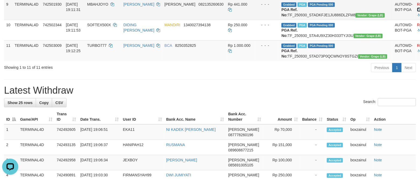
click at [417, 12] on link "Check Trans" at bounding box center [428, 7] width 22 height 10
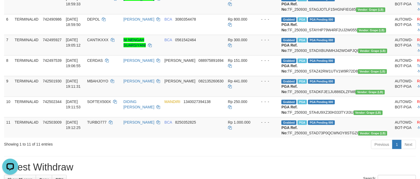
scroll to position [175, 0]
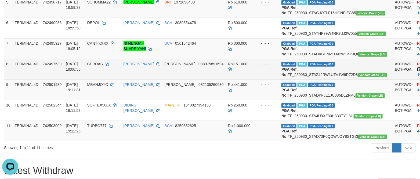
click at [417, 72] on link "Check Trans" at bounding box center [428, 67] width 22 height 10
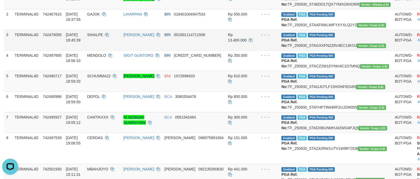
scroll to position [95, 0]
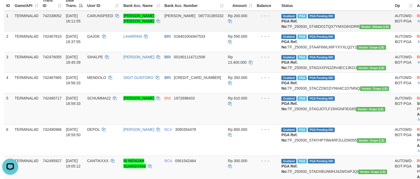
scroll to position [55, 0]
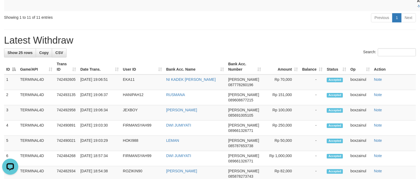
scroll to position [428, 0]
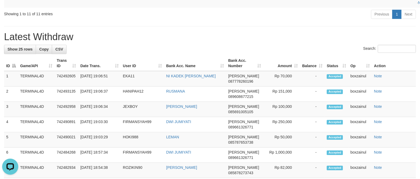
click at [225, 89] on div "**********" at bounding box center [210, 32] width 420 height 892
click at [233, 42] on h1 "Latest Withdraw" at bounding box center [210, 37] width 412 height 11
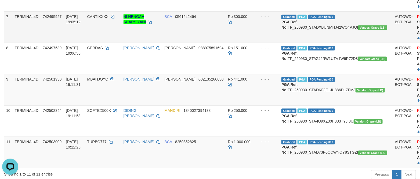
scroll to position [25, 0]
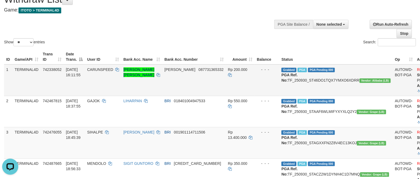
click at [220, 86] on td "DANA 087731365332" at bounding box center [193, 81] width 63 height 32
click at [198, 94] on td "DANA 087731365332" at bounding box center [193, 81] width 63 height 32
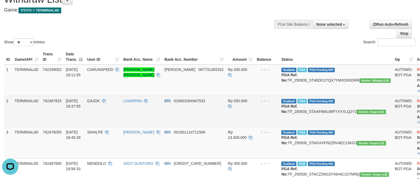
click at [247, 125] on td "Rp 550.000" at bounding box center [240, 111] width 29 height 31
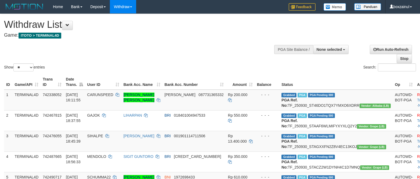
select select
select select "**"
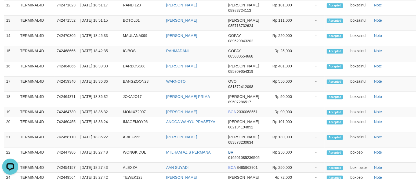
drag, startPoint x: 227, startPoint y: 62, endPoint x: 233, endPoint y: 62, distance: 5.6
click at [227, 16] on td "DANA 08983724113" at bounding box center [244, 7] width 37 height 15
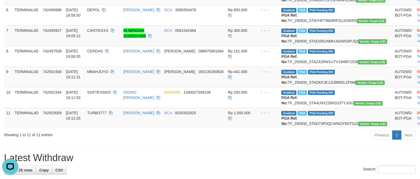
click at [418, 3] on div "ID Game/API Trans ID Date Trans. User ID Bank Acc. Name Bank Acc. Number Amount…" at bounding box center [210, 8] width 420 height 246
click at [229, 46] on td "Rp 300.000" at bounding box center [240, 35] width 29 height 21
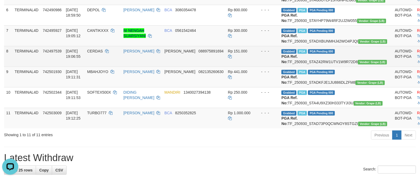
click at [188, 67] on td "DANA 088975891694" at bounding box center [193, 56] width 63 height 21
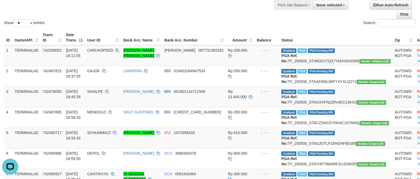
scroll to position [0, 0]
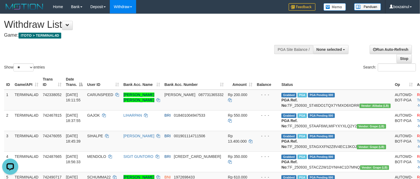
drag, startPoint x: 225, startPoint y: 63, endPoint x: 222, endPoint y: 69, distance: 6.8
click at [222, 69] on div "Show ** ** ** *** entries Search:" at bounding box center [210, 43] width 420 height 59
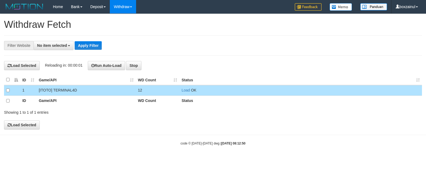
select select
click at [181, 91] on td "Loading.." at bounding box center [300, 90] width 243 height 10
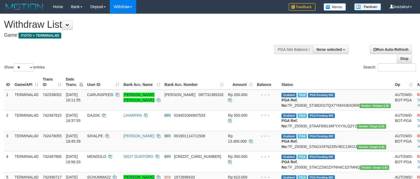
select select
select select "**"
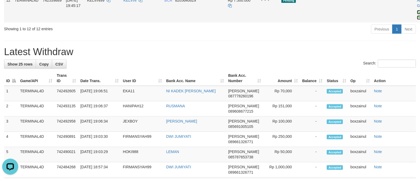
click at [417, 20] on link "Send PGA" at bounding box center [421, 15] width 9 height 10
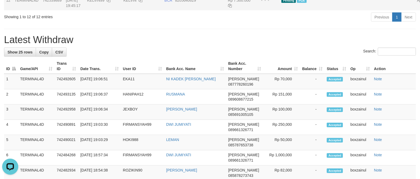
click at [238, 94] on div "**********" at bounding box center [210, 87] width 420 height 790
click at [239, 94] on div "**********" at bounding box center [210, 87] width 420 height 790
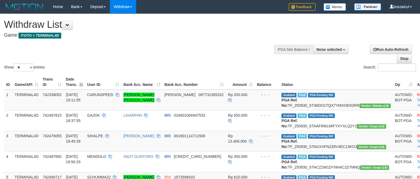
select select
select select "**"
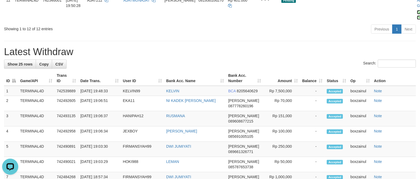
drag, startPoint x: 390, startPoint y: 72, endPoint x: 242, endPoint y: 100, distance: 151.2
click at [417, 20] on link "Send PGA" at bounding box center [421, 15] width 9 height 10
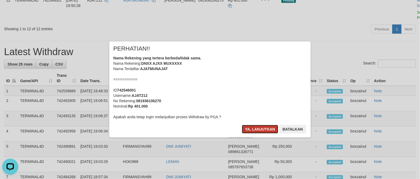
click at [251, 130] on button "Ya, lanjutkan" at bounding box center [260, 129] width 36 height 9
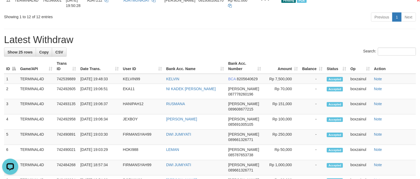
click at [221, 94] on div "**********" at bounding box center [210, 84] width 420 height 784
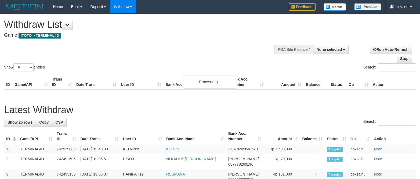
select select
select select "**"
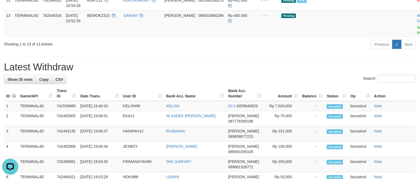
click at [264, 73] on h1 "Latest Withdraw" at bounding box center [210, 67] width 412 height 11
click at [265, 73] on h1 "Latest Withdraw" at bounding box center [210, 67] width 412 height 11
click at [266, 73] on h1 "Latest Withdraw" at bounding box center [210, 67] width 412 height 11
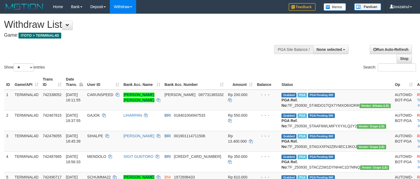
select select
select select "**"
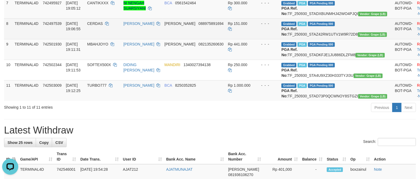
click at [215, 39] on td "DANA 088975891694" at bounding box center [193, 29] width 63 height 21
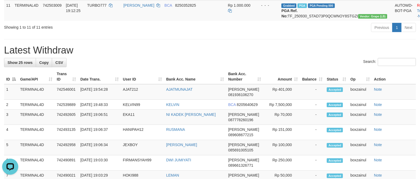
scroll to position [296, 0]
click at [176, 98] on div "**********" at bounding box center [210, 101] width 420 height 769
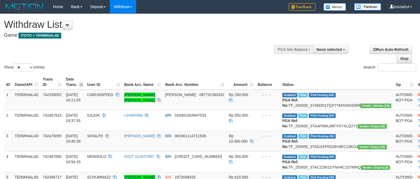
select select
select select "**"
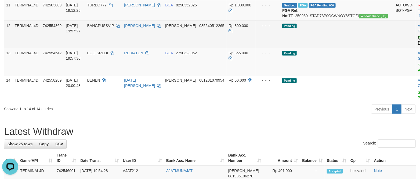
click at [417, 45] on link "Send PGA" at bounding box center [421, 41] width 9 height 10
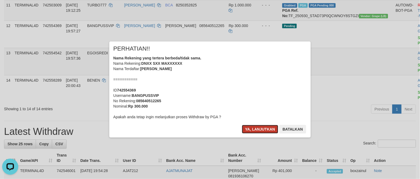
click at [259, 129] on button "Ya, lanjutkan" at bounding box center [260, 129] width 36 height 9
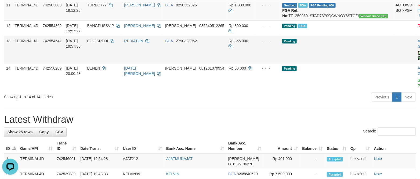
click at [417, 61] on link "Send PGA" at bounding box center [421, 56] width 9 height 10
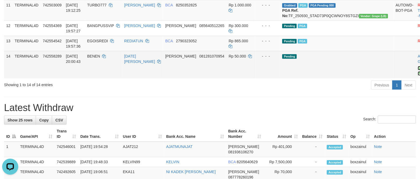
drag, startPoint x: 390, startPoint y: 129, endPoint x: 238, endPoint y: 99, distance: 154.2
click at [417, 76] on link "Send PGA" at bounding box center [421, 71] width 9 height 10
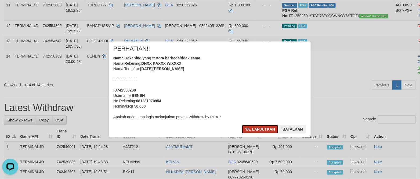
click at [251, 126] on button "Ya, lanjutkan" at bounding box center [260, 129] width 36 height 9
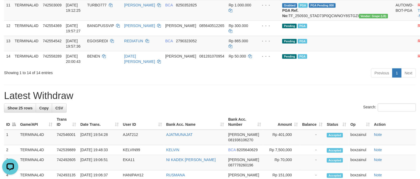
click at [262, 113] on div "Search:" at bounding box center [210, 108] width 412 height 9
click at [278, 101] on h1 "Latest Withdraw" at bounding box center [210, 96] width 412 height 11
click at [280, 101] on h1 "Latest Withdraw" at bounding box center [210, 96] width 412 height 11
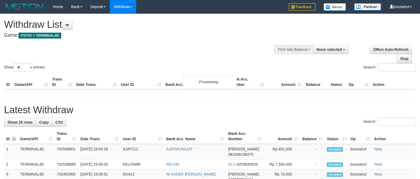
select select
select select "**"
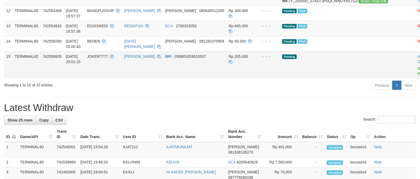
scroll to position [296, 0]
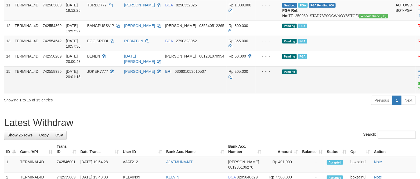
click at [417, 91] on link "Send PGA" at bounding box center [421, 87] width 9 height 10
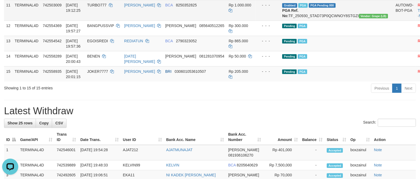
click at [108, 21] on td "TURBO777" at bounding box center [103, 10] width 37 height 21
copy td "TURBO777"
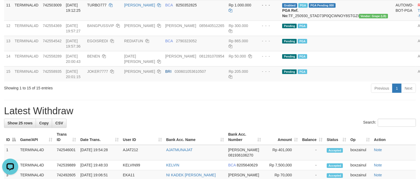
click at [236, 164] on div "**********" at bounding box center [210, 132] width 420 height 830
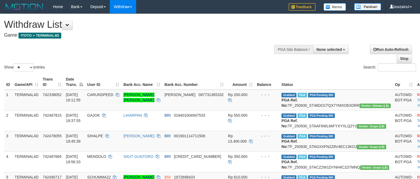
select select
select select "**"
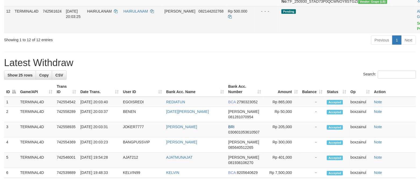
scroll to position [296, 0]
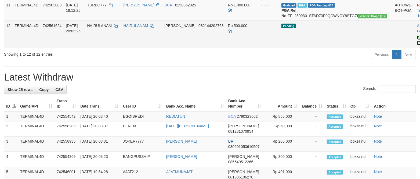
click at [417, 45] on link "Send PGA" at bounding box center [421, 41] width 9 height 10
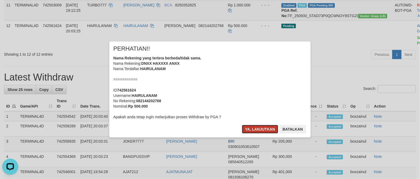
click at [251, 127] on button "Ya, lanjutkan" at bounding box center [260, 129] width 36 height 9
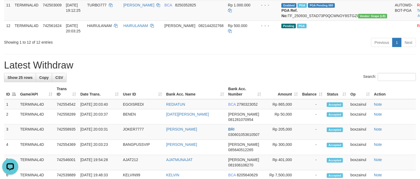
click at [395, 71] on h1 "Latest Withdraw" at bounding box center [210, 65] width 412 height 11
click at [301, 71] on h1 "Latest Withdraw" at bounding box center [210, 65] width 412 height 11
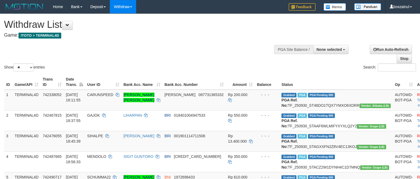
select select
select select "**"
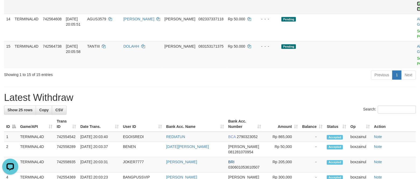
click at [417, 11] on link "Send PGA" at bounding box center [421, 7] width 9 height 10
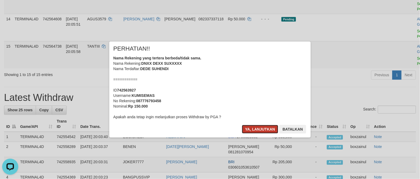
click at [260, 130] on button "Ya, lanjutkan" at bounding box center [260, 129] width 36 height 9
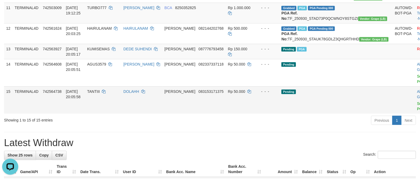
scroll to position [291, 0]
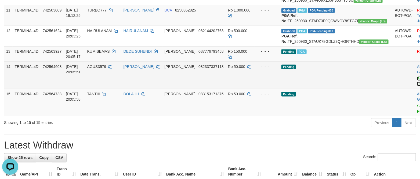
click at [417, 86] on link "Send PGA" at bounding box center [421, 82] width 9 height 10
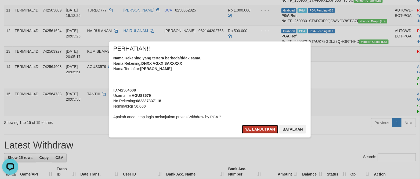
click at [249, 132] on button "Ya, lanjutkan" at bounding box center [260, 129] width 36 height 9
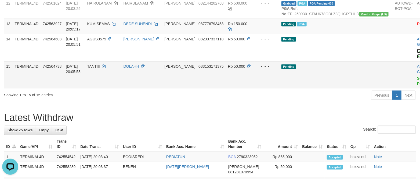
scroll to position [332, 0]
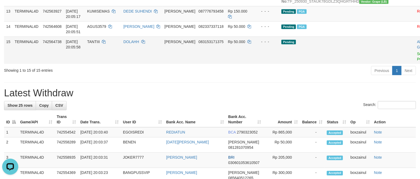
click at [415, 64] on td "Allow Grab · Reject Send PGA · Note" at bounding box center [428, 50] width 27 height 27
click at [417, 61] on link "Send PGA" at bounding box center [421, 57] width 9 height 10
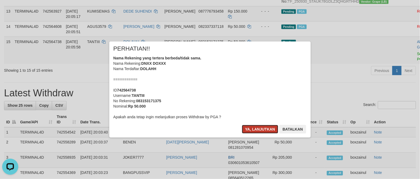
click at [253, 133] on button "Ya, lanjutkan" at bounding box center [260, 129] width 36 height 9
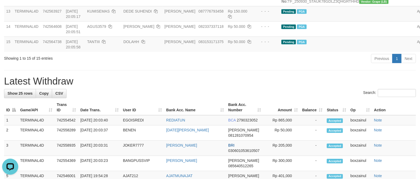
drag, startPoint x: 292, startPoint y: 135, endPoint x: 288, endPoint y: 136, distance: 3.7
click at [291, 135] on div "**********" at bounding box center [210, 99] width 420 height 835
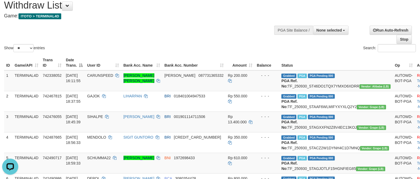
scroll to position [0, 0]
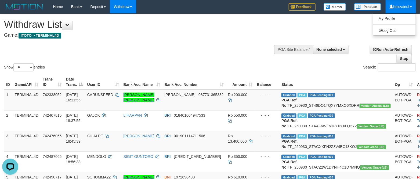
drag, startPoint x: 401, startPoint y: 5, endPoint x: 400, endPoint y: 24, distance: 18.5
click at [401, 6] on link "boxzainul" at bounding box center [400, 6] width 30 height 13
click at [397, 10] on link "boxzainul" at bounding box center [400, 6] width 30 height 13
click at [397, 7] on link "boxzainul" at bounding box center [400, 6] width 30 height 13
click at [276, 36] on div "**********" at bounding box center [141, 27] width 274 height 27
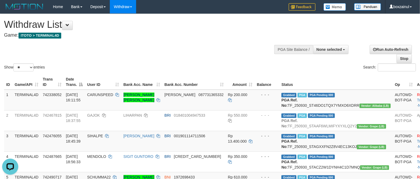
click at [165, 57] on div "Show ** ** ** *** entries Search:" at bounding box center [210, 43] width 420 height 59
click at [401, 8] on link "boxzainul" at bounding box center [400, 6] width 30 height 13
click at [392, 5] on link "boxzainul" at bounding box center [400, 6] width 30 height 13
click at [397, 10] on link "boxzainul" at bounding box center [400, 6] width 30 height 13
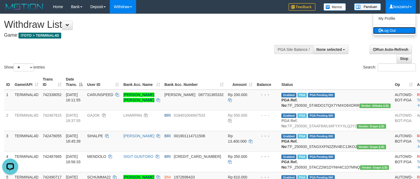
click at [395, 28] on link "Log Out" at bounding box center [394, 30] width 42 height 7
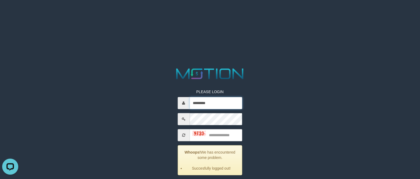
click at [212, 100] on input "*********" at bounding box center [216, 103] width 53 height 12
drag, startPoint x: 133, startPoint y: 55, endPoint x: 146, endPoint y: 68, distance: 18.0
click at [133, 13] on html "PLEASE LOGIN ********* Whoops! We has encountered some problem. Succesfully log…" at bounding box center [210, 6] width 420 height 13
click at [217, 107] on input "*********" at bounding box center [216, 103] width 53 height 12
paste input "text"
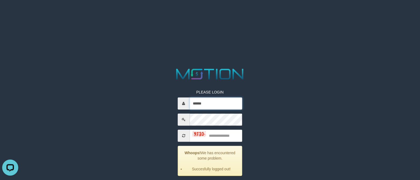
type input "******"
click at [291, 13] on html "PLEASE LOGIN ****** Whoops! We has encountered some problem. Succesfully logged…" at bounding box center [210, 6] width 420 height 13
click at [257, 98] on div "PLEASE LOGIN ****** Whoops! We has encountered some problem. Succesfully logged…" at bounding box center [210, 134] width 218 height 134
click at [214, 141] on input "text" at bounding box center [216, 136] width 53 height 12
type input "****"
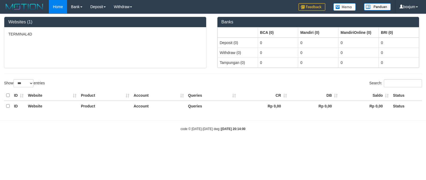
select select "***"
click at [57, 8] on link "Home" at bounding box center [58, 6] width 18 height 13
select select "***"
click at [164, 145] on body "Toggle navigation Home Bank Account List Load By Website Group [ITOTO] TERMINAL…" at bounding box center [213, 72] width 426 height 145
click at [163, 145] on html "Toggle navigation Home Bank Account List Load By Website Group [ITOTO] TERMINAL…" at bounding box center [213, 72] width 426 height 145
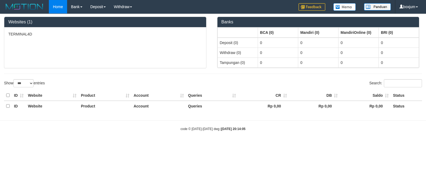
select select "***"
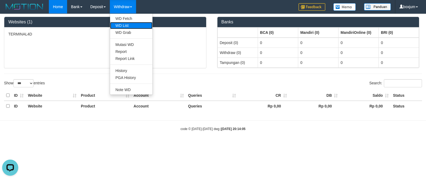
click at [130, 24] on link "WD List" at bounding box center [131, 25] width 42 height 7
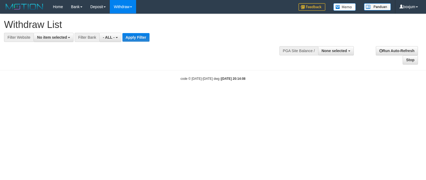
select select
click at [138, 41] on button "Apply Filter" at bounding box center [135, 37] width 27 height 9
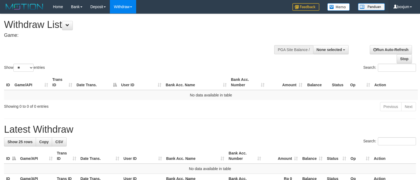
select select
select select "**"
click at [165, 41] on div at bounding box center [210, 41] width 412 height 0
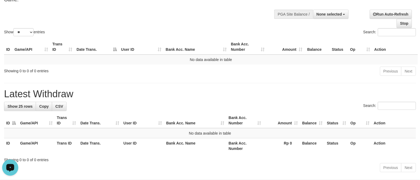
scroll to position [61, 0]
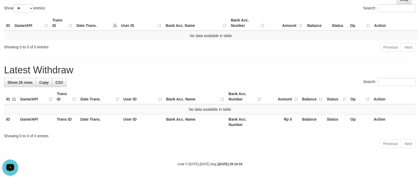
click at [156, 60] on div "**********" at bounding box center [210, 52] width 420 height 195
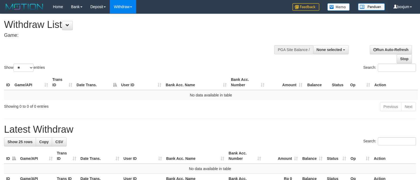
select select
select select "**"
click at [69, 27] on button at bounding box center [67, 25] width 11 height 9
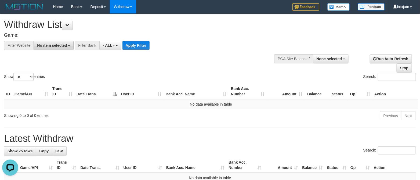
click at [56, 46] on span "No item selected" at bounding box center [52, 45] width 30 height 4
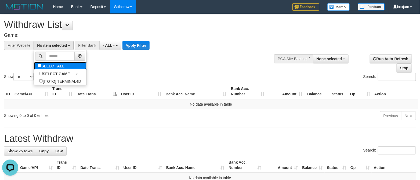
click at [64, 64] on label "SELECT ALL" at bounding box center [52, 66] width 36 height 8
select select "****"
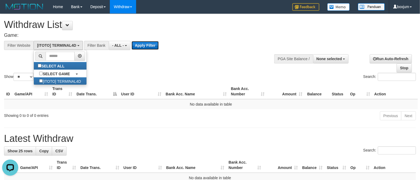
click at [144, 45] on button "Apply Filter" at bounding box center [144, 45] width 27 height 9
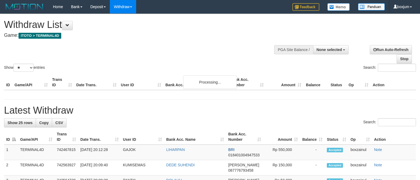
select select
select select "**"
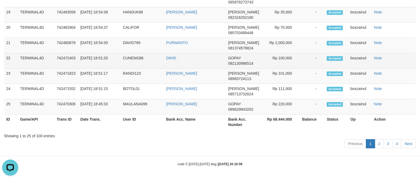
scroll to position [732, 0]
